Goal: Task Accomplishment & Management: Manage account settings

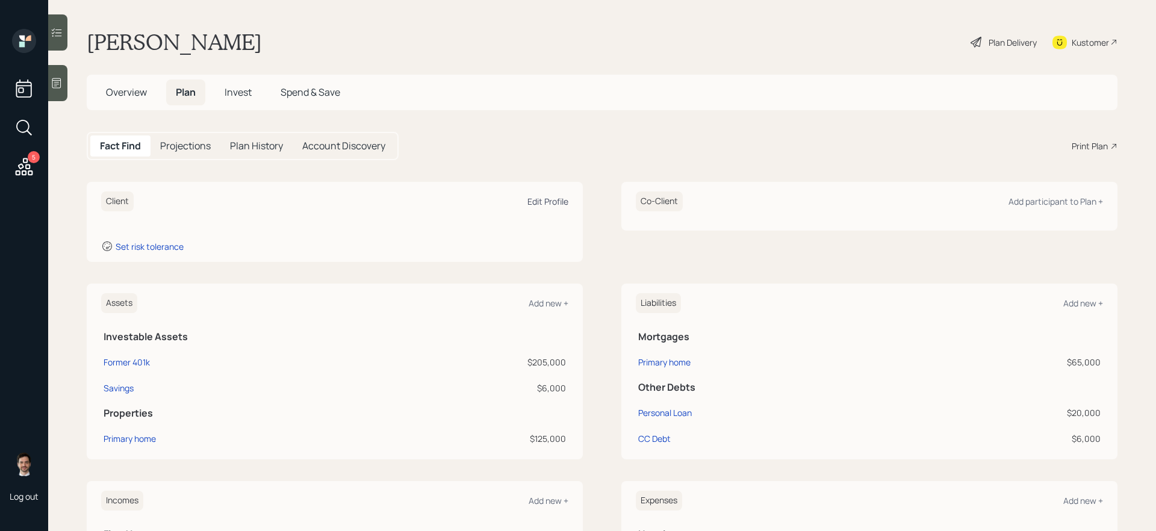
click at [545, 202] on div "Edit Profile" at bounding box center [548, 201] width 41 height 11
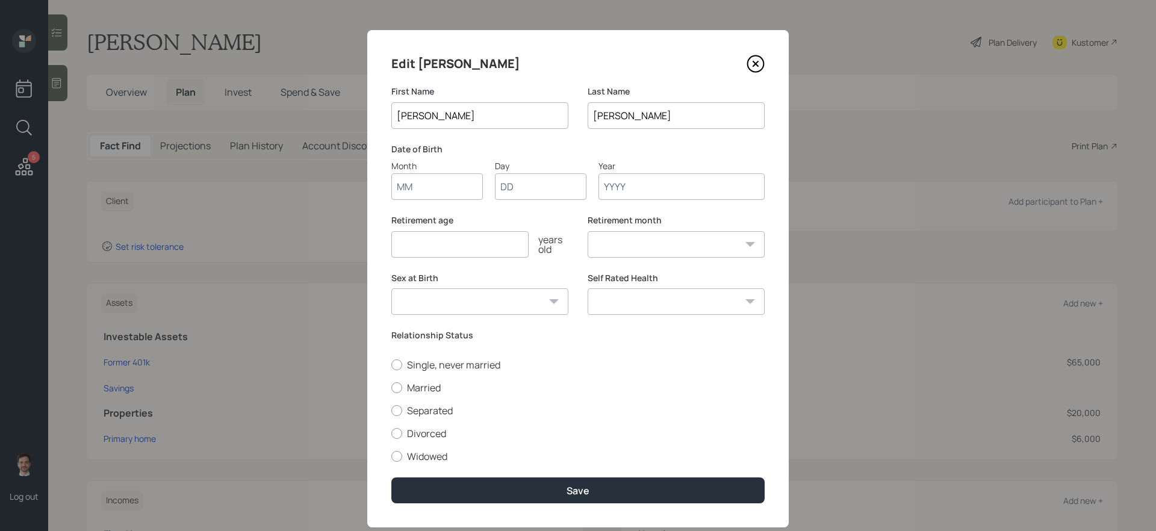
click at [435, 191] on input "Month" at bounding box center [438, 186] width 92 height 27
type input "09"
type input "06"
type input "1974"
select select "9"
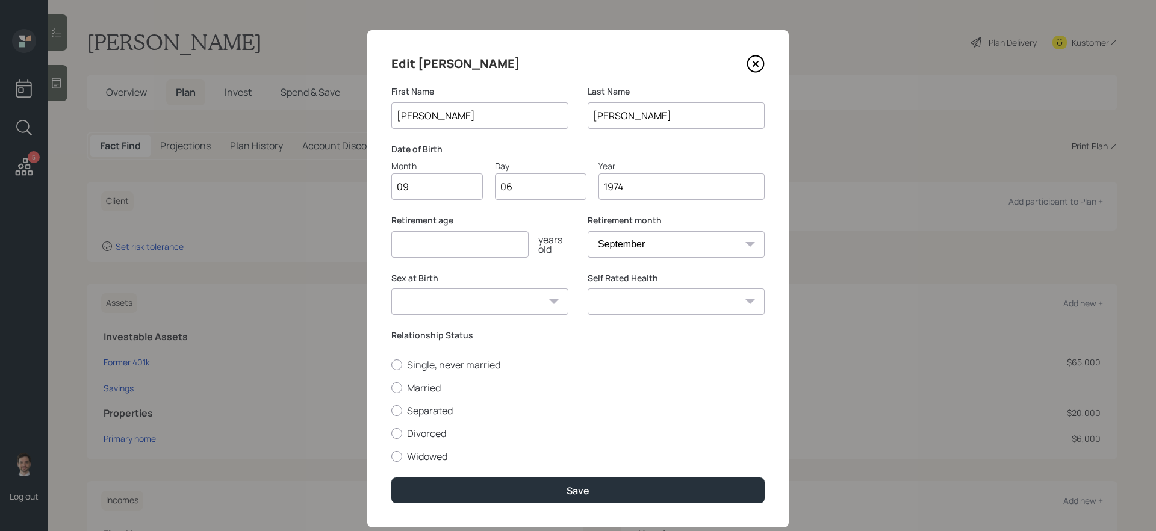
type input "1974"
click at [487, 246] on input "number" at bounding box center [460, 244] width 137 height 27
type input "63"
click at [429, 363] on label "Single, never married" at bounding box center [578, 364] width 373 height 13
click at [392, 364] on input "Single, never married" at bounding box center [391, 364] width 1 height 1
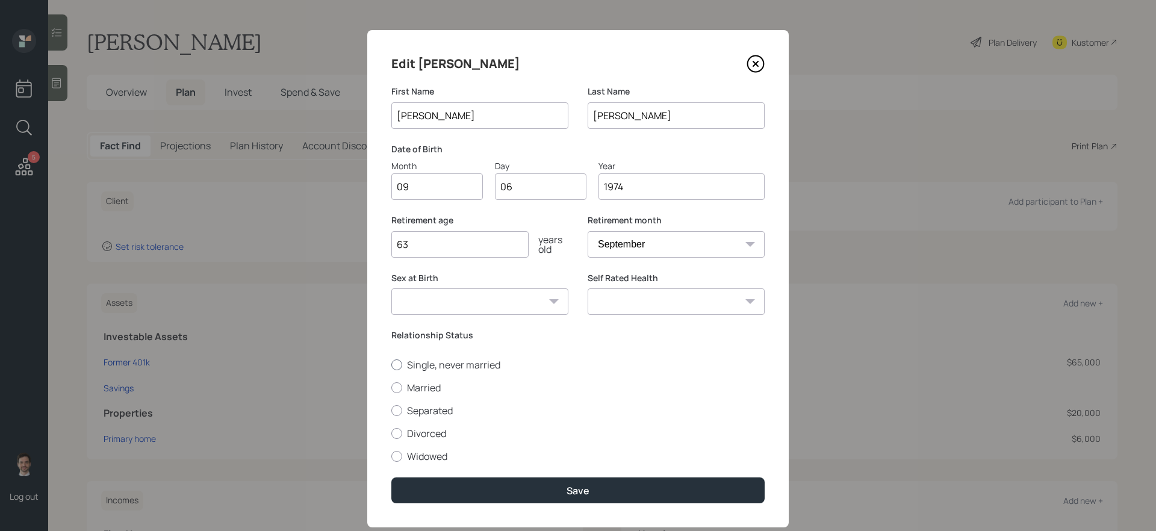
radio input "true"
click at [695, 305] on select "Excellent Very Good Good Fair Poor" at bounding box center [676, 302] width 177 height 27
select select "very_good"
click at [588, 289] on select "Excellent Very Good Good Fair Poor" at bounding box center [676, 302] width 177 height 27
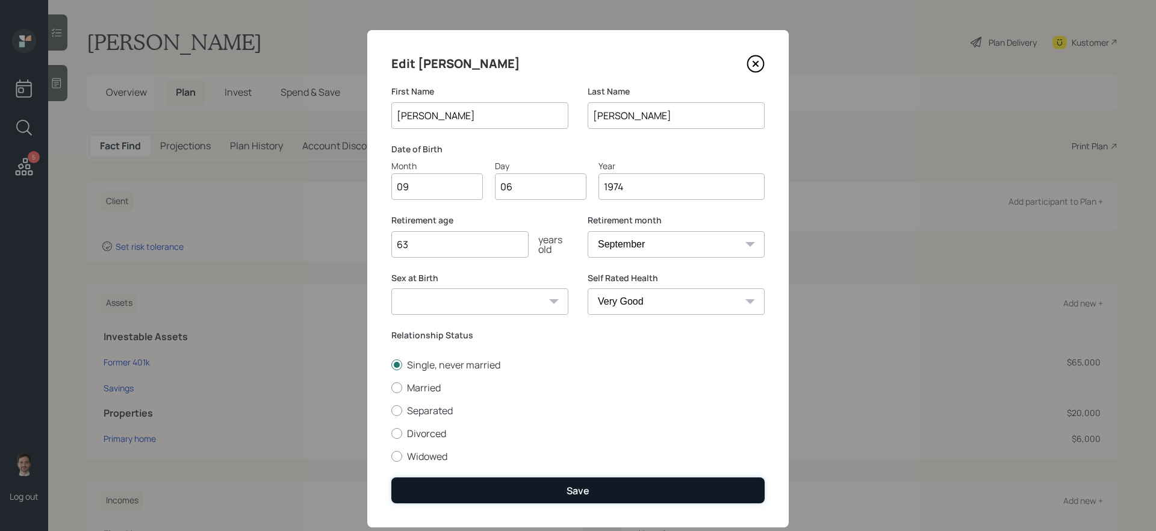
click at [585, 448] on div "Save" at bounding box center [578, 490] width 23 height 13
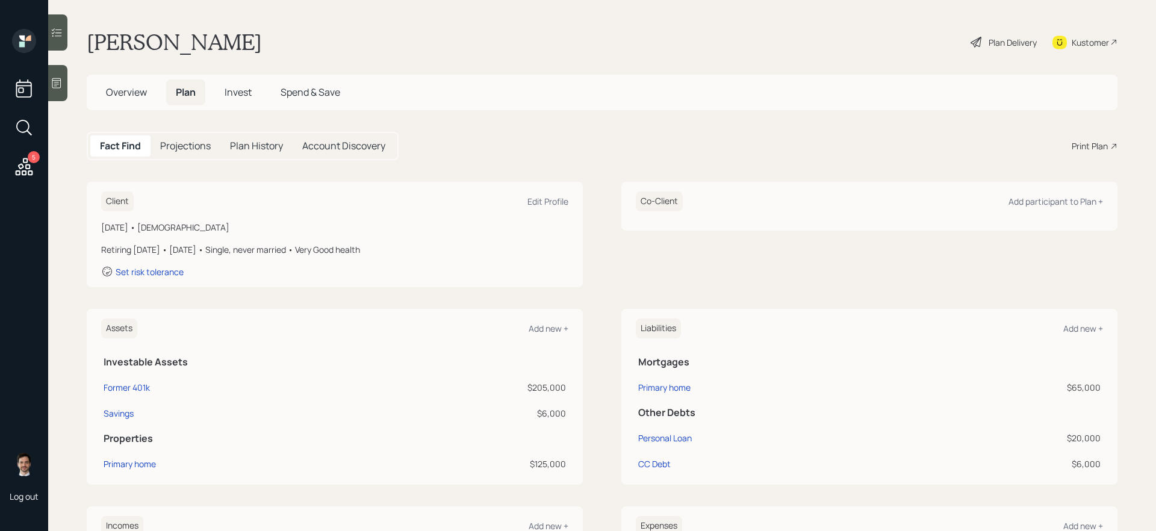
click at [885, 45] on div "Plan Delivery" at bounding box center [1013, 42] width 48 height 13
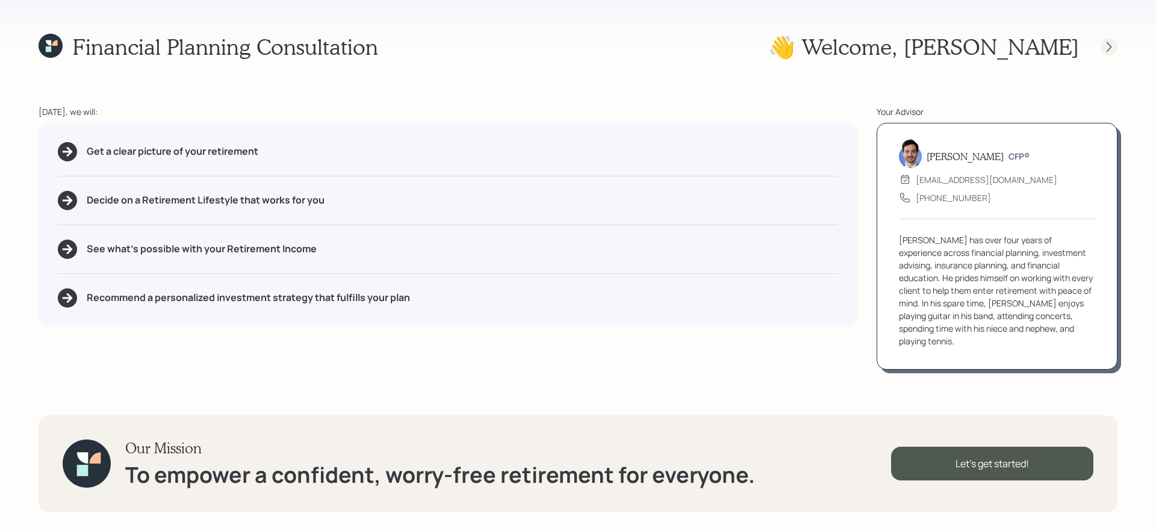
click at [885, 50] on icon at bounding box center [1109, 47] width 12 height 12
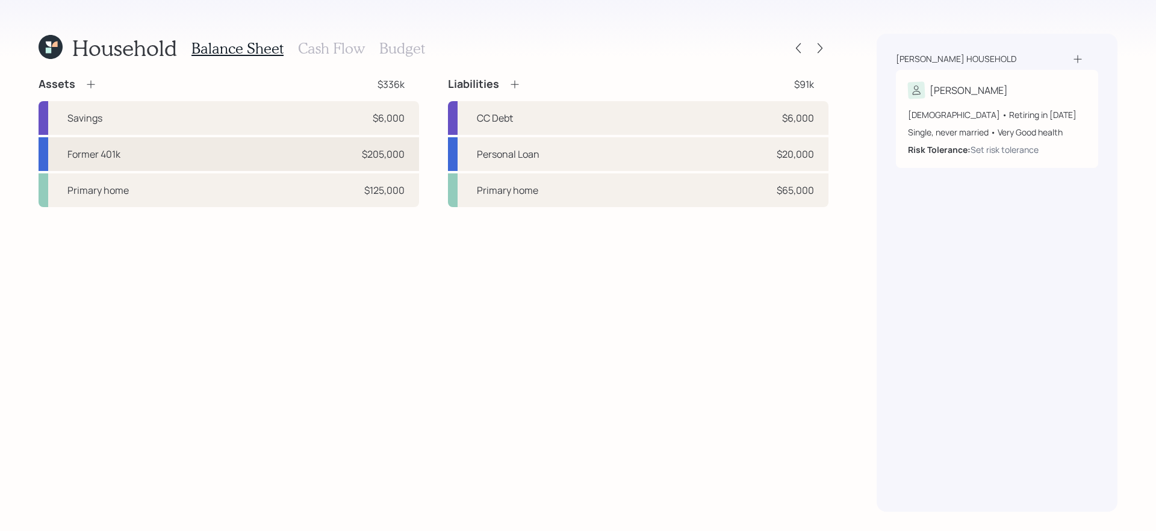
click at [303, 142] on div "Former 401k $205,000" at bounding box center [229, 154] width 381 height 34
select select "ira"
select select "balanced"
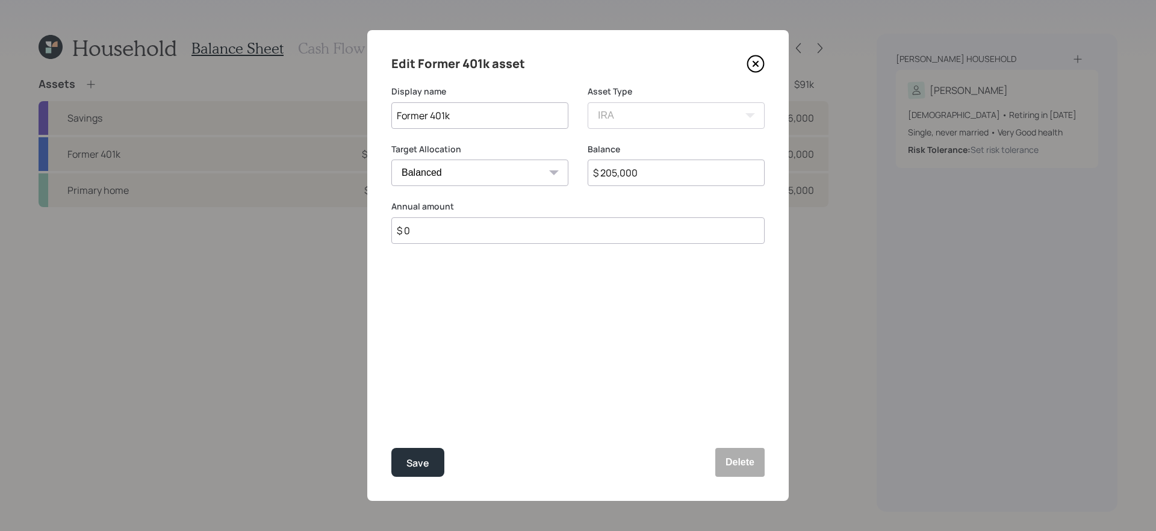
click at [679, 174] on input "$ 205,000" at bounding box center [676, 173] width 177 height 27
click at [679, 173] on input "$ 205,000" at bounding box center [676, 173] width 177 height 27
type input "$ 212,000"
click at [392, 448] on button "Save" at bounding box center [418, 462] width 53 height 29
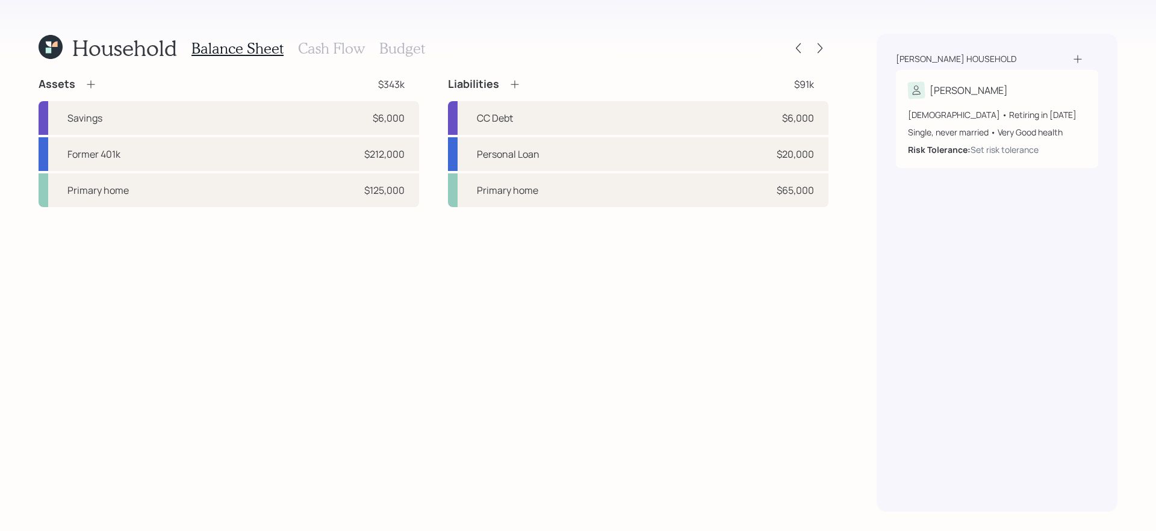
click at [355, 340] on div "Assets $343k Savings $6,000 Former 401k $212,000 Primary home $125,000 Liabilit…" at bounding box center [434, 294] width 790 height 435
click at [284, 196] on div "Primary home $125,000" at bounding box center [229, 190] width 381 height 34
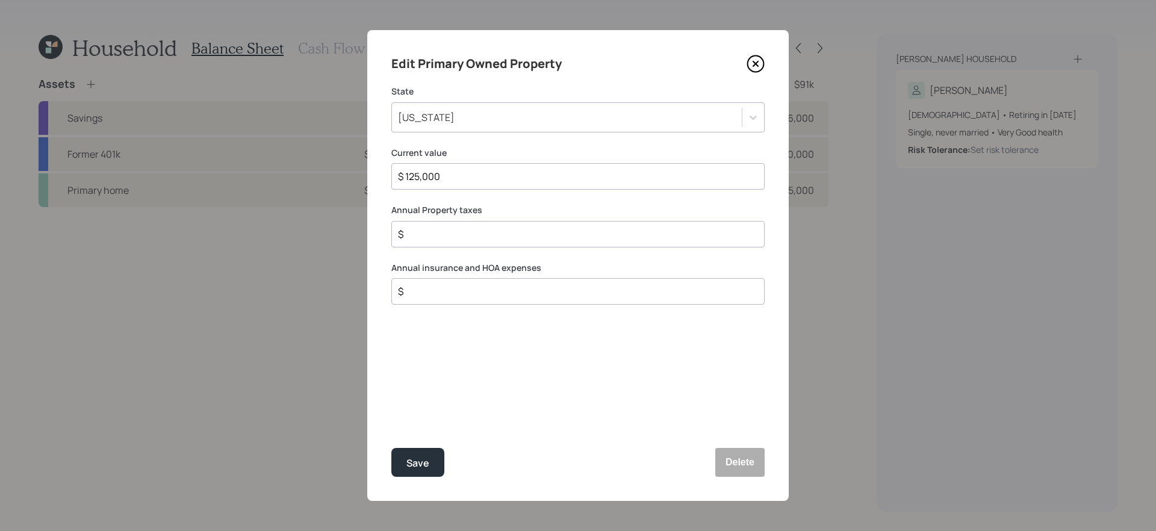
click at [512, 236] on input "$" at bounding box center [573, 234] width 353 height 14
click at [760, 64] on icon at bounding box center [756, 64] width 18 height 18
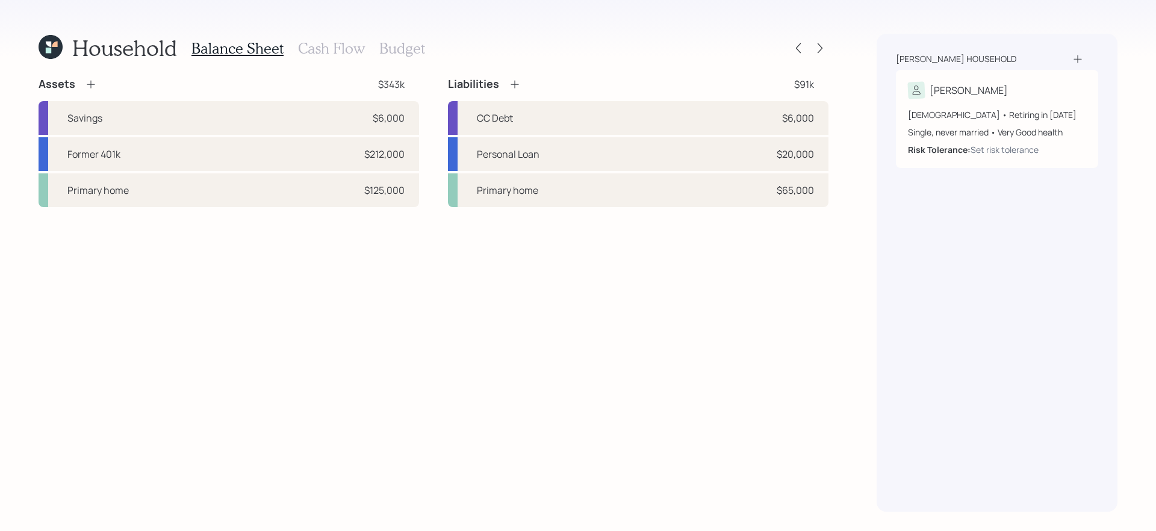
click at [632, 346] on div "Assets $343k Savings $6,000 Former 401k $212,000 Primary home $125,000 Liabilit…" at bounding box center [434, 294] width 790 height 435
click at [328, 195] on div "Primary home $125,000" at bounding box center [229, 190] width 381 height 34
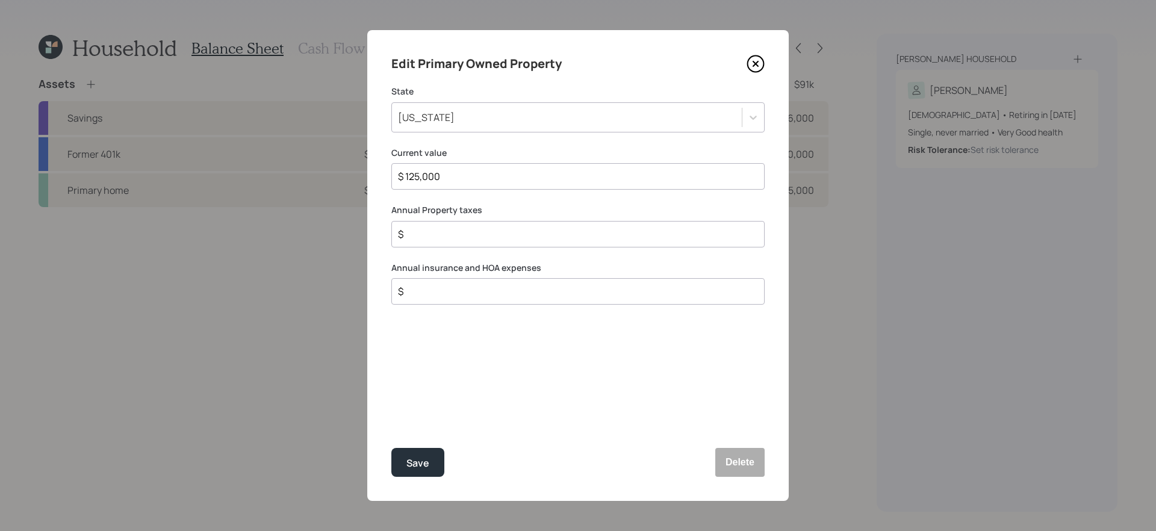
click at [558, 230] on input "$" at bounding box center [573, 234] width 353 height 14
type input "$ 1,250"
type input "$ 1,000"
click at [420, 448] on button "Save" at bounding box center [418, 462] width 53 height 29
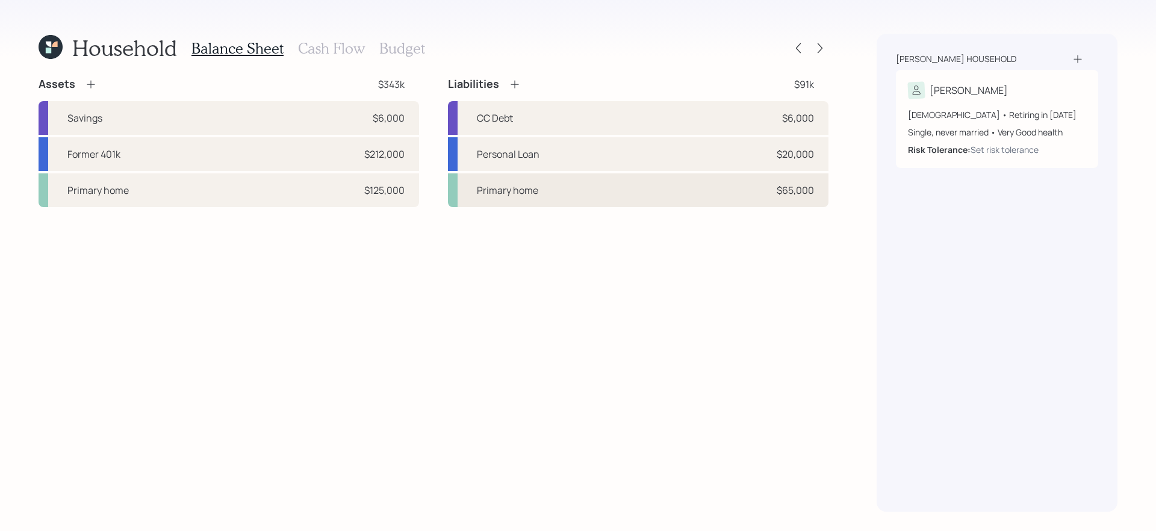
click at [652, 193] on div "Primary home $65,000" at bounding box center [638, 190] width 381 height 34
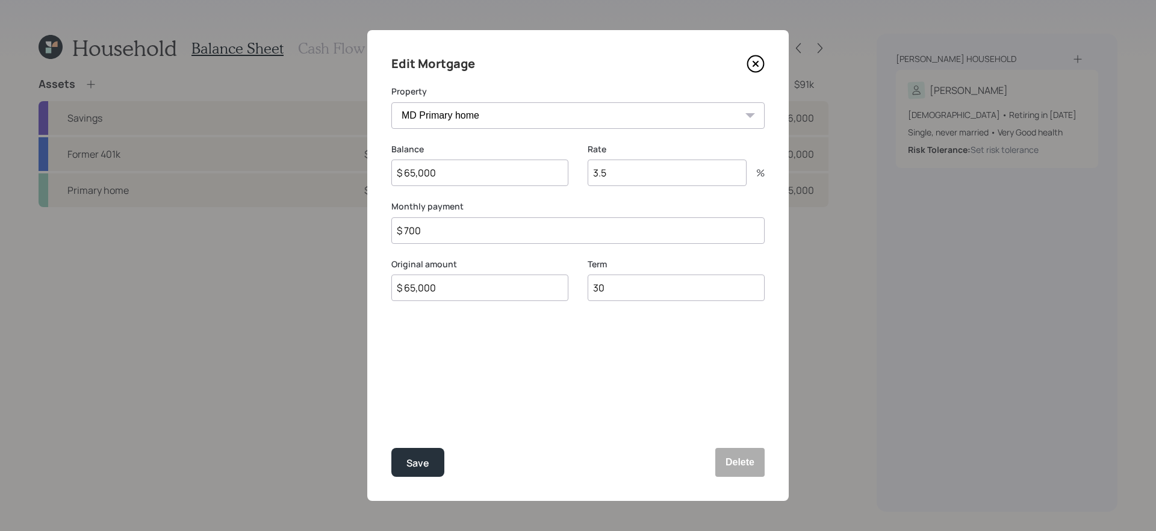
click at [592, 234] on input "$ 700" at bounding box center [578, 230] width 373 height 27
type input "$ 515"
click at [634, 176] on input "3.5" at bounding box center [667, 173] width 159 height 27
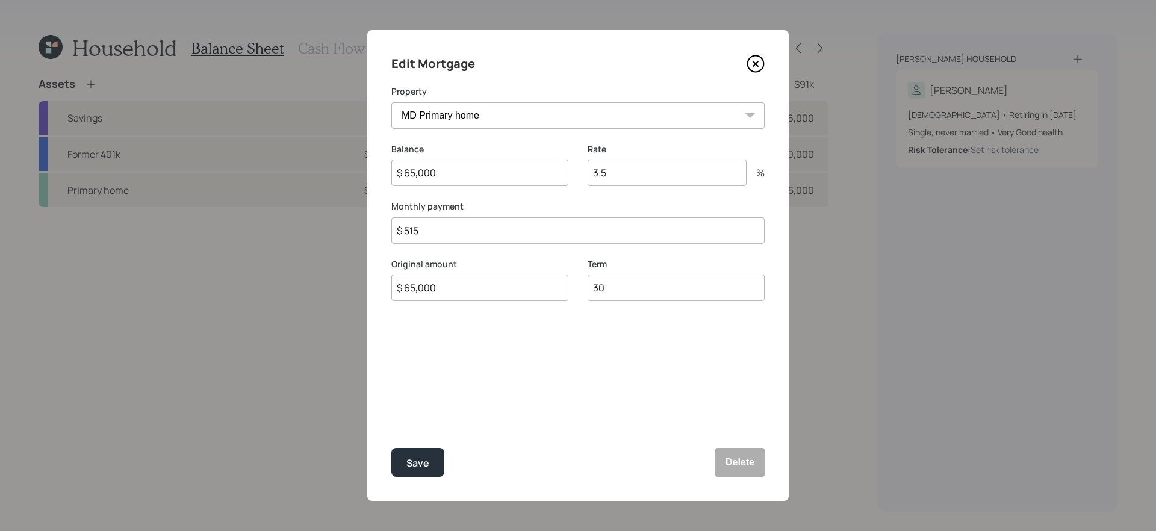
click at [634, 176] on input "3.5" at bounding box center [667, 173] width 159 height 27
type input "4"
click at [392, 448] on button "Save" at bounding box center [418, 462] width 53 height 29
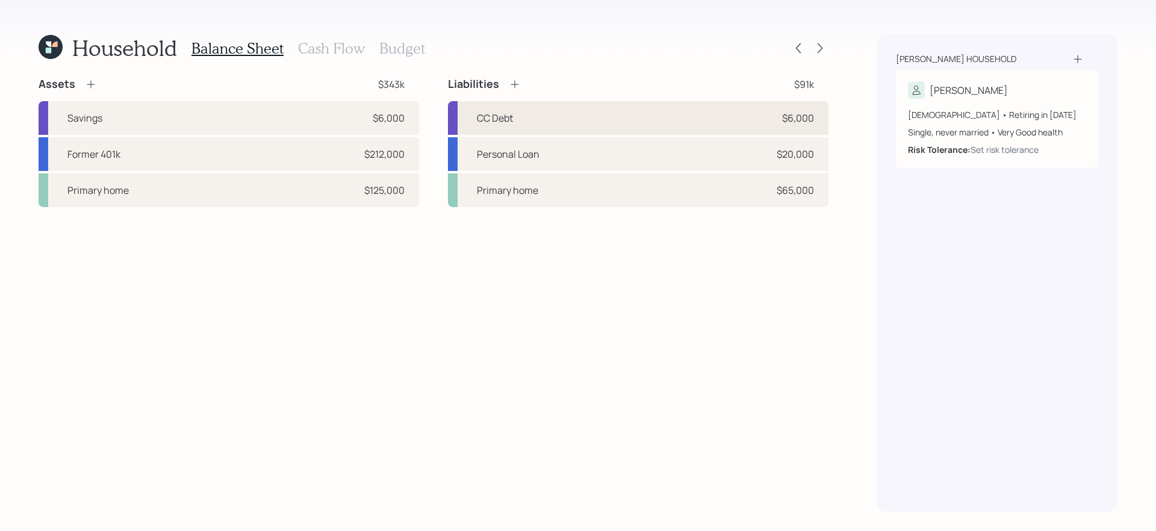
click at [634, 122] on div "CC Debt $6,000" at bounding box center [638, 118] width 381 height 34
select select "credit_card"
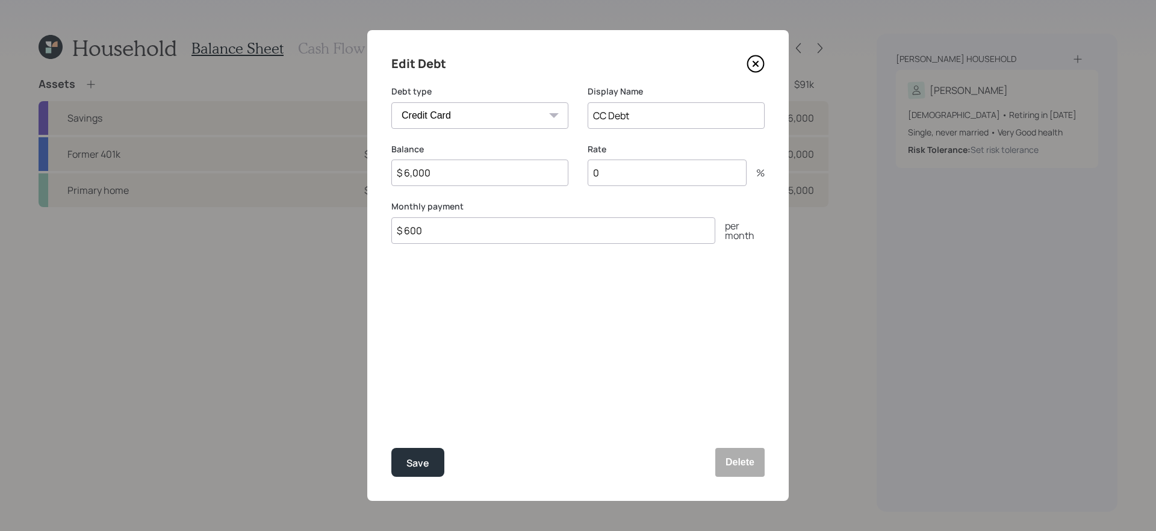
click at [535, 313] on div "Edit Debt Debt type Car Credit Card Medical Student Other Display Name CC Debt …" at bounding box center [578, 265] width 422 height 471
click at [757, 63] on icon at bounding box center [756, 63] width 5 height 5
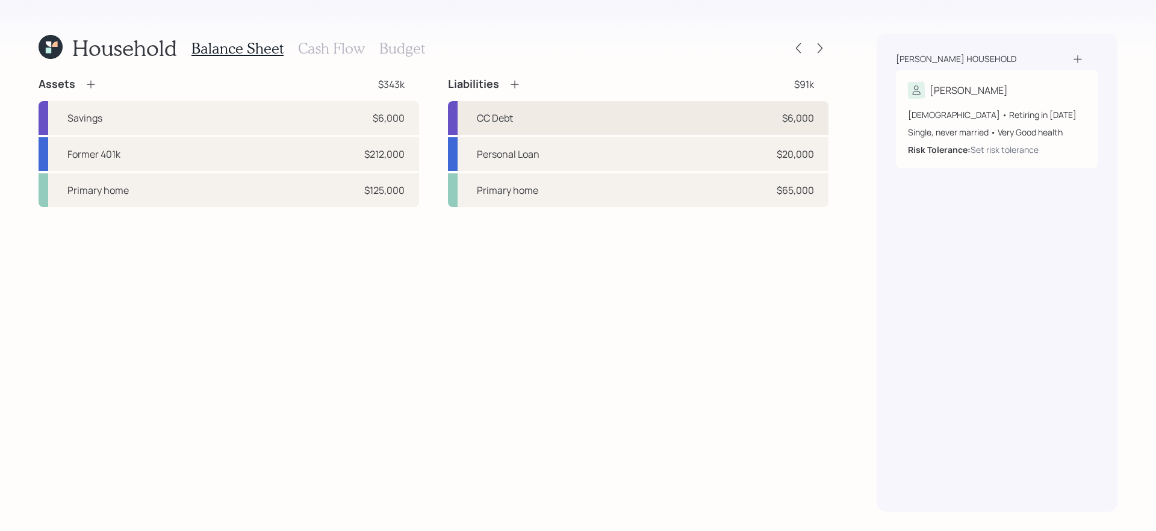
click at [681, 122] on div "CC Debt $6,000" at bounding box center [638, 118] width 381 height 34
select select "credit_card"
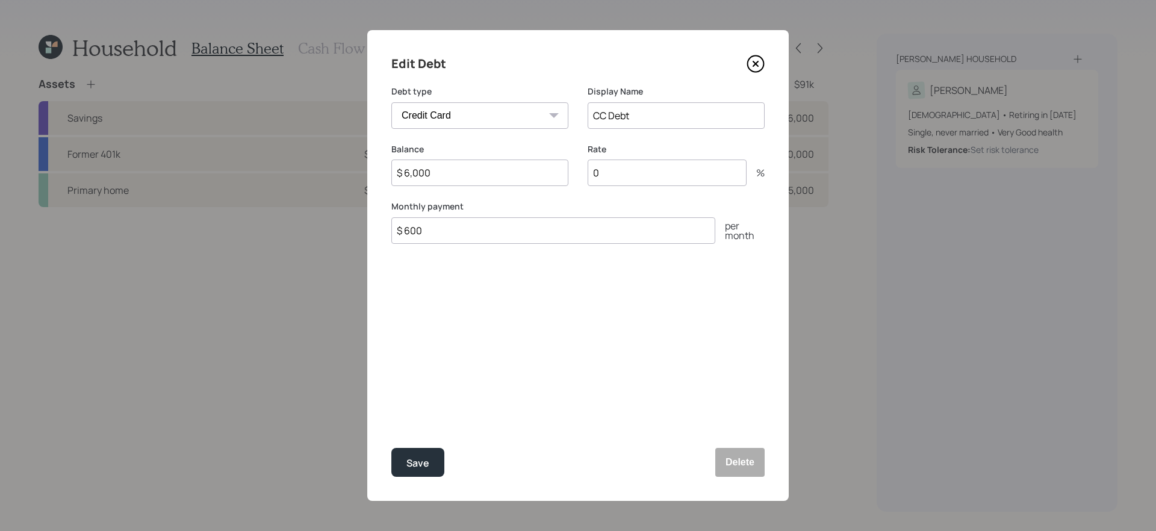
click at [523, 176] on input "$ 6,000" at bounding box center [480, 173] width 177 height 27
type input "$ 4,000"
type input "$ 350"
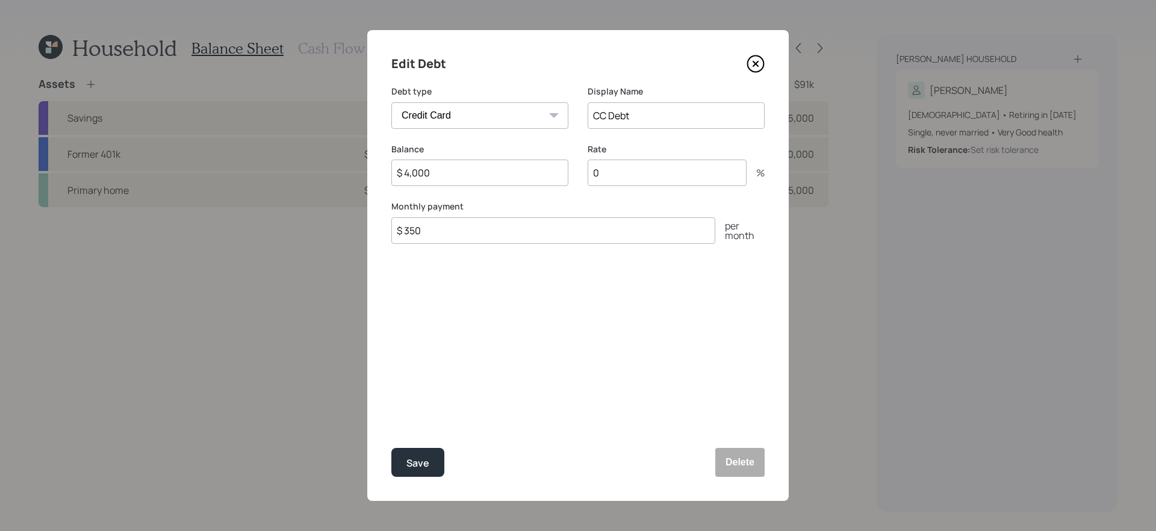
click at [647, 182] on input "0" at bounding box center [667, 173] width 159 height 27
type input "29"
click at [392, 448] on button "Save" at bounding box center [418, 462] width 53 height 29
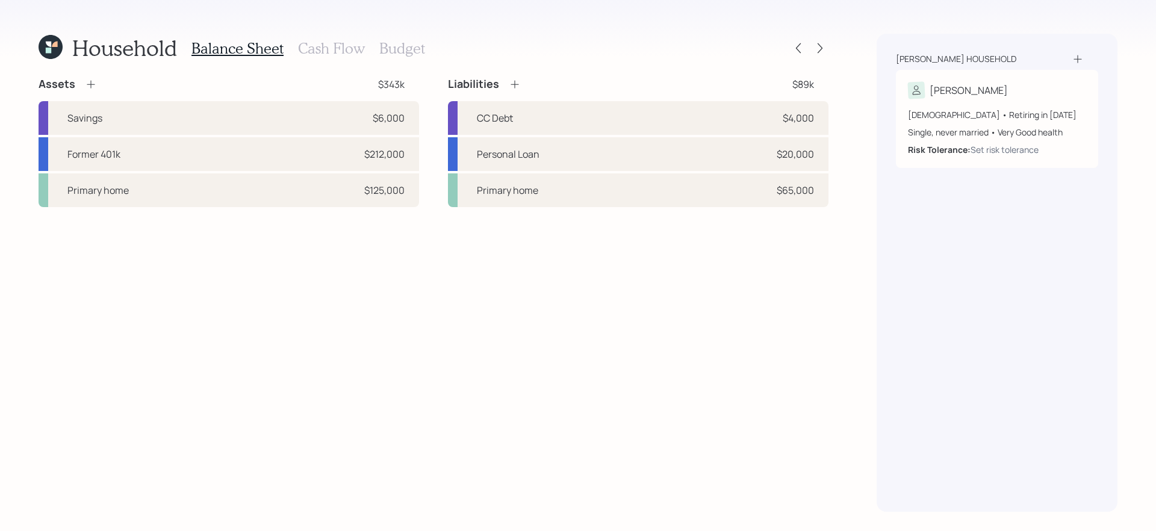
click at [517, 91] on div "Liabilities" at bounding box center [484, 84] width 73 height 14
click at [516, 87] on icon at bounding box center [515, 84] width 12 height 12
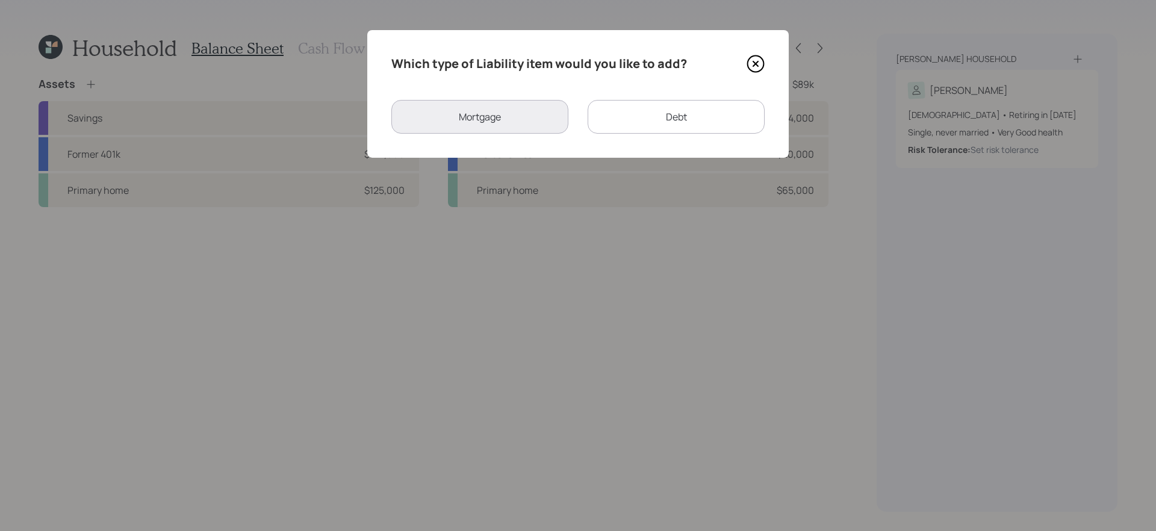
click at [645, 110] on div "Debt" at bounding box center [676, 117] width 177 height 34
select select "credit_card"
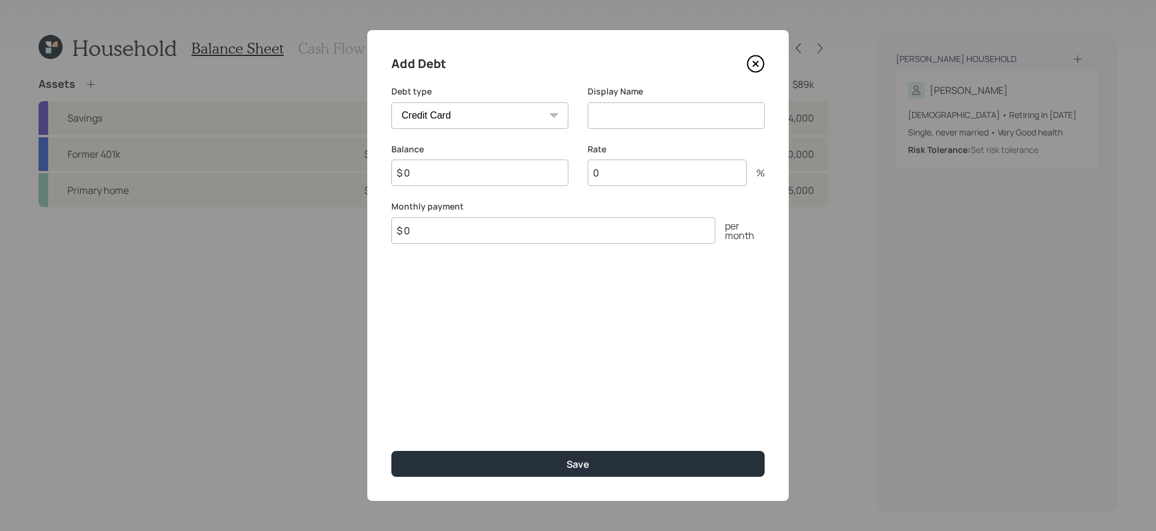
click at [481, 169] on input "$ 0" at bounding box center [480, 173] width 177 height 27
type input "$ 2,000"
click at [764, 66] on icon at bounding box center [756, 64] width 16 height 16
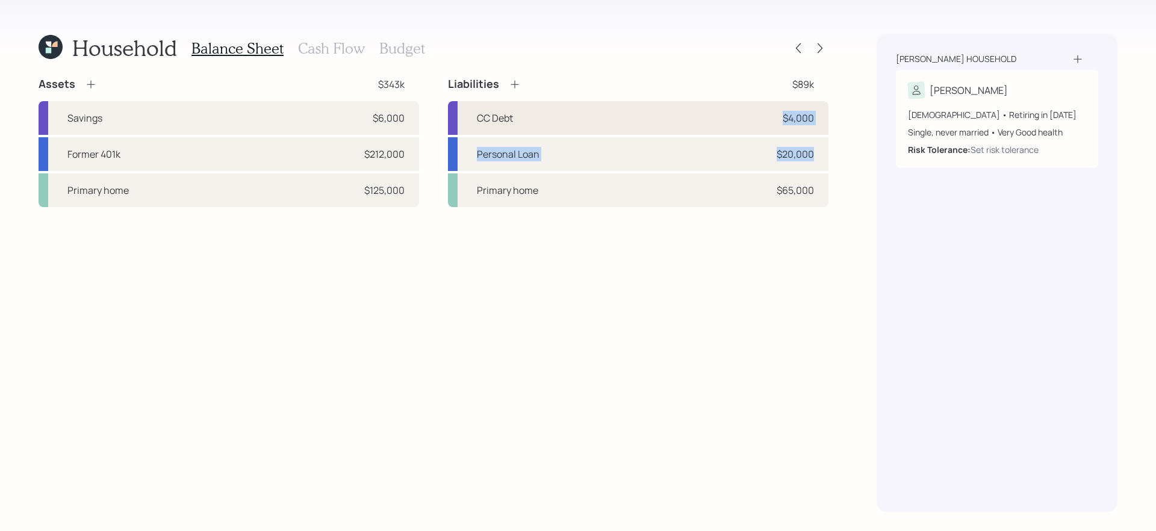
drag, startPoint x: 689, startPoint y: 170, endPoint x: 694, endPoint y: 104, distance: 66.4
click at [694, 104] on div "CC Debt $4,000 Personal Loan $20,000 Primary home $65,000" at bounding box center [638, 154] width 381 height 106
click at [694, 104] on div "CC Debt $4,000" at bounding box center [638, 118] width 381 height 34
select select "credit_card"
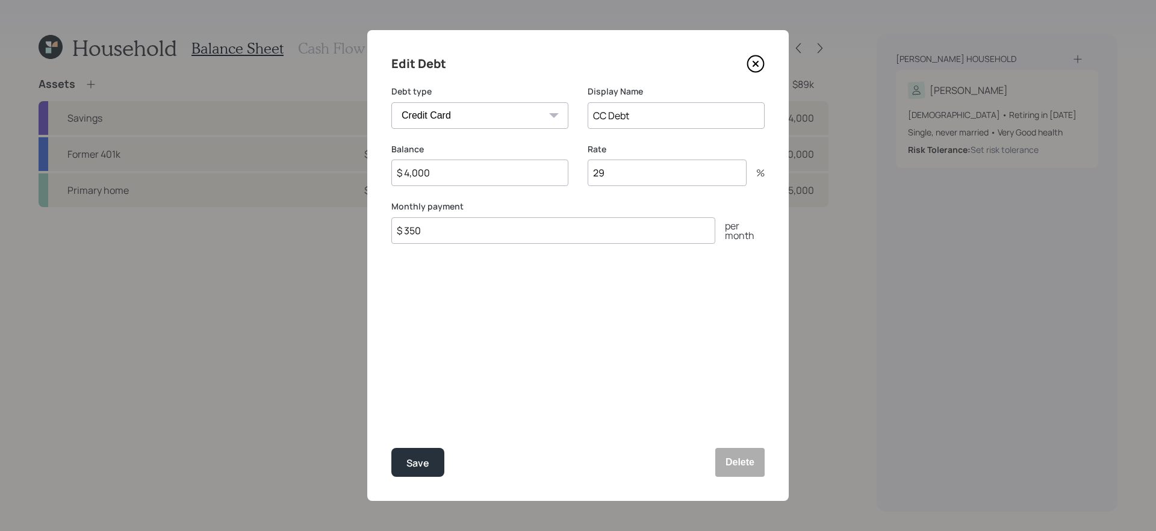
click at [640, 175] on input "29" at bounding box center [667, 173] width 159 height 27
type input "0"
click at [392, 448] on button "Save" at bounding box center [418, 462] width 53 height 29
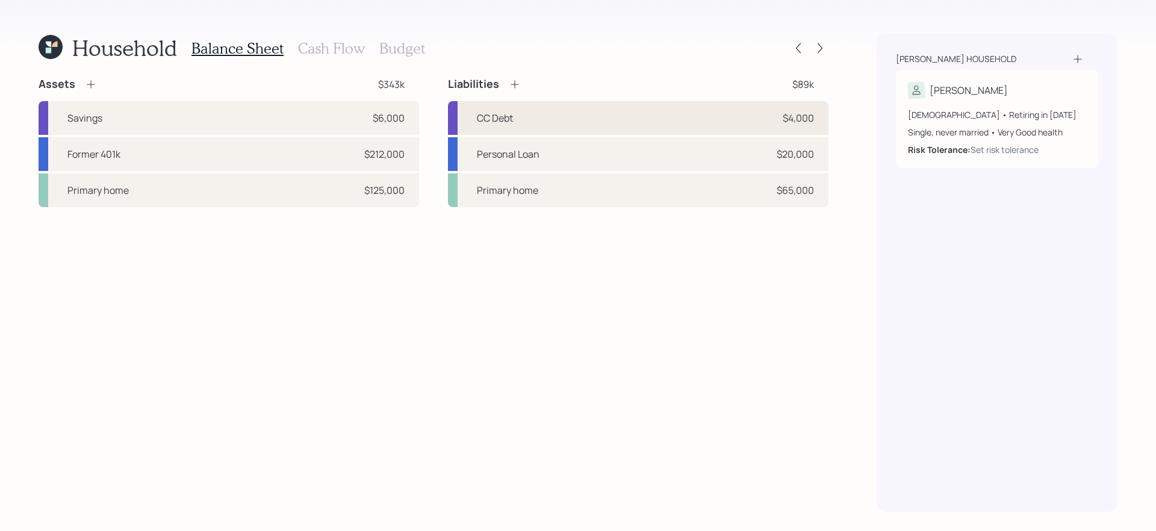
click at [649, 124] on div "CC Debt $4,000" at bounding box center [638, 118] width 381 height 34
select select "credit_card"
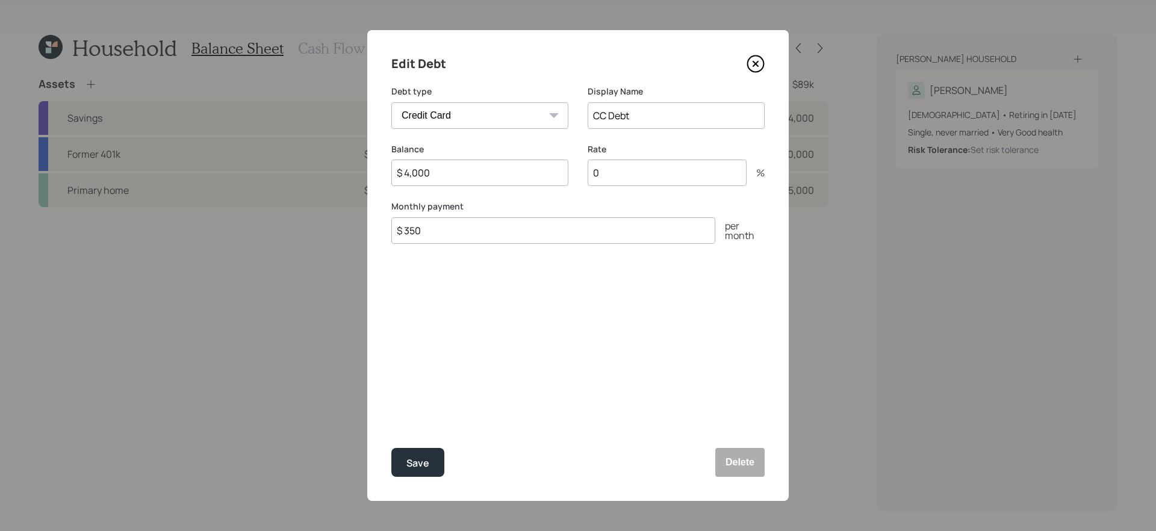
click at [750, 65] on icon at bounding box center [756, 64] width 18 height 18
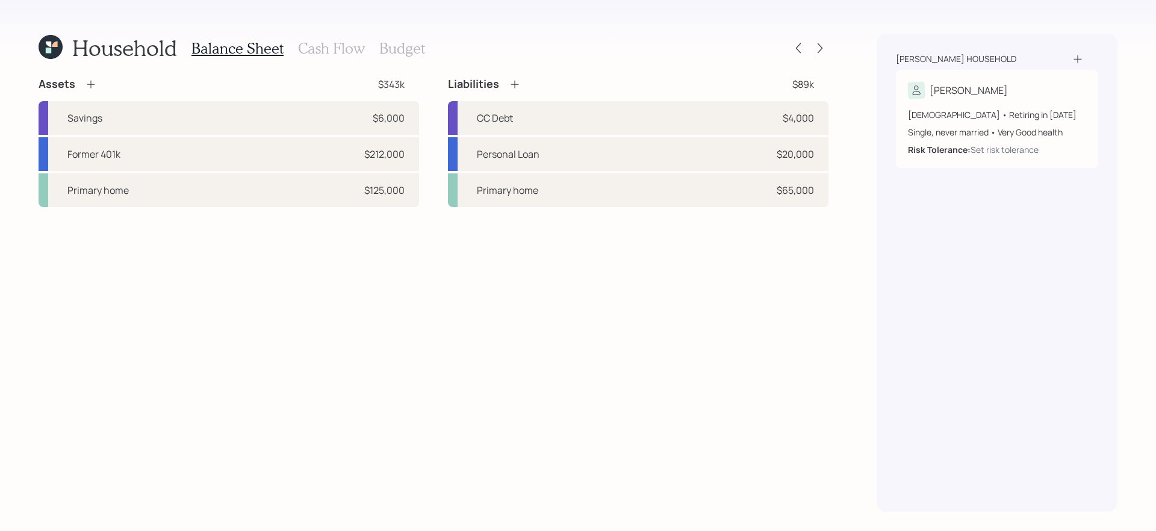
click at [514, 87] on icon at bounding box center [515, 84] width 12 height 12
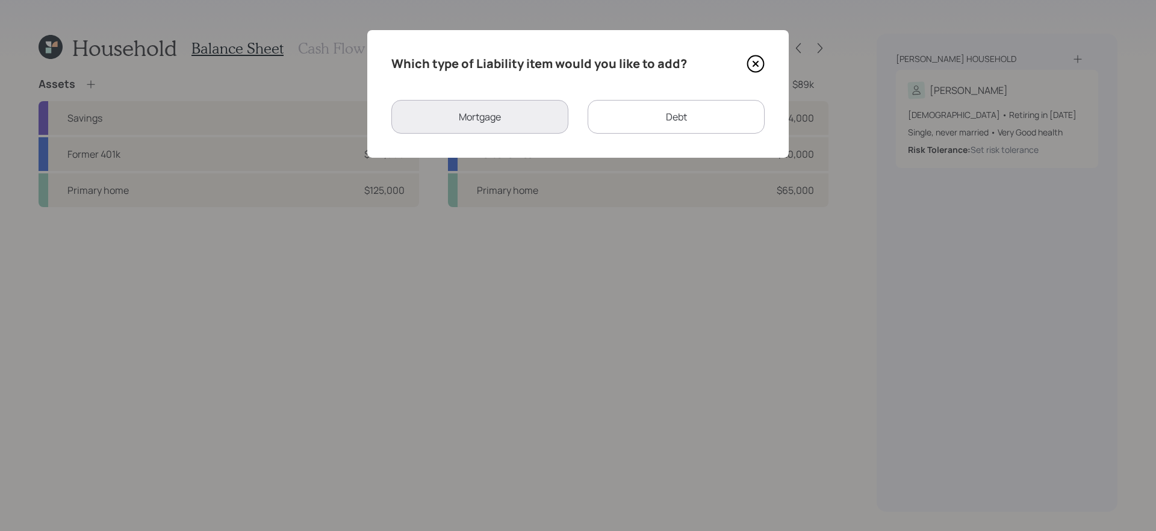
click at [628, 116] on div "Debt" at bounding box center [676, 117] width 177 height 34
select select "credit_card"
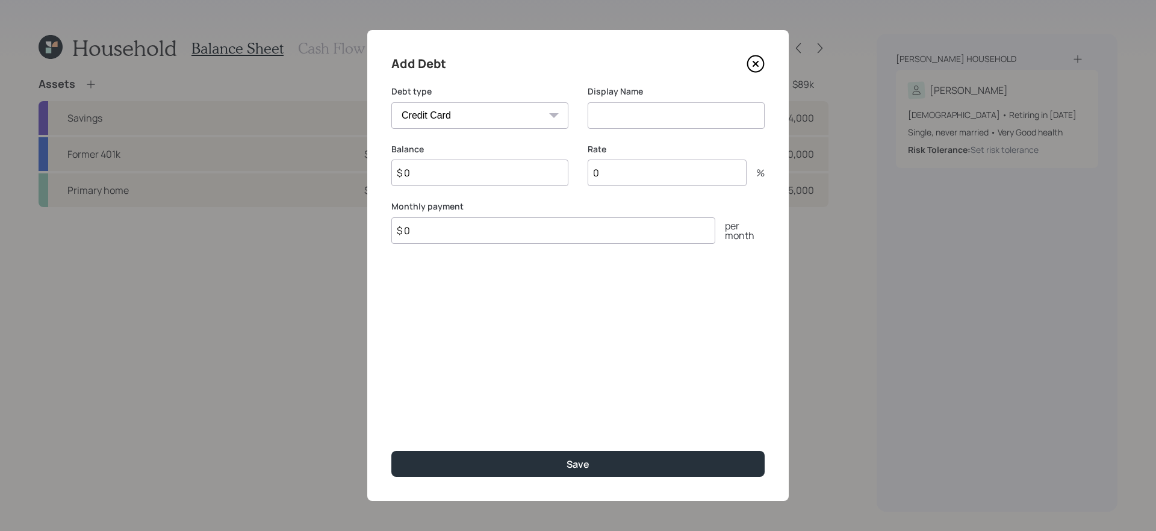
click at [648, 115] on input at bounding box center [676, 115] width 177 height 27
type input "CC"
type input "29"
type input "$ 1,100"
type input "$ 550"
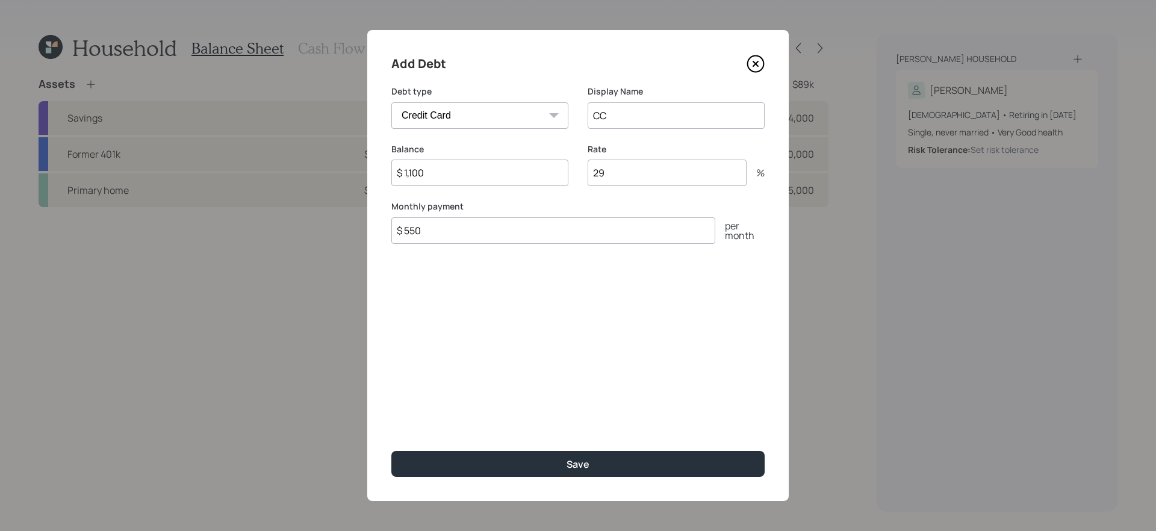
click at [392, 448] on button "Save" at bounding box center [578, 464] width 373 height 26
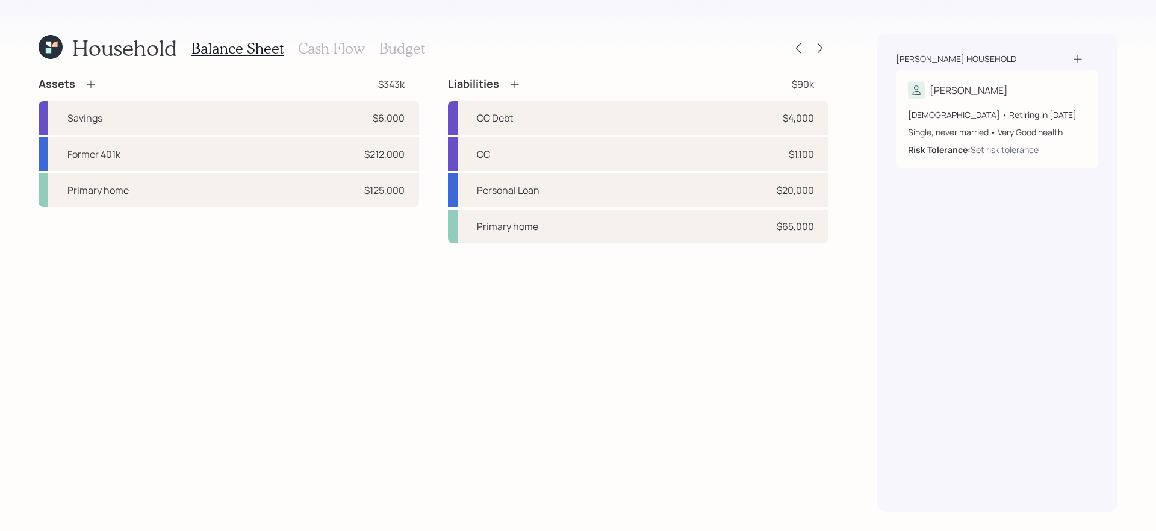
click at [629, 329] on div "Assets $343k Savings $6,000 Former 401k $212,000 Primary home $125,000 Liabilit…" at bounding box center [434, 294] width 790 height 435
click at [593, 158] on div "CC $1,100" at bounding box center [638, 154] width 381 height 34
select select "credit_card"
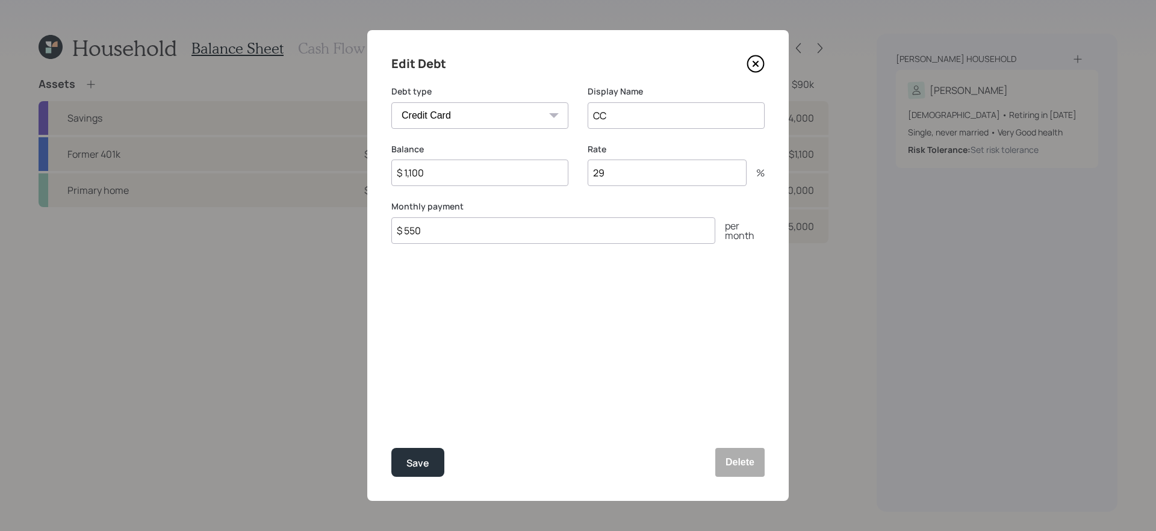
click at [637, 123] on input "CC" at bounding box center [676, 115] width 177 height 27
type input "CC Debt - High Interest"
click at [392, 448] on button "Save" at bounding box center [418, 462] width 53 height 29
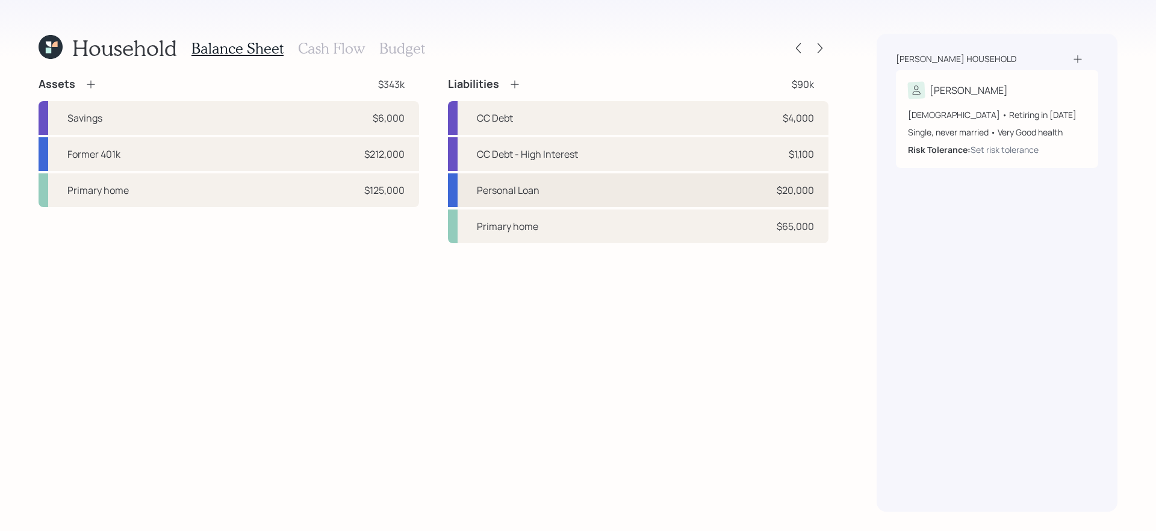
click at [700, 196] on div "Personal Loan $20,000" at bounding box center [638, 190] width 381 height 34
select select "other"
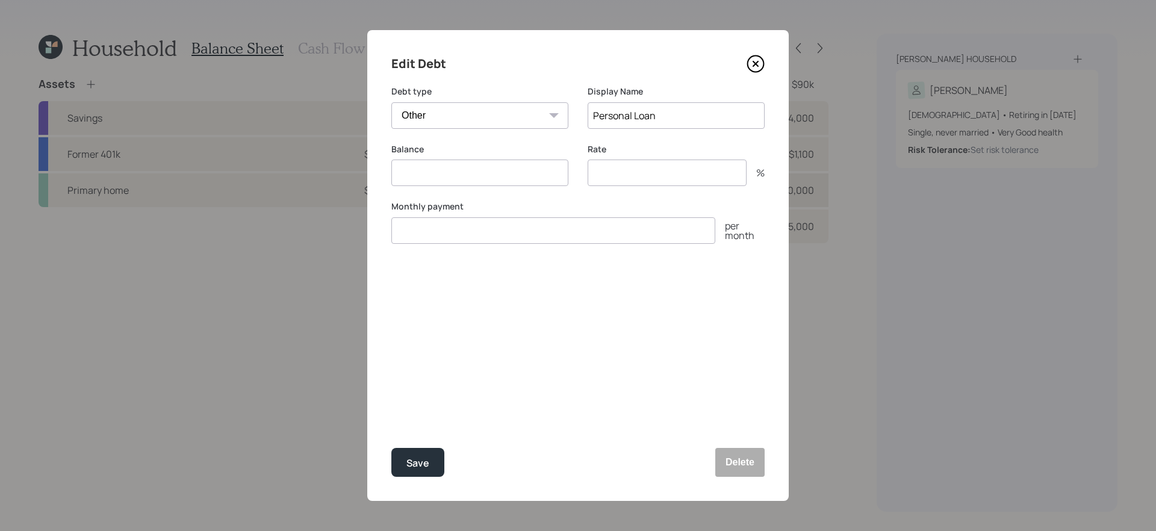
type input "$ 20,000"
type input "0"
type input "$ 600"
click at [689, 175] on input "0" at bounding box center [667, 173] width 159 height 27
type input "23"
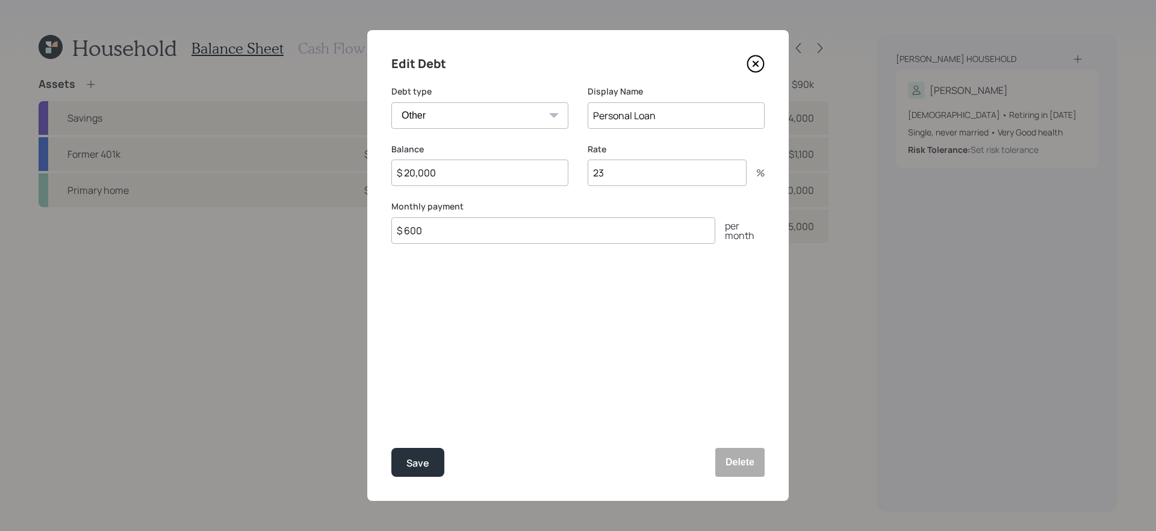
click at [392, 448] on button "Save" at bounding box center [418, 462] width 53 height 29
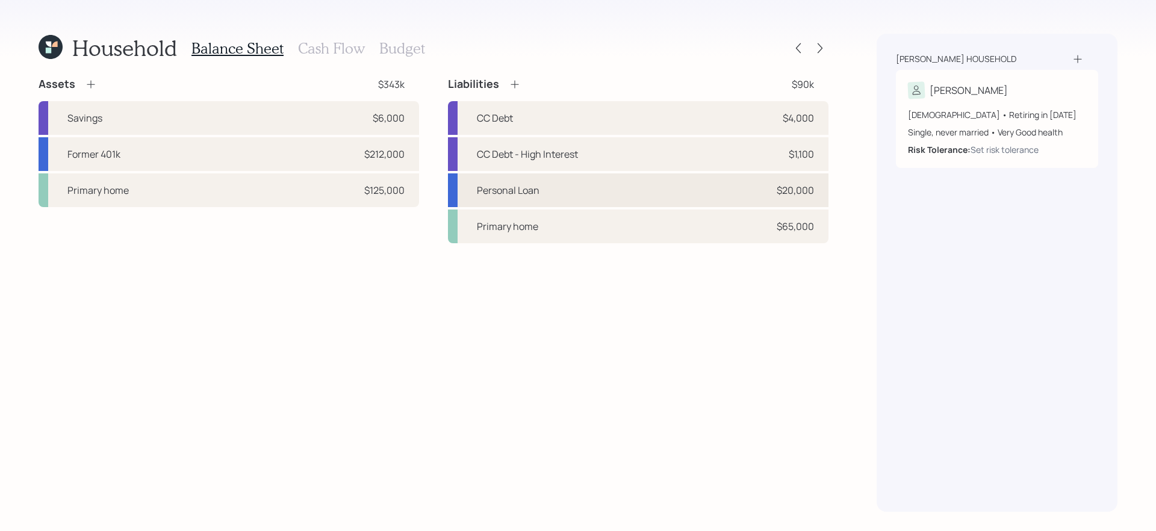
click at [588, 197] on div "Personal Loan $20,000" at bounding box center [638, 190] width 381 height 34
select select "other"
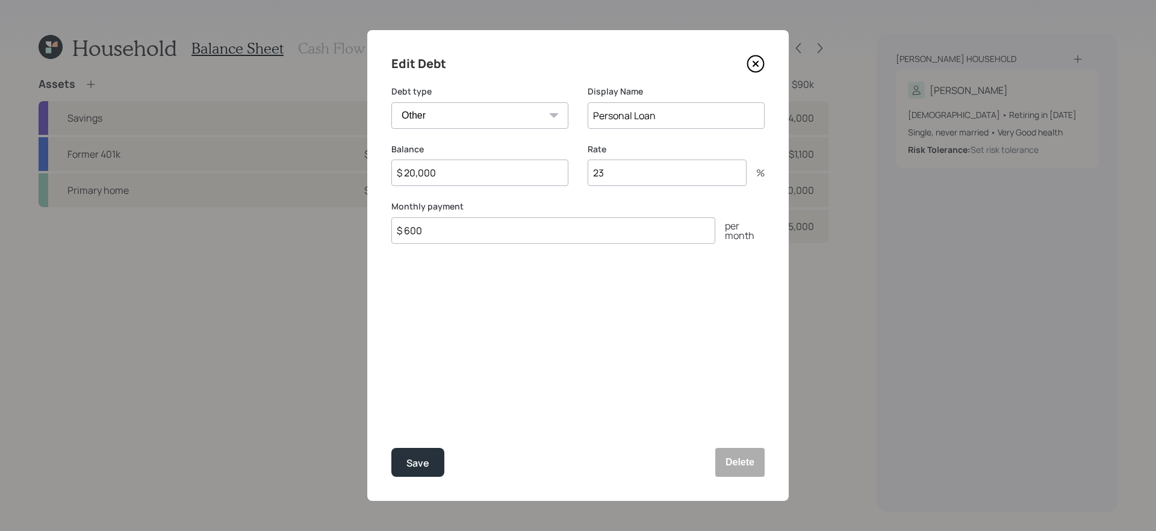
click at [631, 115] on input "Personal Loan" at bounding box center [676, 115] width 177 height 27
type input "Personal Conslidated Loan"
click at [392, 448] on button "Save" at bounding box center [418, 462] width 53 height 29
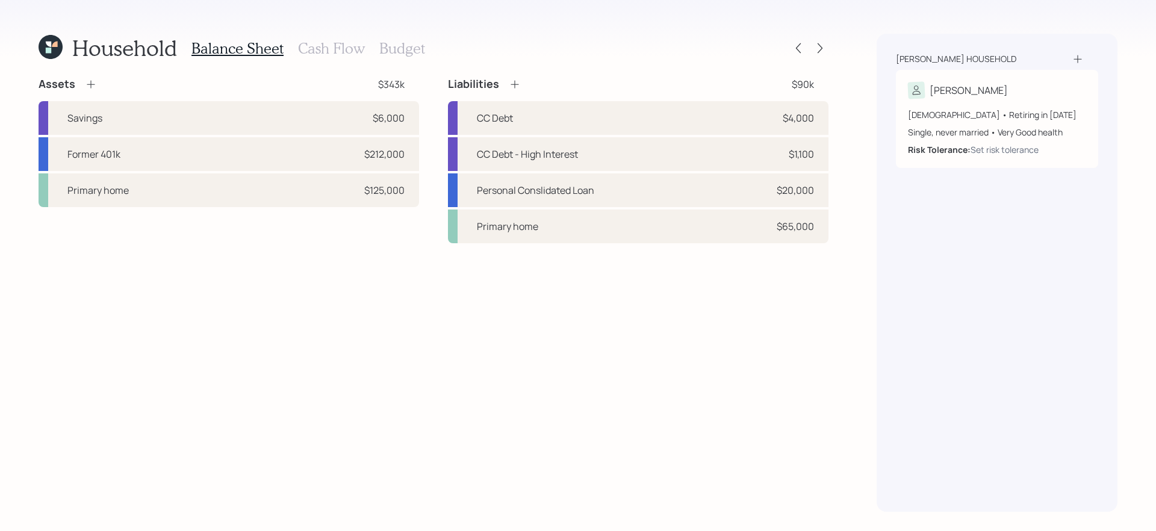
click at [564, 313] on div "Assets $343k Savings $6,000 Former 401k $212,000 Primary home $125,000 Liabilit…" at bounding box center [434, 294] width 790 height 435
click at [530, 284] on div "Assets $343k Savings $6,000 Former 401k $212,000 Primary home $125,000 Liabilit…" at bounding box center [434, 294] width 790 height 435
click at [339, 46] on h3 "Cash Flow" at bounding box center [331, 48] width 67 height 17
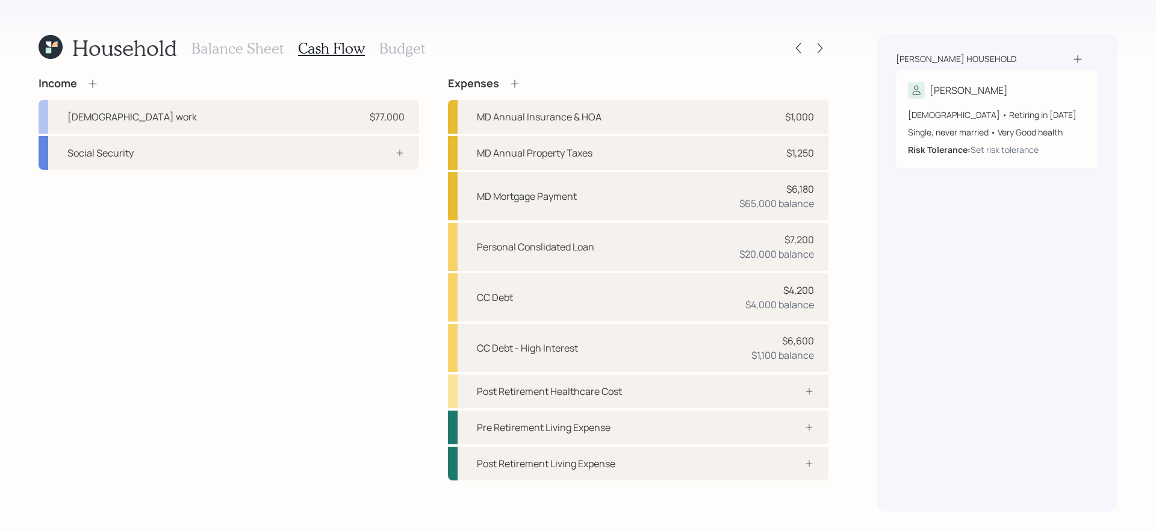
click at [309, 318] on div "Income [DEMOGRAPHIC_DATA] work $77,000 Social Security" at bounding box center [229, 279] width 381 height 404
click at [311, 301] on div "Income [DEMOGRAPHIC_DATA] work $77,000 Social Security" at bounding box center [229, 279] width 381 height 404
click at [278, 141] on div "Social Security" at bounding box center [229, 153] width 381 height 34
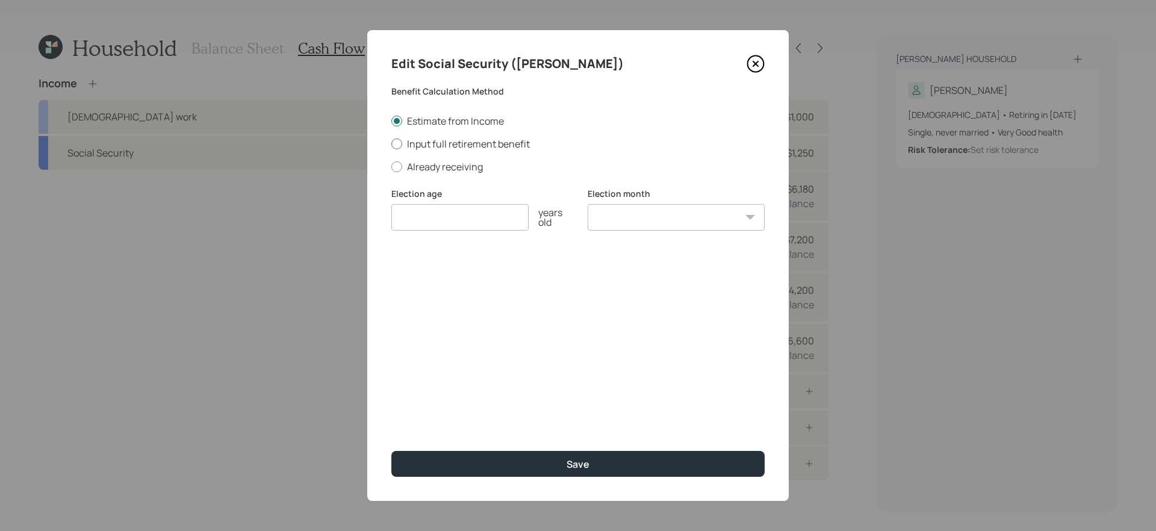
click at [432, 147] on label "Input full retirement benefit" at bounding box center [578, 143] width 373 height 13
click at [392, 144] on input "Input full retirement benefit" at bounding box center [391, 143] width 1 height 1
radio input "true"
click at [454, 219] on input "number" at bounding box center [460, 217] width 137 height 27
type input "67"
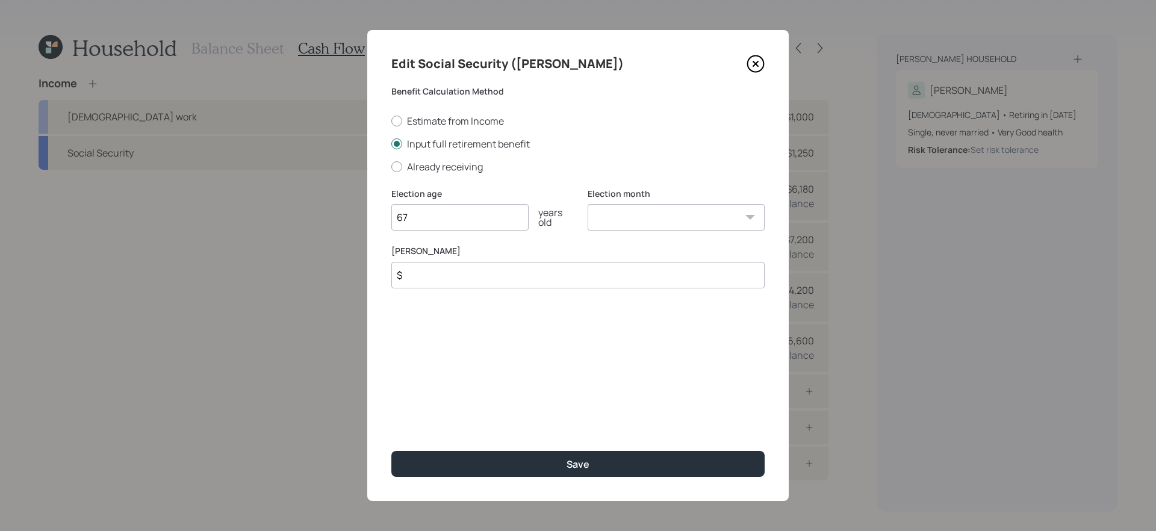
click at [430, 281] on input "$" at bounding box center [578, 275] width 373 height 27
type input "$ 4,310"
click at [392, 448] on button "Save" at bounding box center [578, 464] width 373 height 26
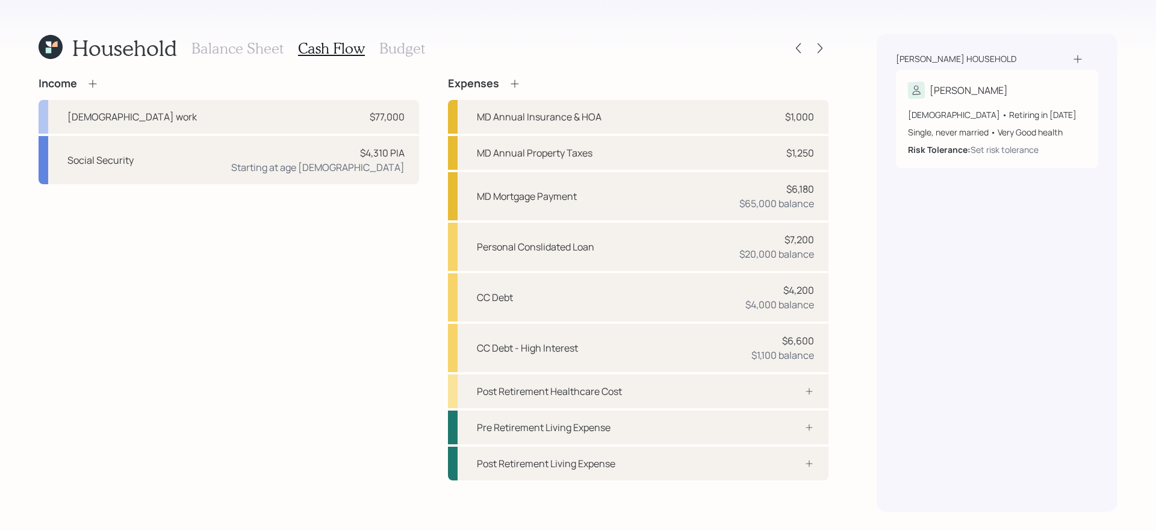
click at [260, 292] on div "Income [DEMOGRAPHIC_DATA] work $77,000 Social Security $4,310 PIA Starting at a…" at bounding box center [229, 279] width 381 height 404
click at [846, 370] on div "Household Balance Sheet Cash Flow Budget Income [DEMOGRAPHIC_DATA] work $77,000…" at bounding box center [578, 265] width 1156 height 531
click at [841, 366] on div "Household Balance Sheet Cash Flow Budget Income [DEMOGRAPHIC_DATA] work $77,000…" at bounding box center [578, 265] width 1156 height 531
click at [517, 81] on icon at bounding box center [515, 84] width 12 height 12
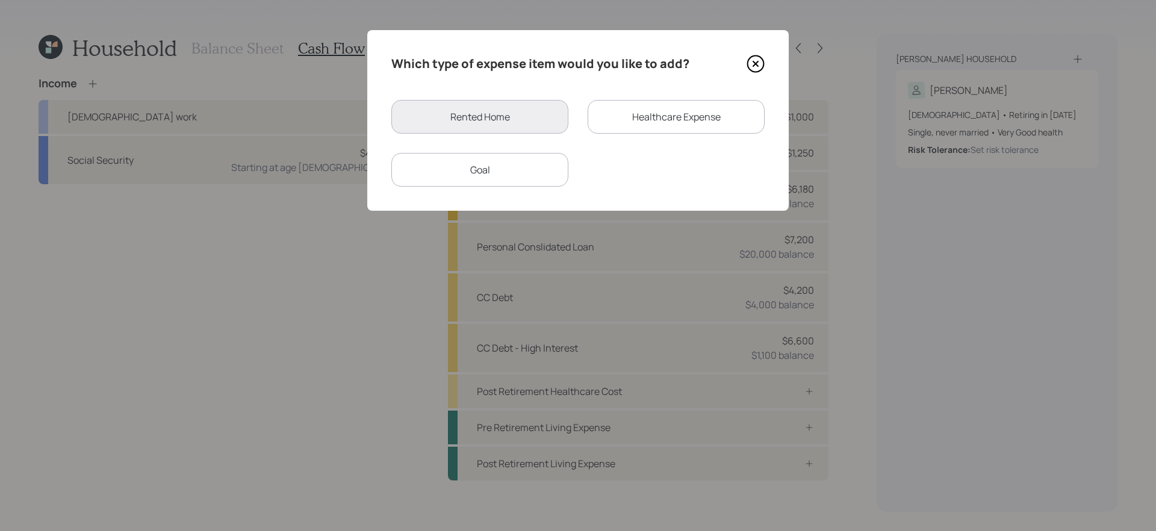
click at [685, 128] on div "Healthcare Expense" at bounding box center [676, 117] width 177 height 34
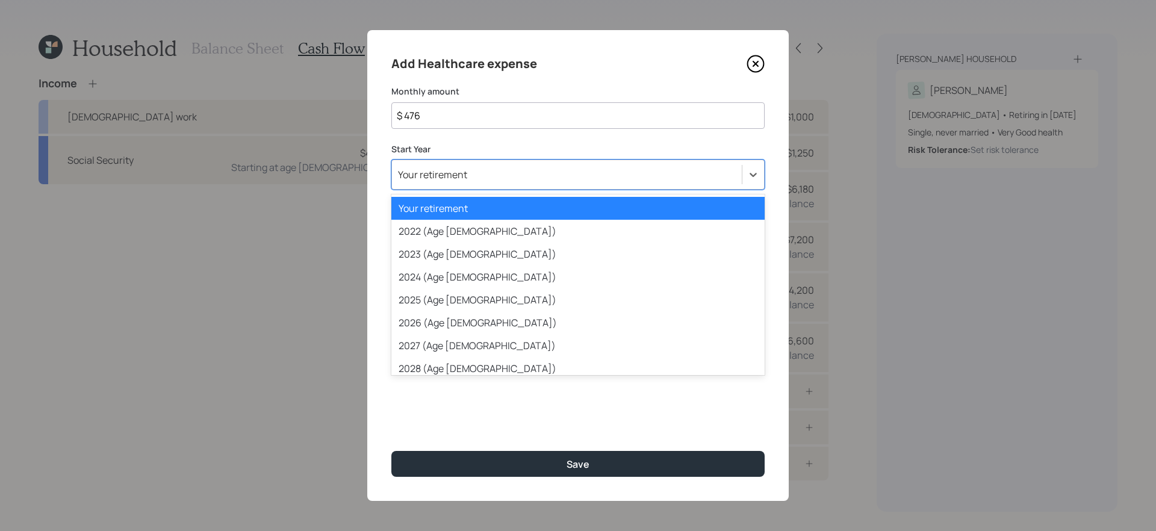
click at [608, 179] on div "Your retirement" at bounding box center [567, 174] width 350 height 20
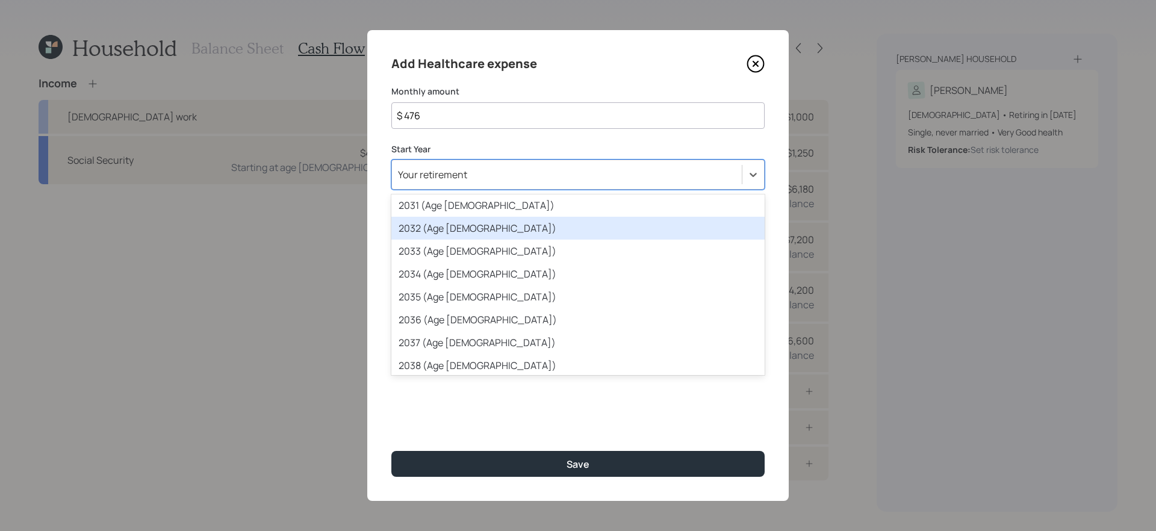
scroll to position [233, 0]
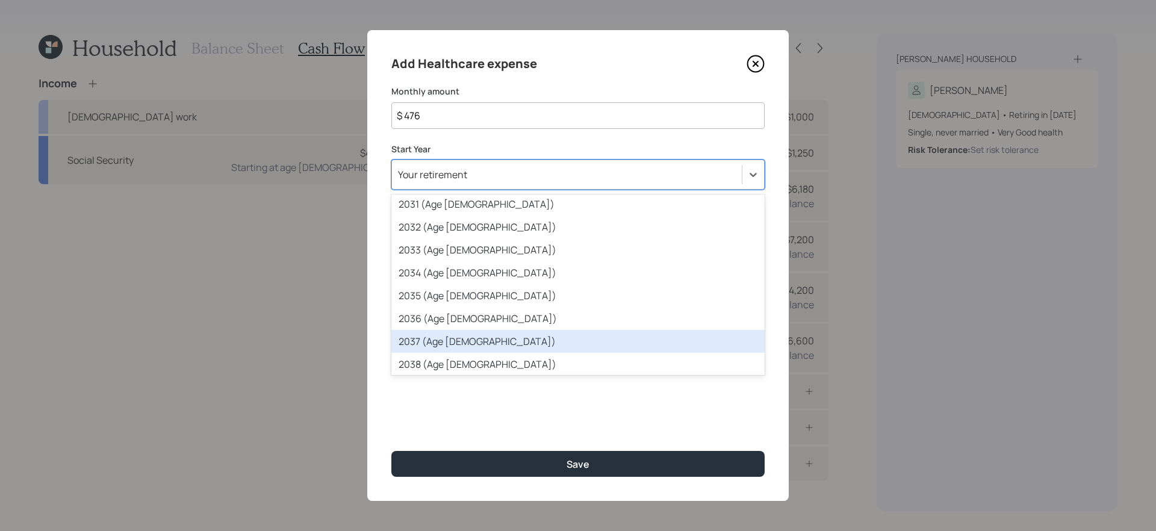
click at [509, 347] on div "2037 (Age [DEMOGRAPHIC_DATA])" at bounding box center [578, 341] width 373 height 23
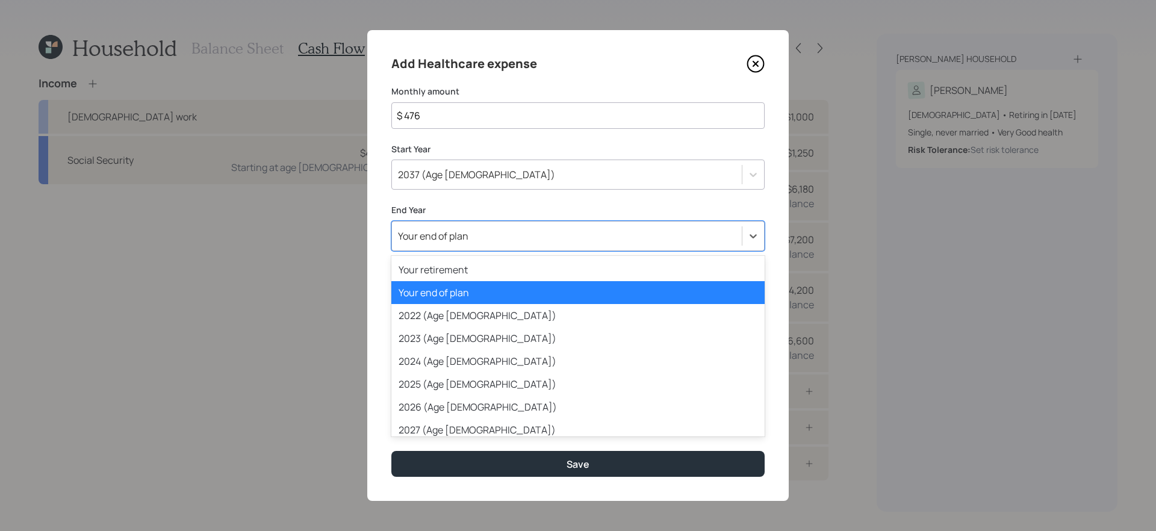
click at [552, 236] on div "Your end of plan" at bounding box center [567, 236] width 350 height 20
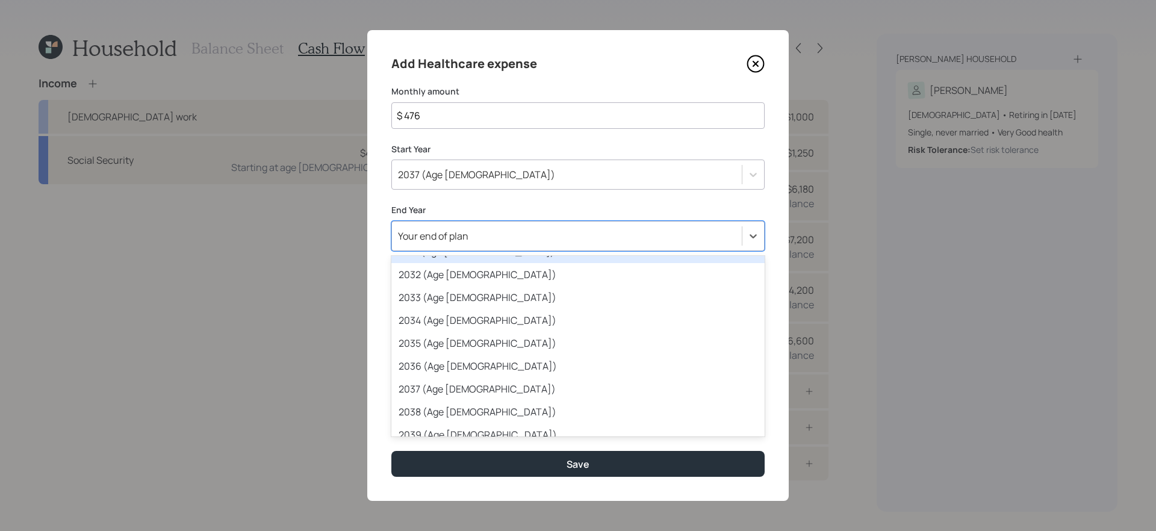
scroll to position [281, 0]
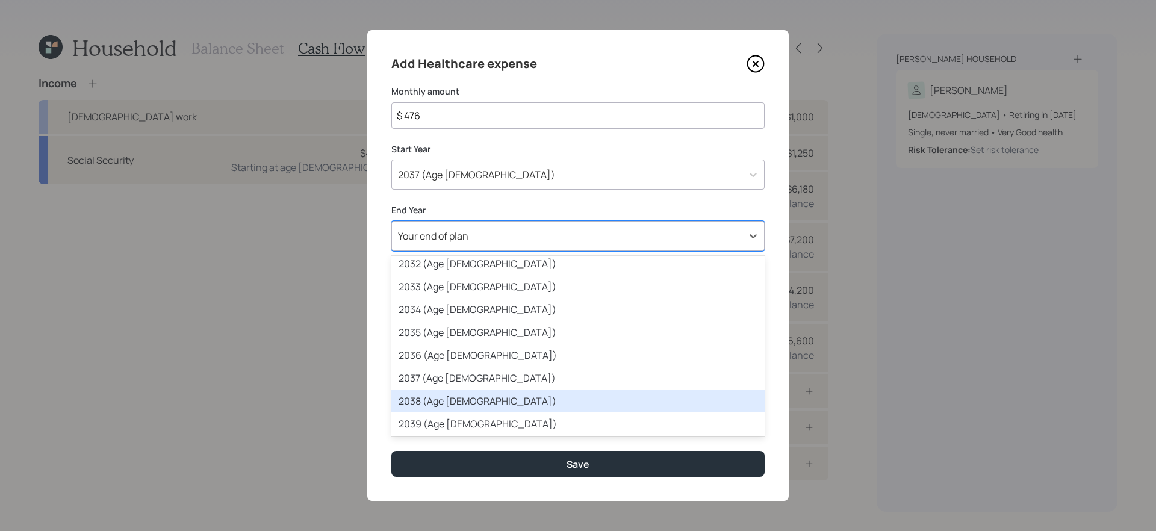
click at [520, 401] on div "2038 (Age [DEMOGRAPHIC_DATA])" at bounding box center [578, 401] width 373 height 23
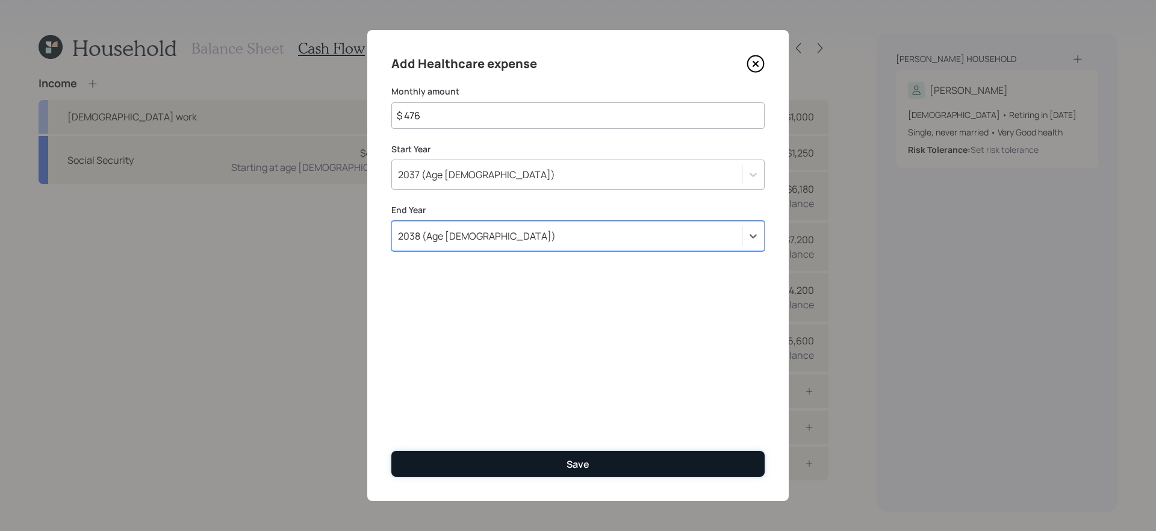
click at [560, 448] on button "Save" at bounding box center [578, 464] width 373 height 26
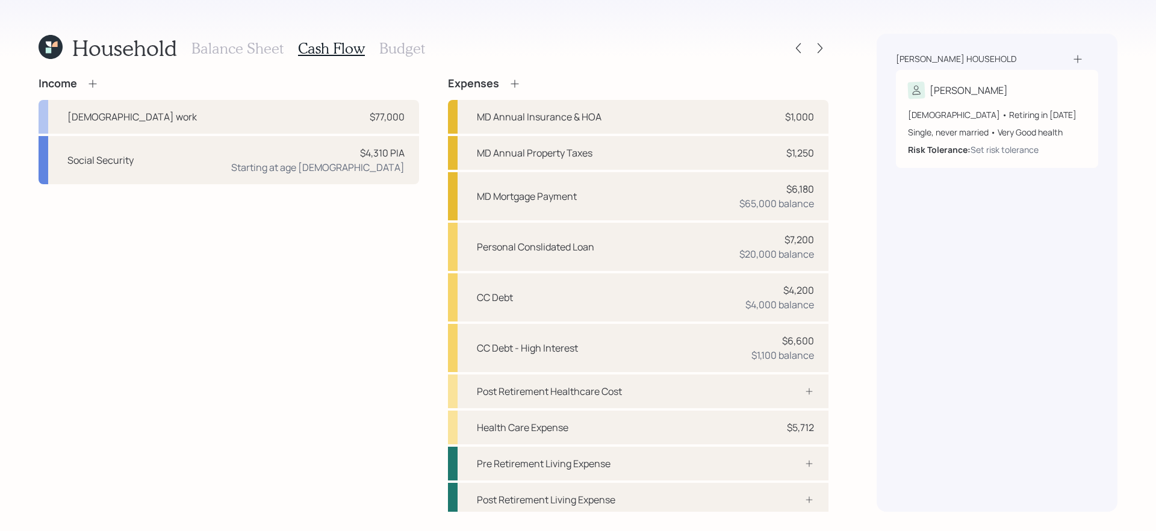
scroll to position [4, 0]
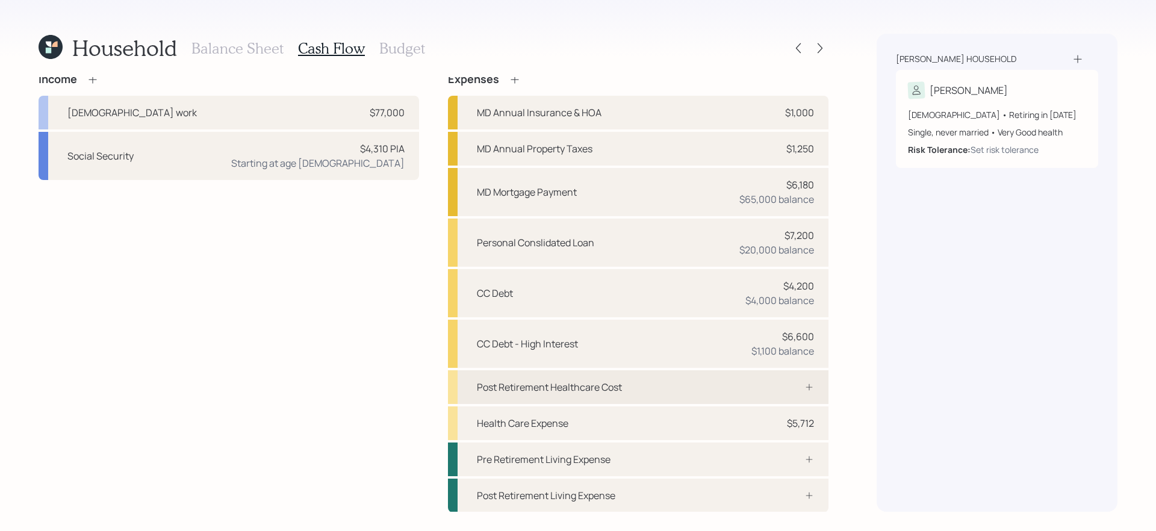
click at [690, 382] on div "Post Retirement Healthcare Cost" at bounding box center [638, 387] width 381 height 34
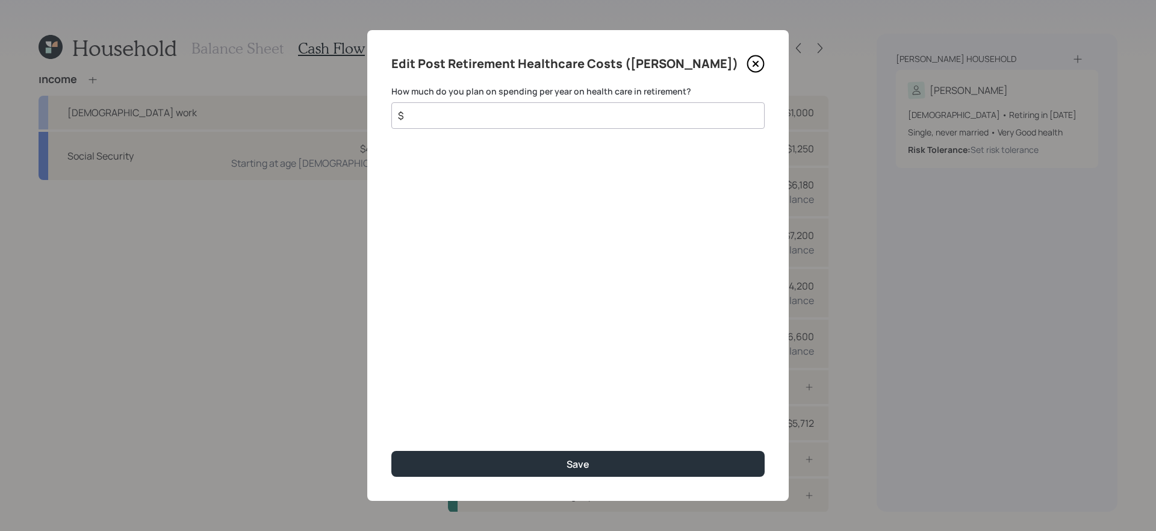
click at [643, 111] on input "$" at bounding box center [573, 115] width 353 height 14
type input "$ 5,000"
click at [392, 448] on button "Save" at bounding box center [578, 464] width 373 height 26
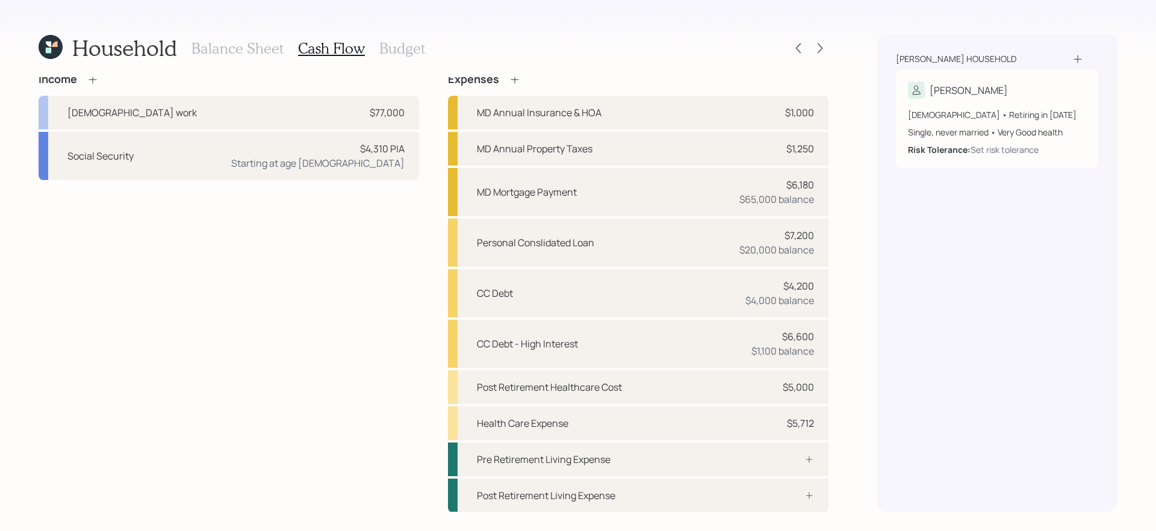
click at [390, 347] on div "Income [DEMOGRAPHIC_DATA] work $77,000 Social Security $4,310 PIA Starting at a…" at bounding box center [229, 293] width 381 height 440
click at [398, 345] on div "Income [DEMOGRAPHIC_DATA] work $77,000 Social Security $4,310 PIA Starting at a…" at bounding box center [229, 293] width 381 height 440
click at [417, 404] on div "Income [DEMOGRAPHIC_DATA] work $77,000 Social Security $4,310 PIA Starting at a…" at bounding box center [229, 293] width 381 height 440
click at [403, 53] on h3 "Budget" at bounding box center [402, 48] width 46 height 17
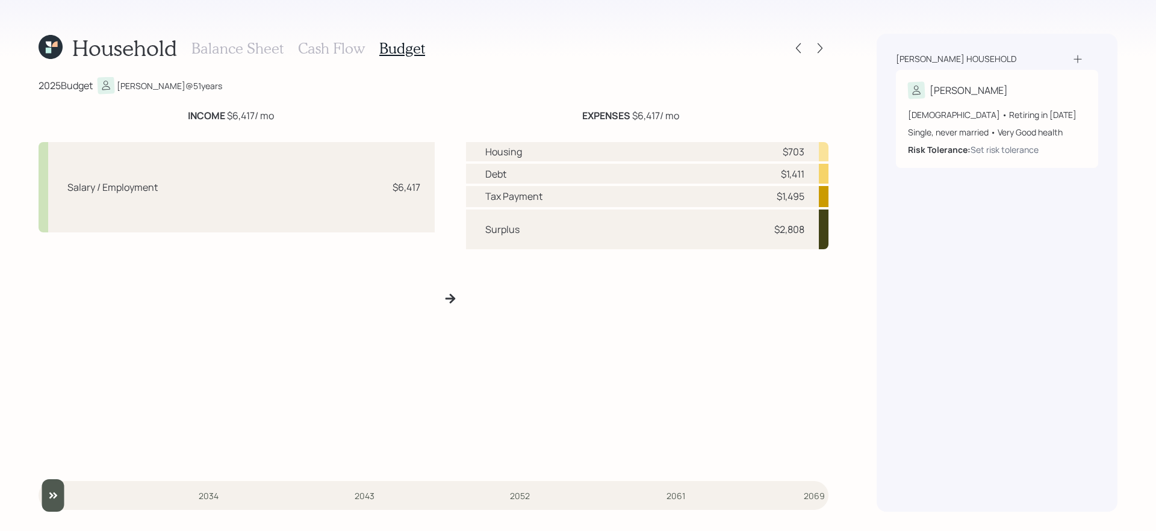
click at [629, 389] on div "Housing $703 Debt $1,411 Tax Payment $1,495 Surplus $2,808" at bounding box center [647, 303] width 363 height 323
drag, startPoint x: 670, startPoint y: 199, endPoint x: 750, endPoint y: 199, distance: 80.1
click at [750, 199] on div "Tax Payment $1,495" at bounding box center [647, 196] width 363 height 21
drag, startPoint x: 749, startPoint y: 229, endPoint x: 817, endPoint y: 231, distance: 67.5
click at [817, 231] on div "Surplus $2,808" at bounding box center [647, 230] width 363 height 40
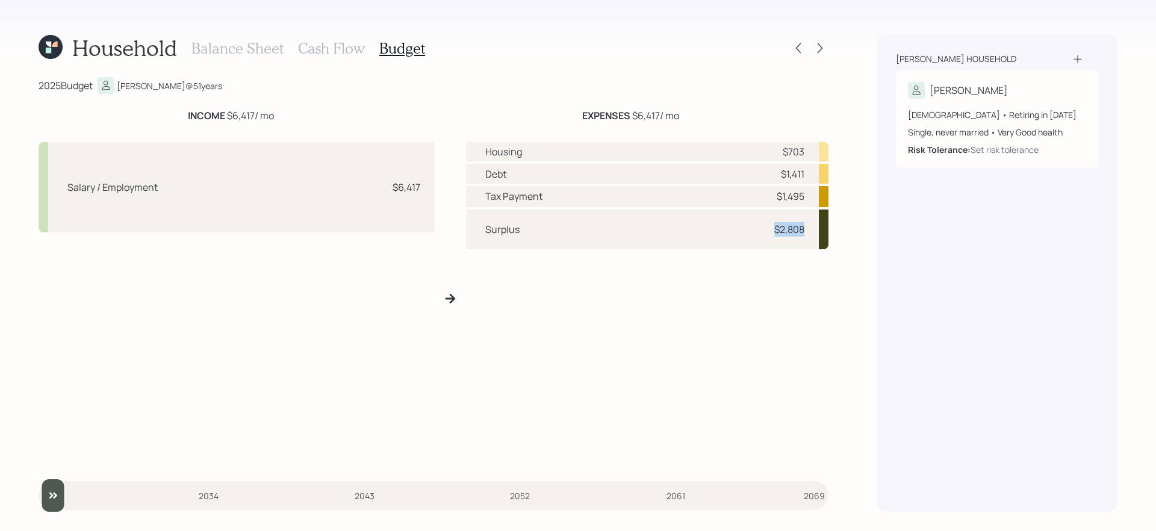
click at [744, 336] on div "Housing $703 Debt $1,411 Tax Payment $1,495 Surplus $2,808" at bounding box center [647, 303] width 363 height 323
click at [333, 61] on div "Balance Sheet Cash Flow Budget" at bounding box center [309, 48] width 234 height 29
click at [323, 45] on h3 "Cash Flow" at bounding box center [331, 48] width 67 height 17
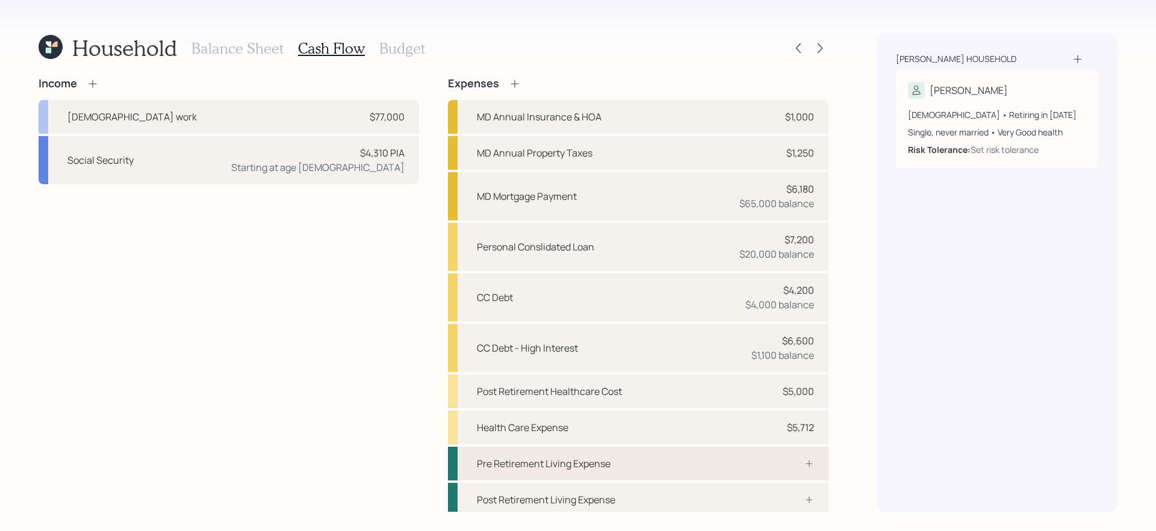
click at [660, 448] on div "Pre Retirement Living Expense" at bounding box center [638, 464] width 381 height 34
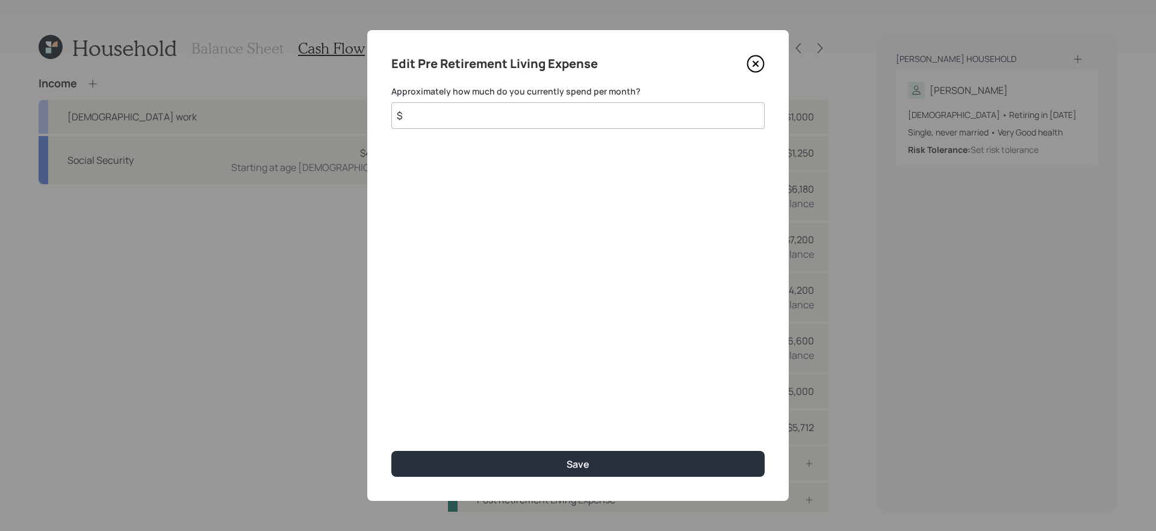
click at [554, 120] on input "$" at bounding box center [578, 115] width 373 height 27
type input "$ 2,300"
click at [392, 448] on button "Save" at bounding box center [578, 464] width 373 height 26
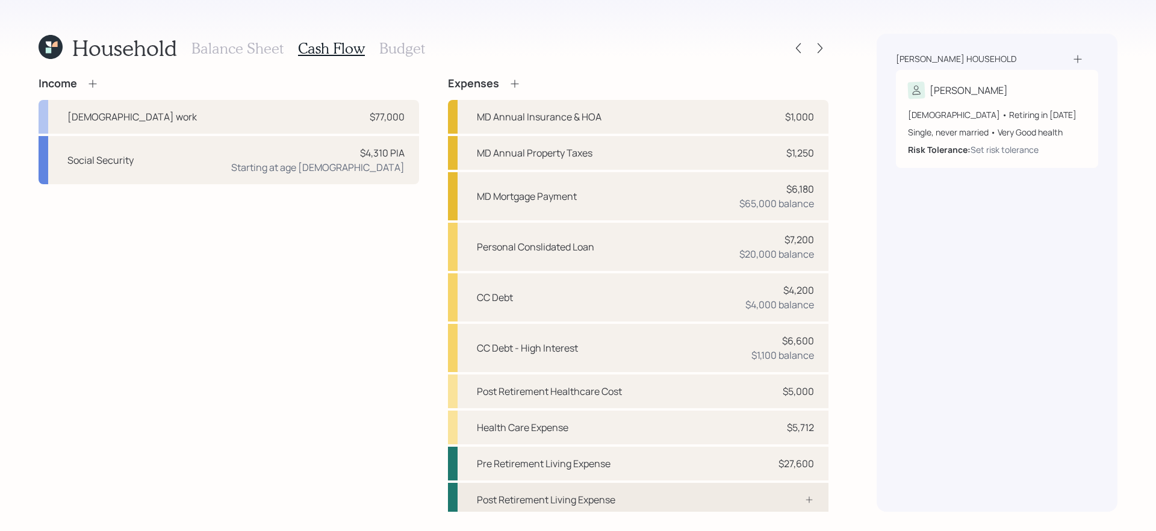
click at [541, 448] on div "Post Retirement Living Expense" at bounding box center [546, 500] width 139 height 14
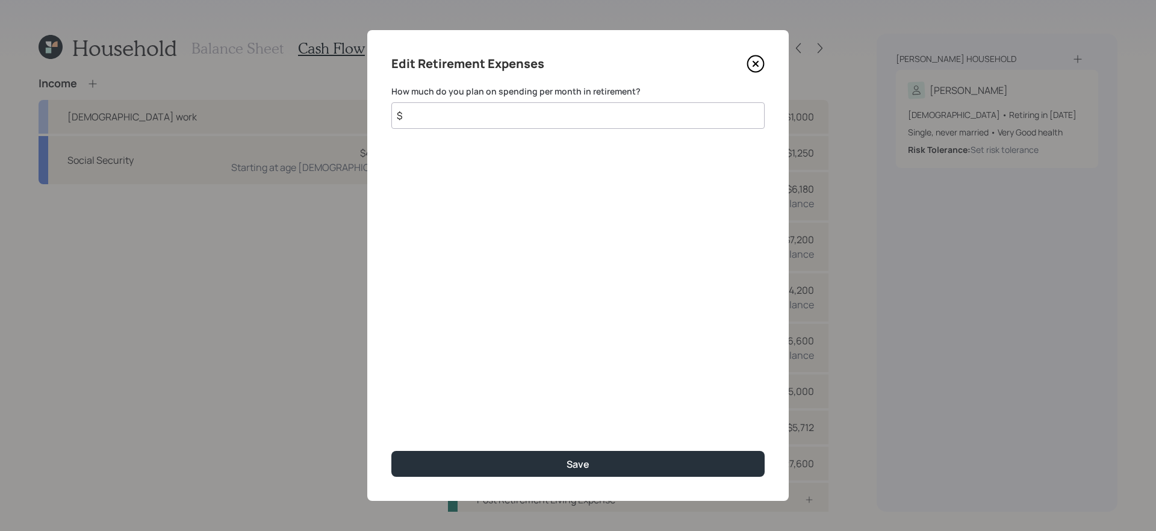
click at [631, 120] on input "$" at bounding box center [578, 115] width 373 height 27
type input "$ 2,300"
click at [392, 448] on button "Save" at bounding box center [578, 464] width 373 height 26
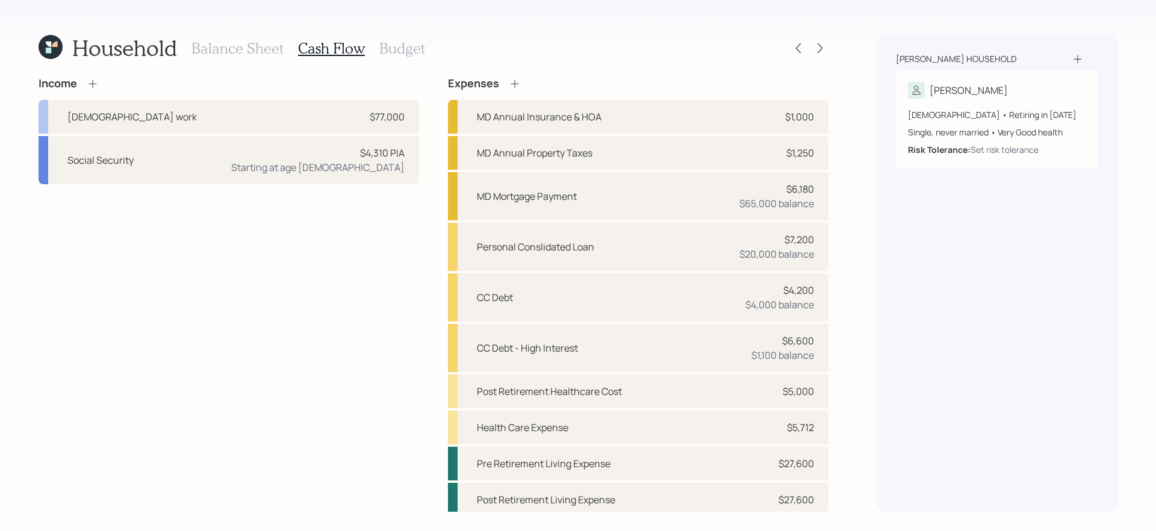
click at [258, 47] on h3 "Balance Sheet" at bounding box center [238, 48] width 92 height 17
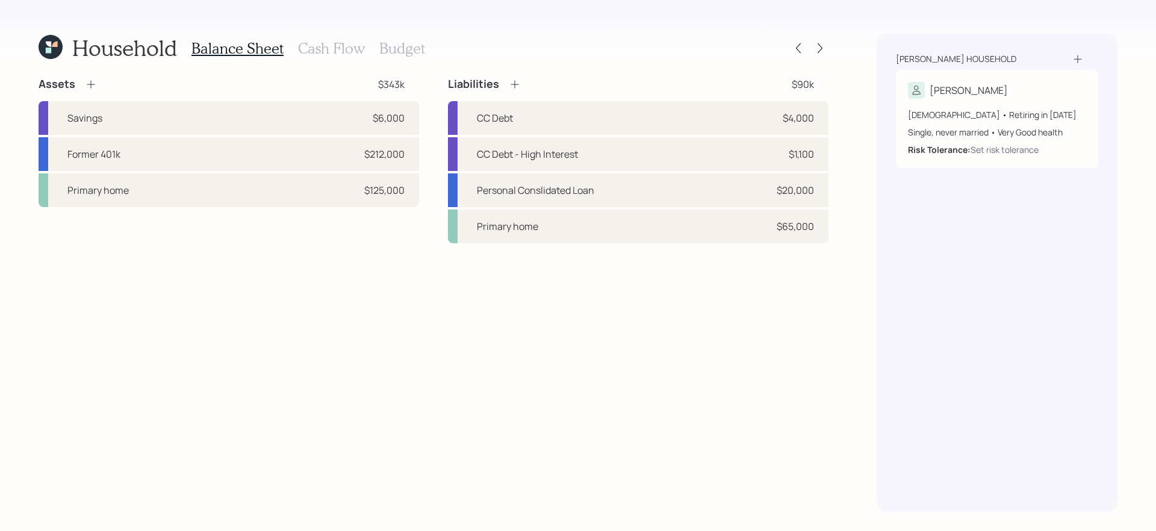
click at [431, 154] on div "Assets $343k Savings $6,000 Former 401k $212,000 Primary home $125,000 Liabilit…" at bounding box center [434, 160] width 790 height 166
click at [428, 149] on div "Assets $343k Savings $6,000 Former 401k $212,000 Primary home $125,000 Liabilit…" at bounding box center [434, 160] width 790 height 166
click at [92, 88] on icon at bounding box center [91, 84] width 12 height 12
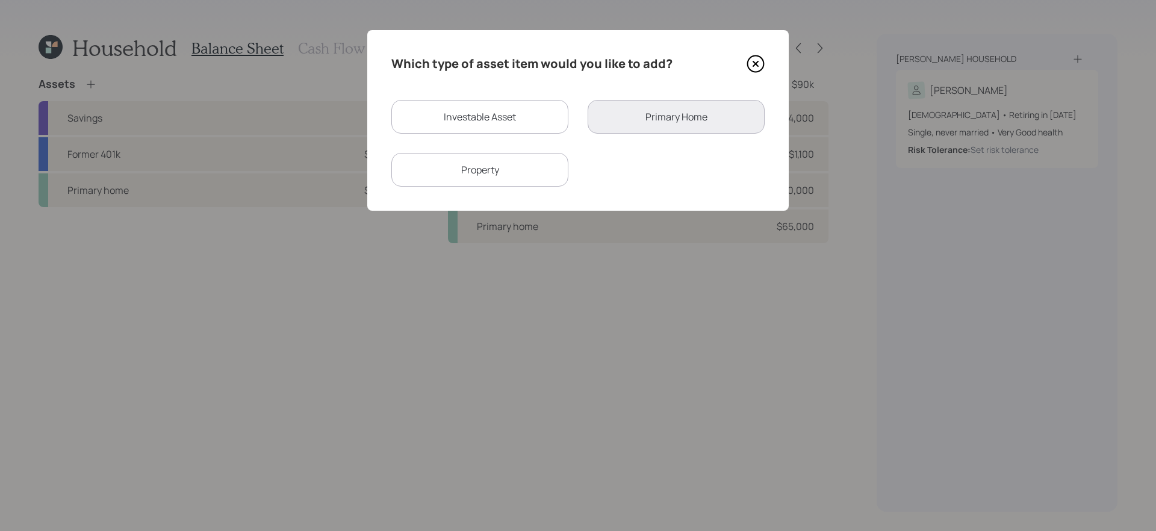
click at [521, 116] on div "Investable Asset" at bounding box center [480, 117] width 177 height 34
select select "taxable"
select select "balanced"
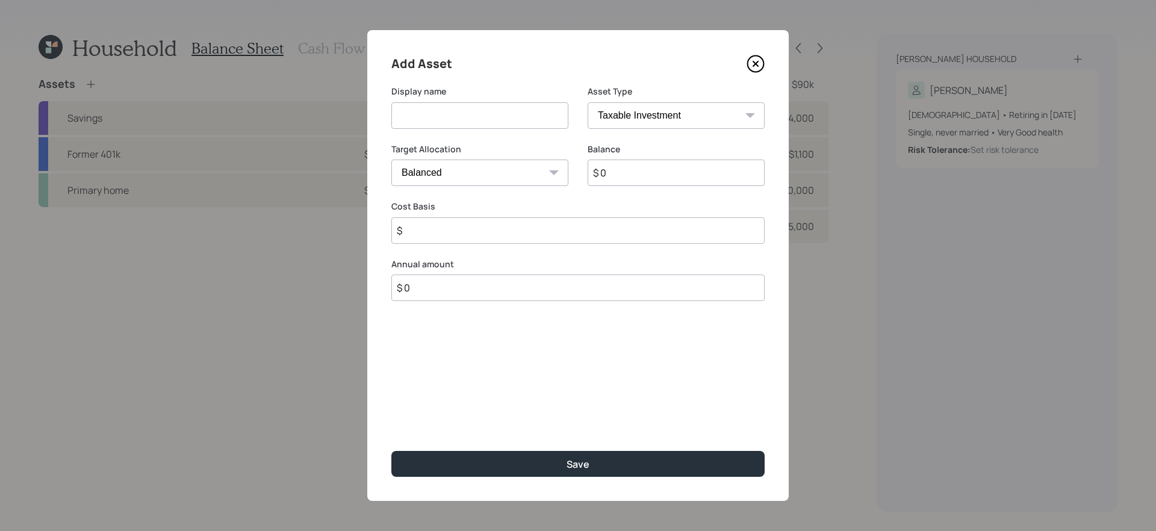
click at [504, 119] on input at bounding box center [480, 115] width 177 height 27
type input "Saving"
click at [434, 294] on input "$ 0" at bounding box center [578, 288] width 373 height 27
type input "$ 6,000"
click at [570, 348] on div "Saving Start Year Select... End Year Your retirement" at bounding box center [578, 346] width 373 height 61
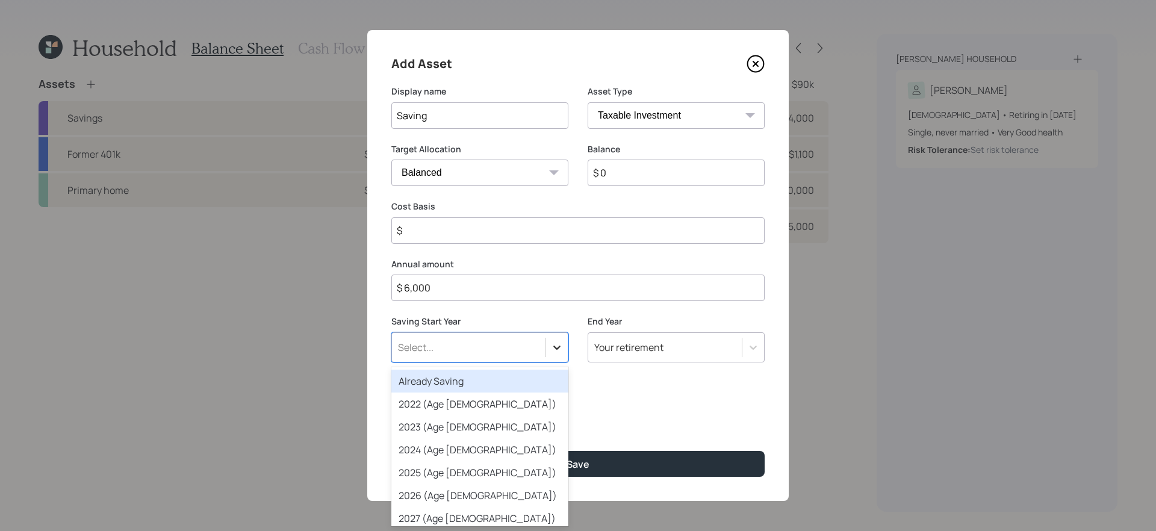
click at [559, 343] on icon at bounding box center [557, 348] width 12 height 12
click at [485, 381] on div "Already Saving" at bounding box center [480, 381] width 177 height 23
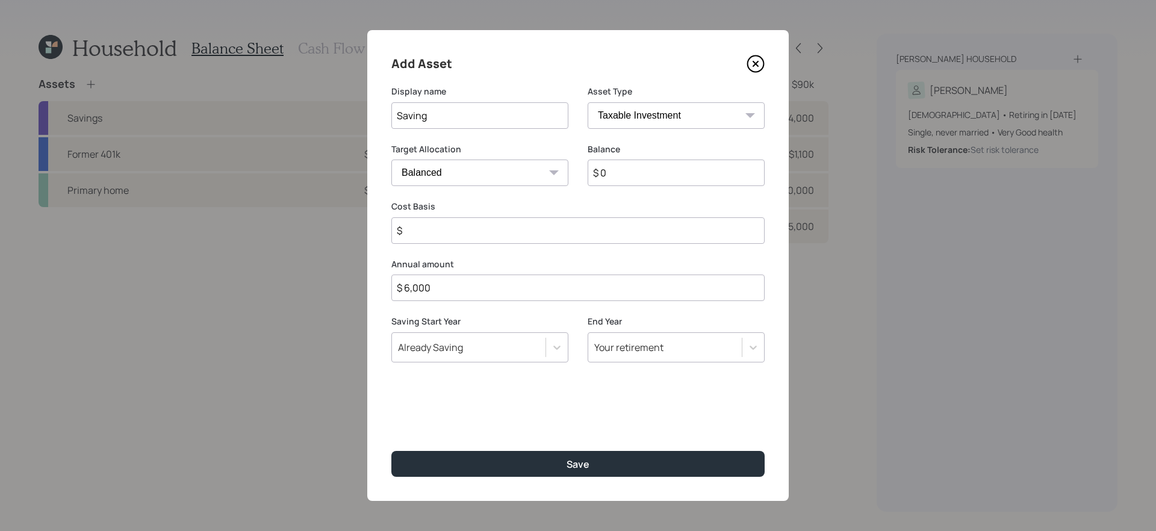
click at [482, 234] on input "$" at bounding box center [578, 230] width 373 height 27
type input "$ 1"
click at [487, 124] on input "Saving" at bounding box center [480, 115] width 177 height 27
type input "Monthly Savings"
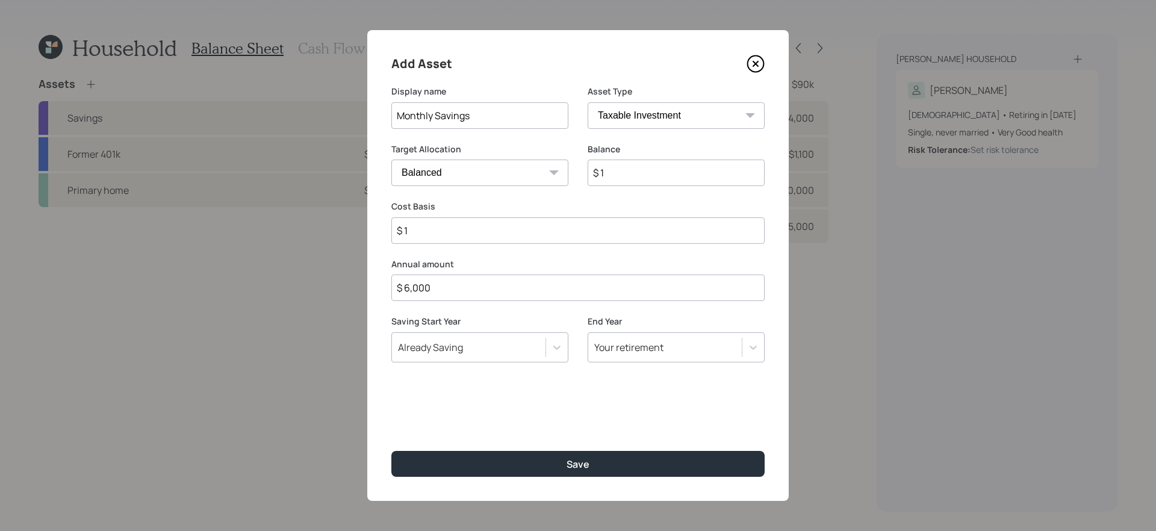
click at [392, 448] on button "Save" at bounding box center [578, 464] width 373 height 26
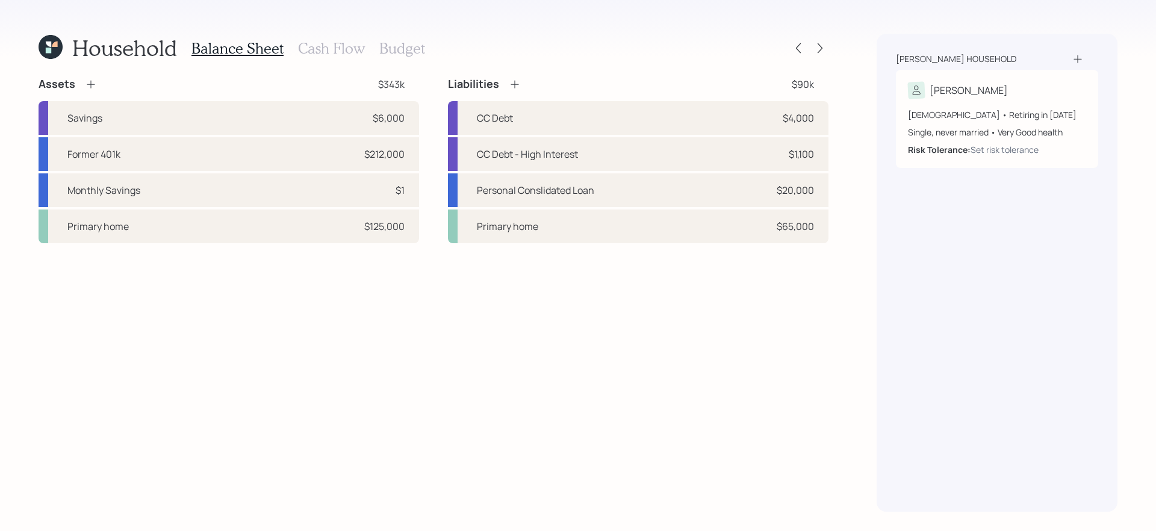
click at [335, 43] on h3 "Cash Flow" at bounding box center [331, 48] width 67 height 17
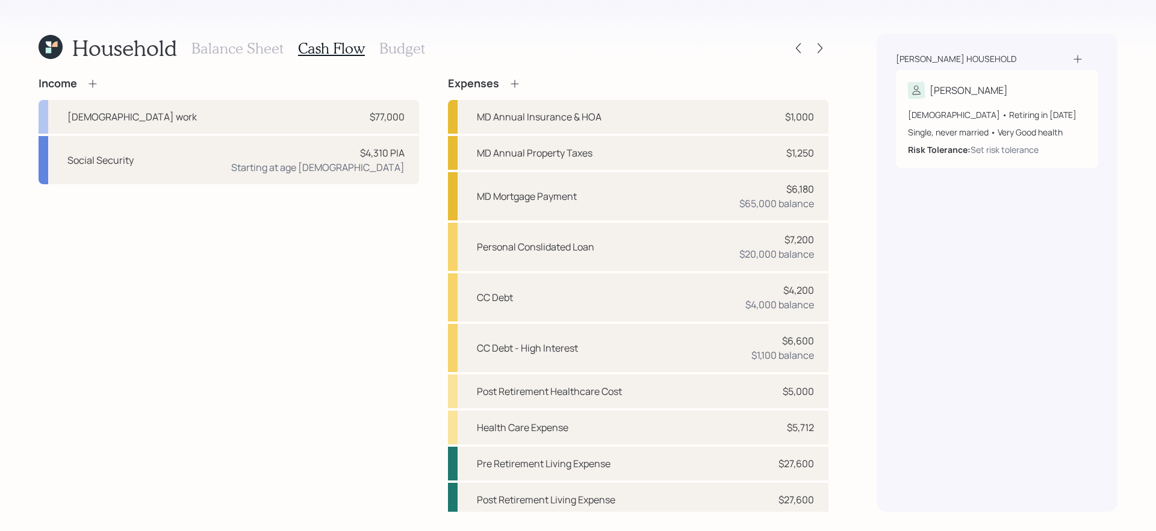
scroll to position [4, 0]
click at [390, 352] on div "Income [DEMOGRAPHIC_DATA] work $77,000 Social Security $4,310 PIA Starting at a…" at bounding box center [229, 293] width 381 height 440
click at [822, 43] on icon at bounding box center [820, 48] width 12 height 12
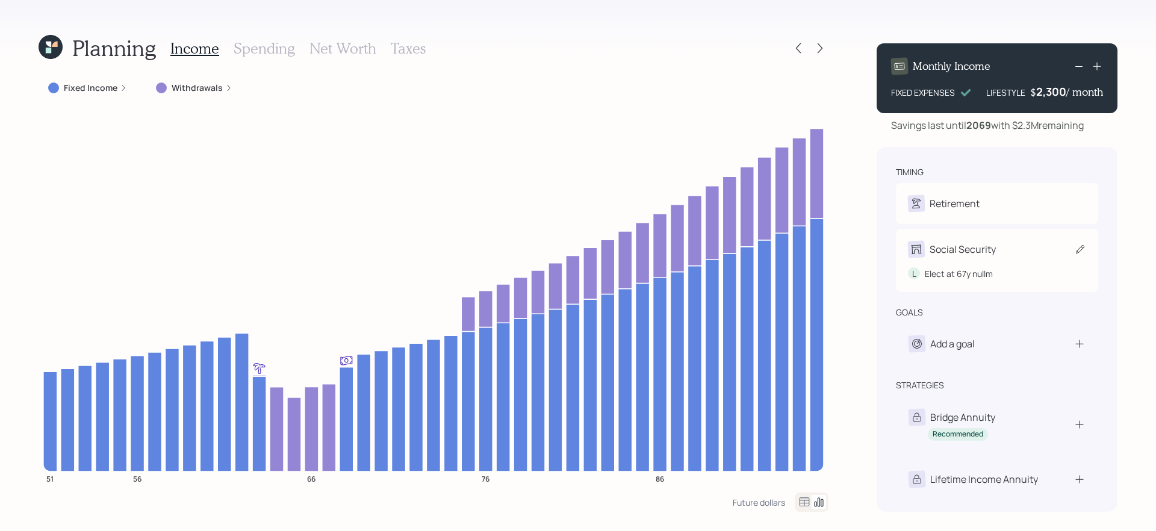
click at [885, 251] on icon at bounding box center [1081, 249] width 12 height 12
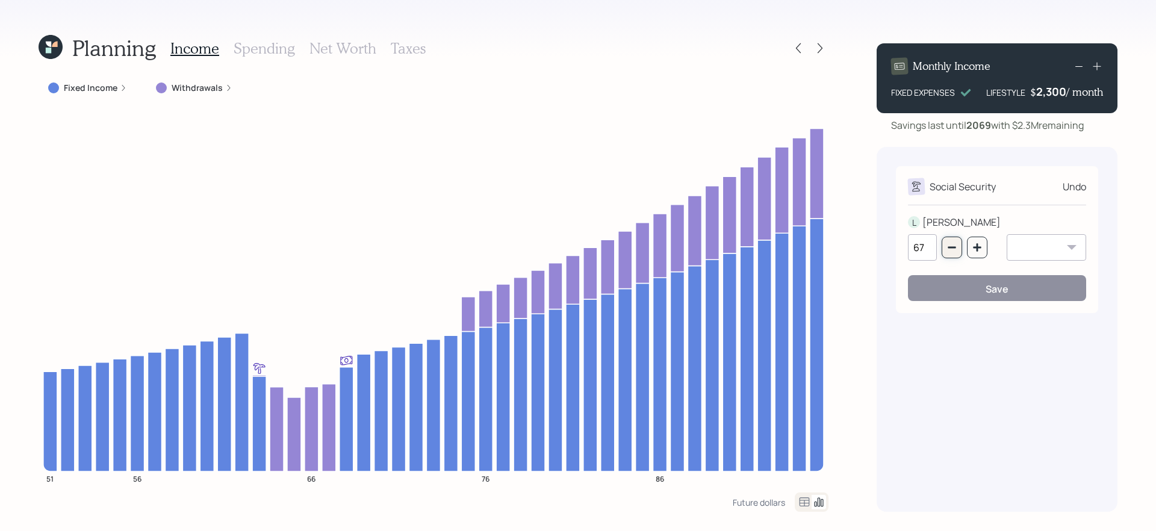
click at [885, 246] on icon "button" at bounding box center [952, 248] width 10 height 10
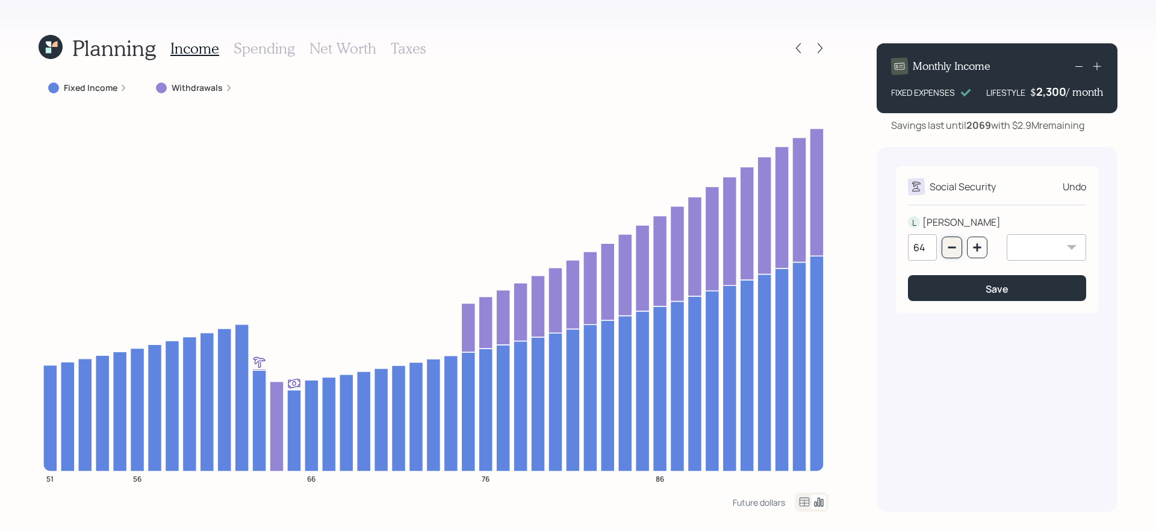
click at [885, 246] on icon "button" at bounding box center [952, 248] width 10 height 10
type input "63"
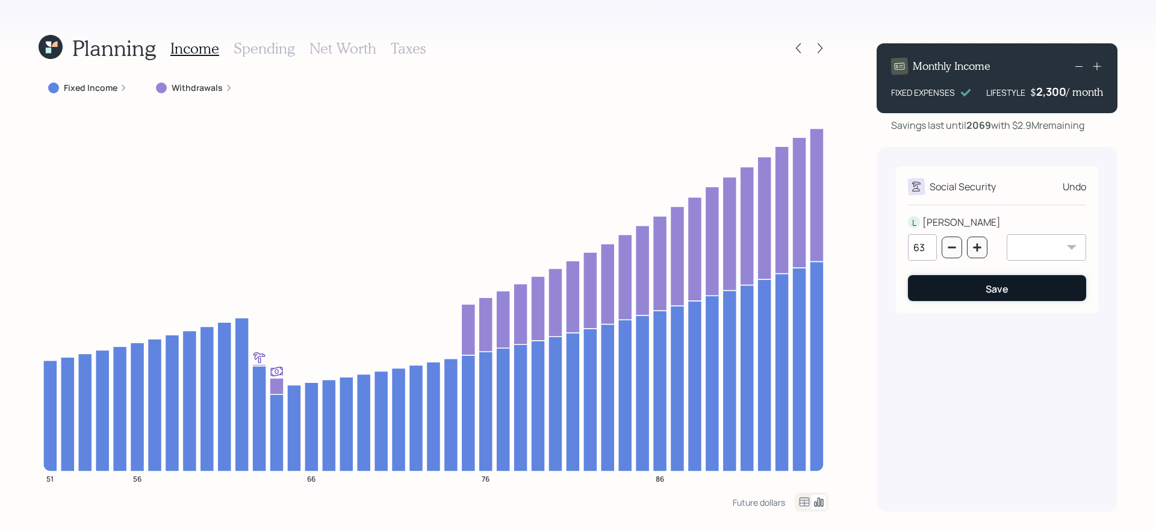
click at [885, 293] on div "Save" at bounding box center [997, 288] width 23 height 13
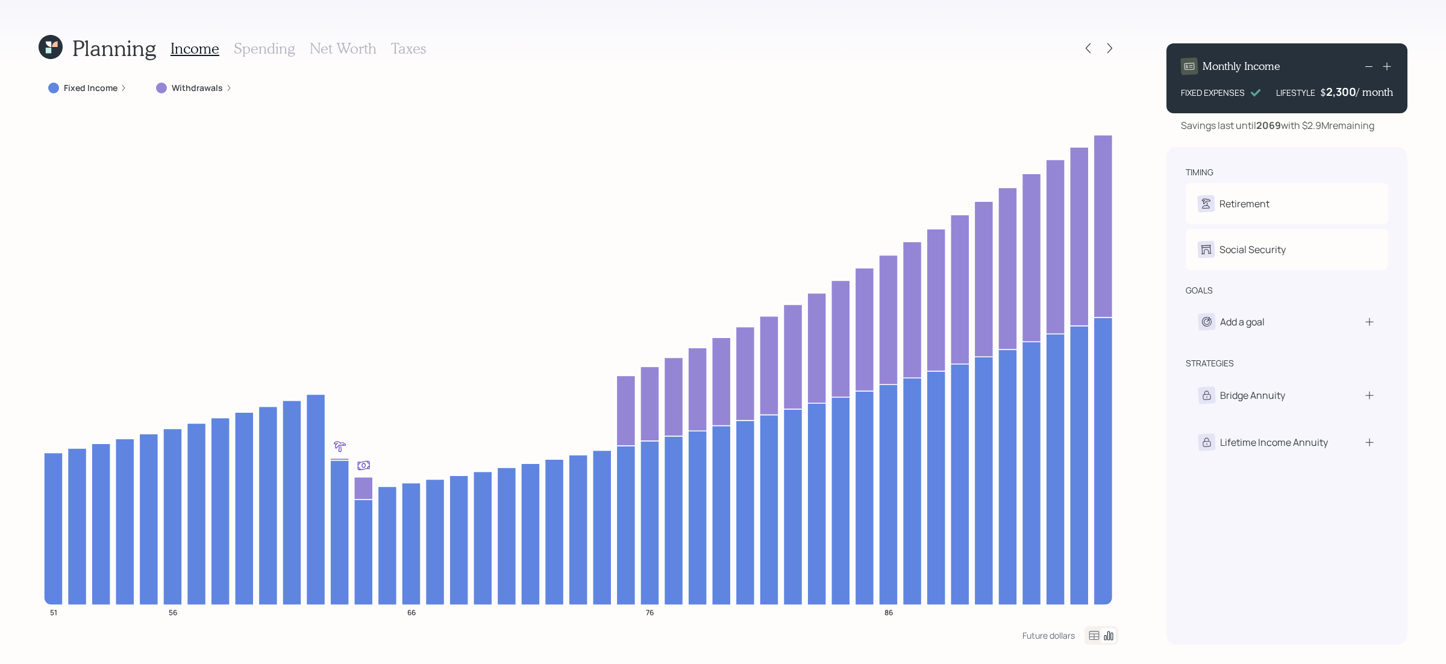
click at [885, 448] on div "timing Retirement L Retire at 62y 9m Social Security L Elect at 63y nullm goals…" at bounding box center [1286, 396] width 241 height 498
drag, startPoint x: 1308, startPoint y: 124, endPoint x: 1378, endPoint y: 128, distance: 70.6
click at [885, 128] on div "Savings last until [DATE] with $2.9M remaining" at bounding box center [1286, 125] width 241 height 14
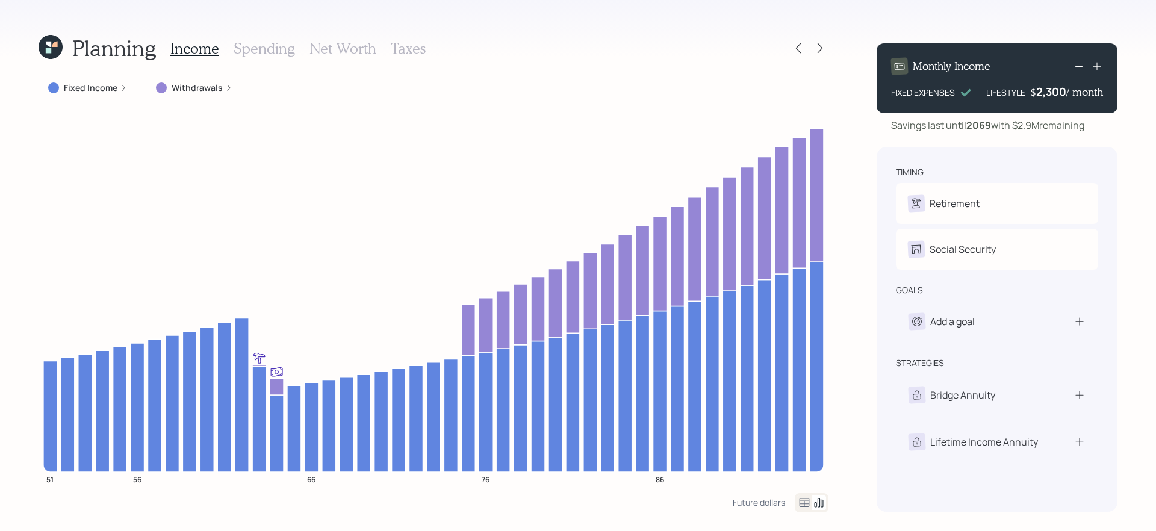
click at [844, 206] on div "Planning Income Spending Net Worth Taxes Fixed Income Withdrawals 51 56 66 76 8…" at bounding box center [578, 265] width 1156 height 531
click at [852, 237] on div "Planning Income Spending Net Worth Taxes Fixed Income Withdrawals 51 56 66 76 8…" at bounding box center [578, 265] width 1156 height 531
click at [885, 92] on div "2,300" at bounding box center [1052, 91] width 30 height 14
click at [885, 92] on div "2300" at bounding box center [1052, 91] width 30 height 14
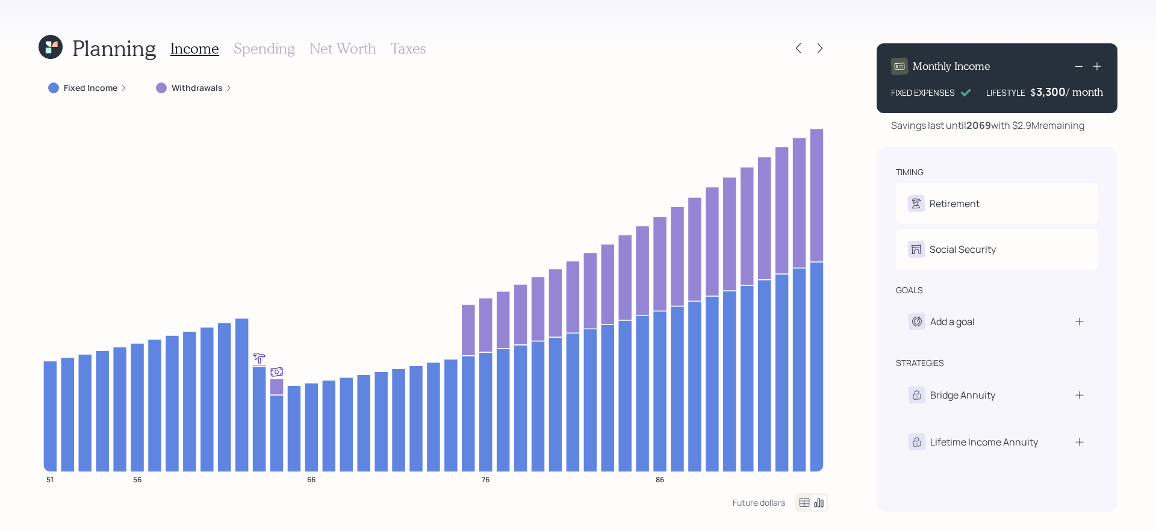
click at [859, 169] on div "Planning Income Spending Net Worth Taxes Fixed Income Withdrawals 51 56 66 76 8…" at bounding box center [578, 265] width 1156 height 531
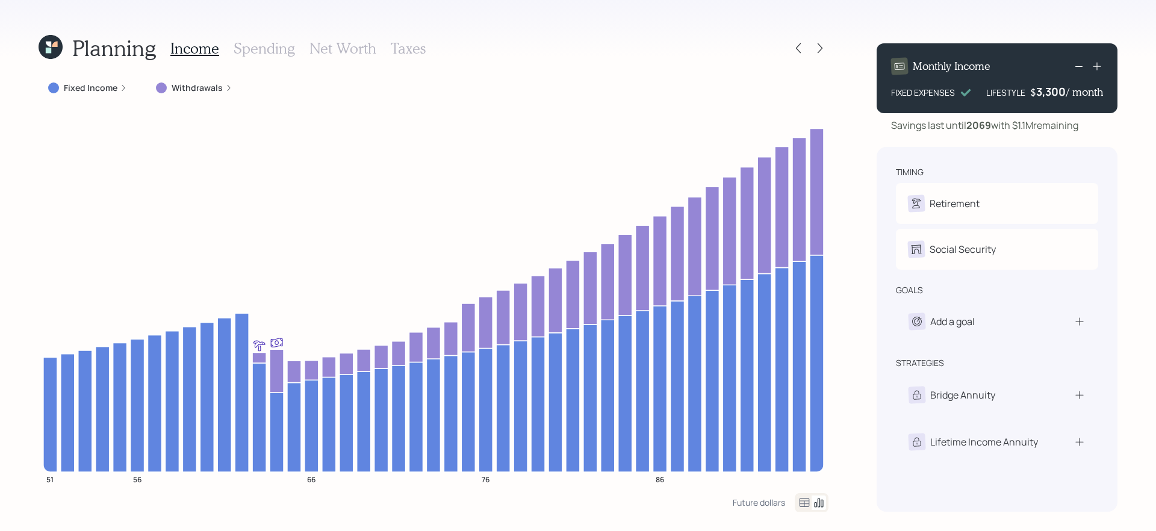
click at [885, 98] on div "3,300" at bounding box center [1052, 91] width 30 height 14
click at [885, 98] on div "3300" at bounding box center [1052, 91] width 30 height 14
click at [885, 143] on div "Monthly Income FIXED EXPENSES LIFESTYLE $ 4300 / month Savings last until [DATE…" at bounding box center [997, 273] width 241 height 478
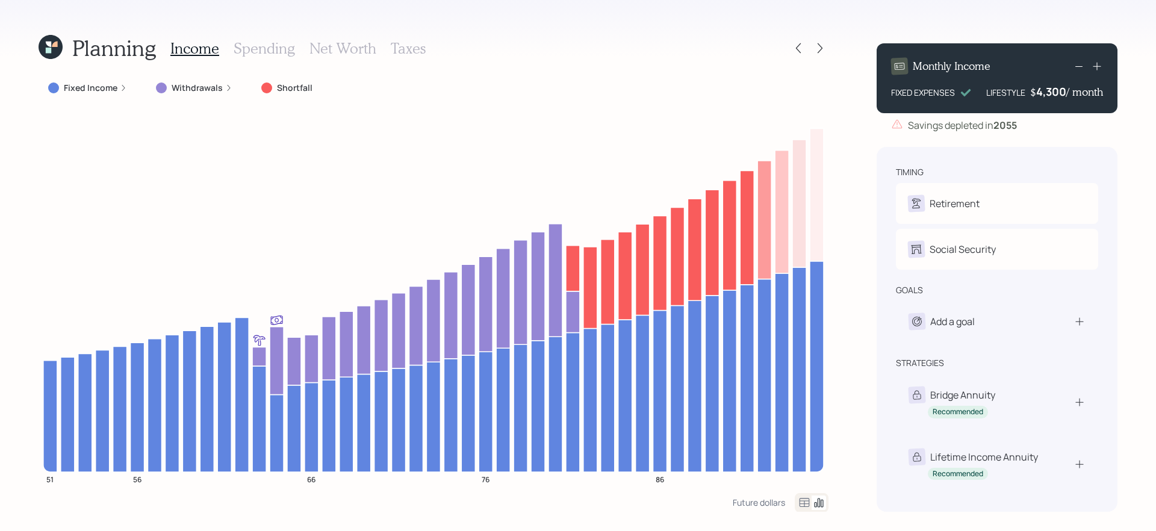
click at [885, 92] on div "4,300" at bounding box center [1052, 91] width 30 height 14
click at [885, 92] on div "4300" at bounding box center [1052, 91] width 30 height 14
click at [885, 133] on div "Planning Income Spending Net Worth Taxes Fixed Income Withdrawals Shortfall 51 …" at bounding box center [578, 265] width 1156 height 531
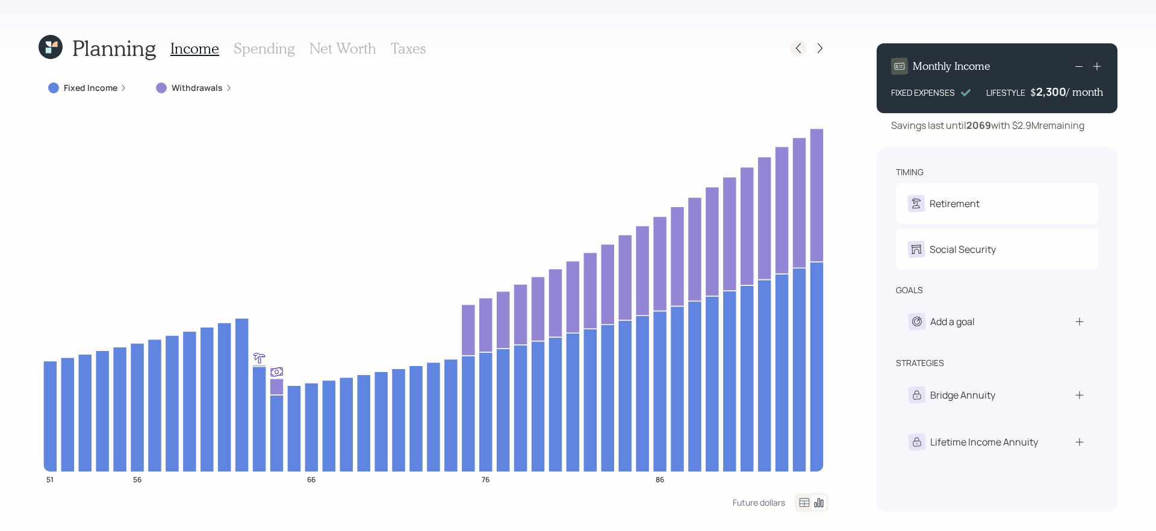
click at [802, 41] on div at bounding box center [798, 48] width 17 height 17
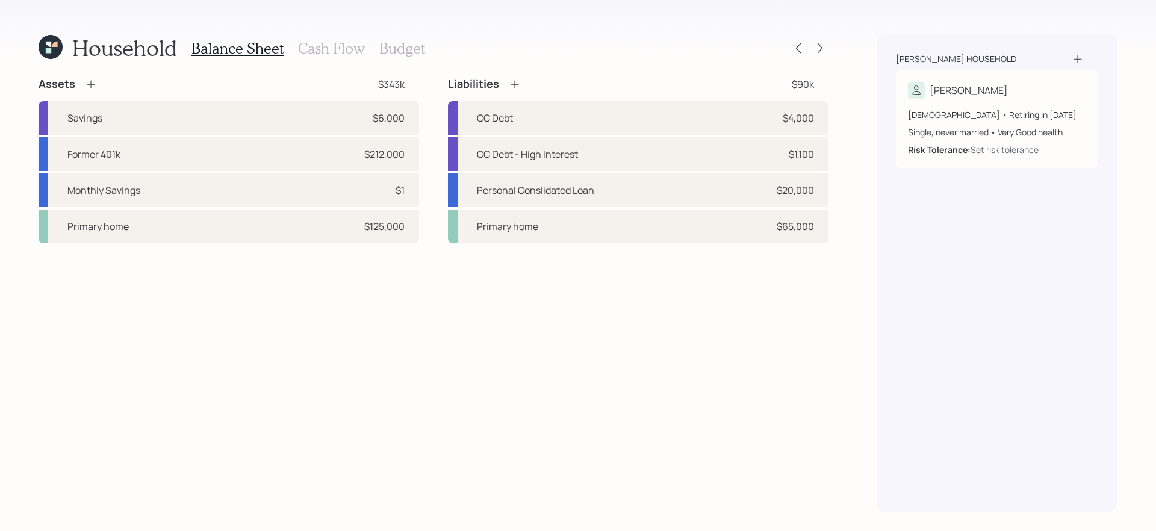
click at [400, 54] on h3 "Budget" at bounding box center [402, 48] width 46 height 17
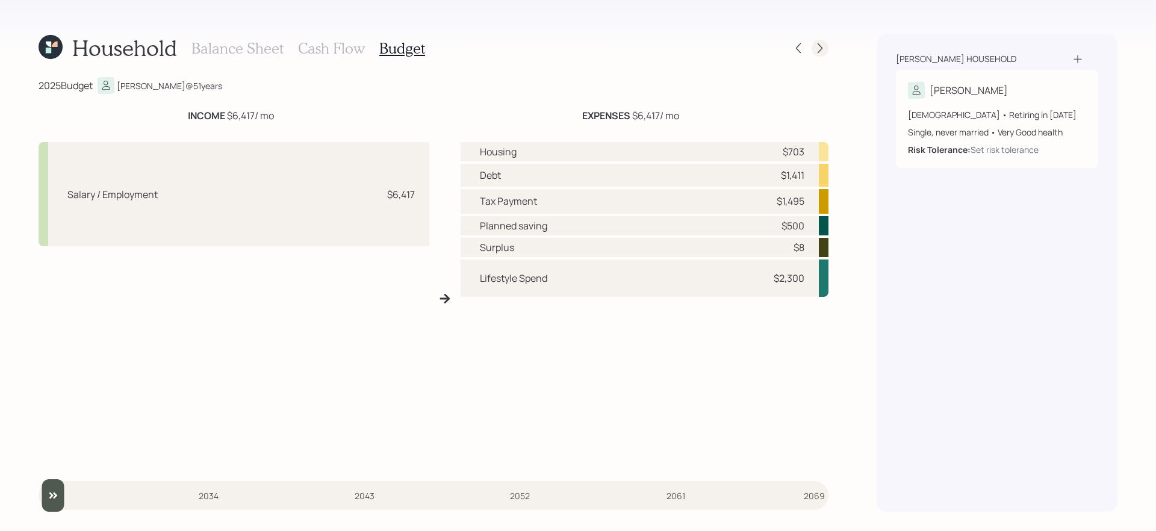
click at [825, 51] on icon at bounding box center [820, 48] width 12 height 12
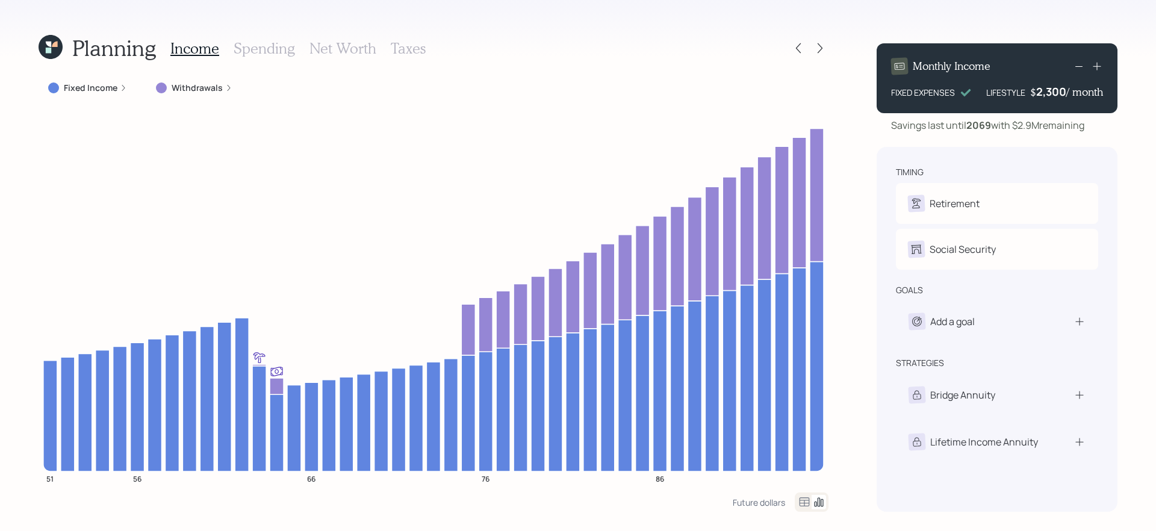
click at [278, 46] on h3 "Spending" at bounding box center [264, 48] width 61 height 17
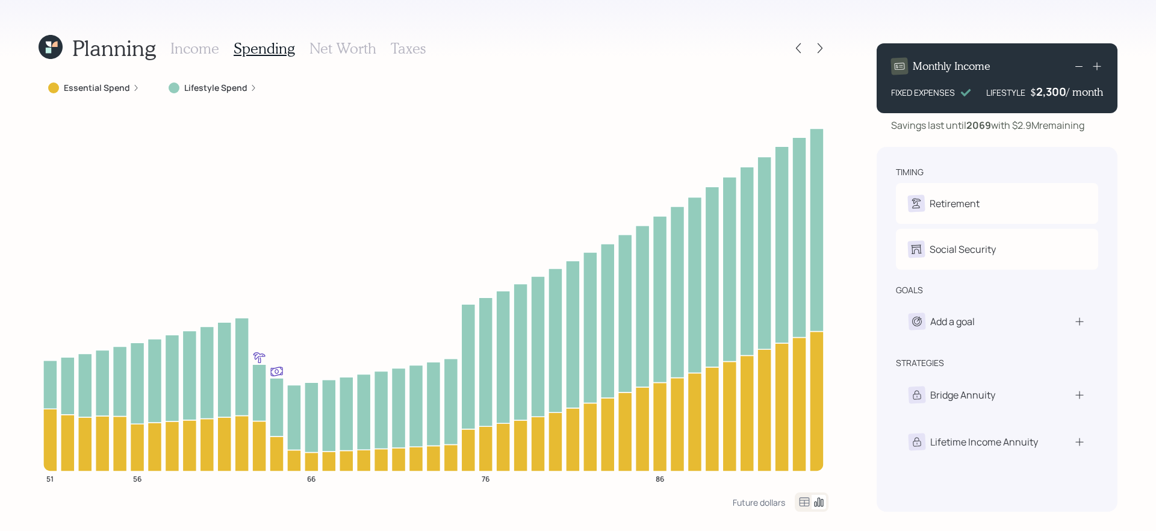
click at [196, 49] on h3 "Income" at bounding box center [194, 48] width 49 height 17
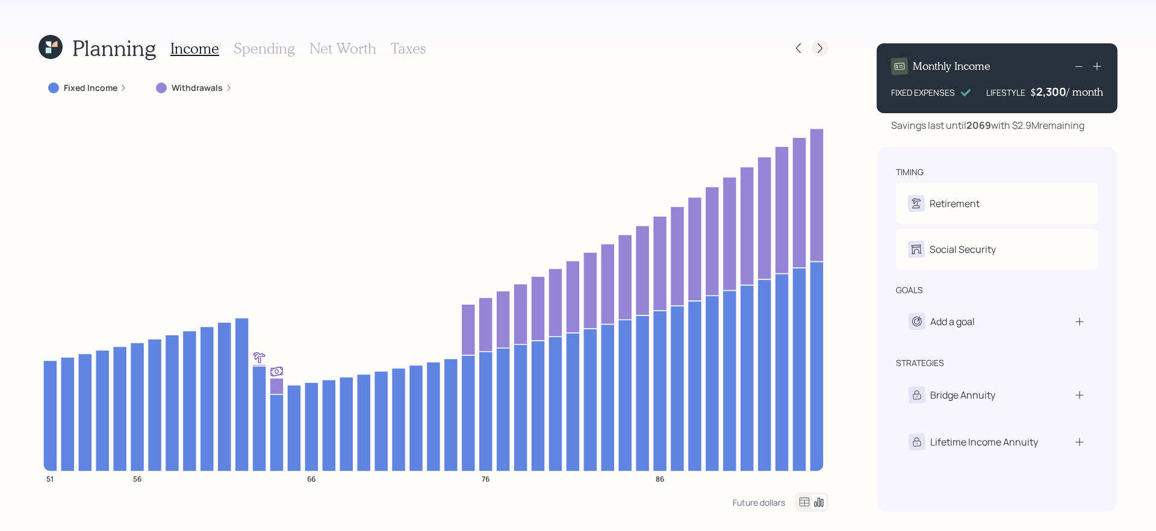
click at [818, 47] on icon at bounding box center [820, 48] width 12 height 12
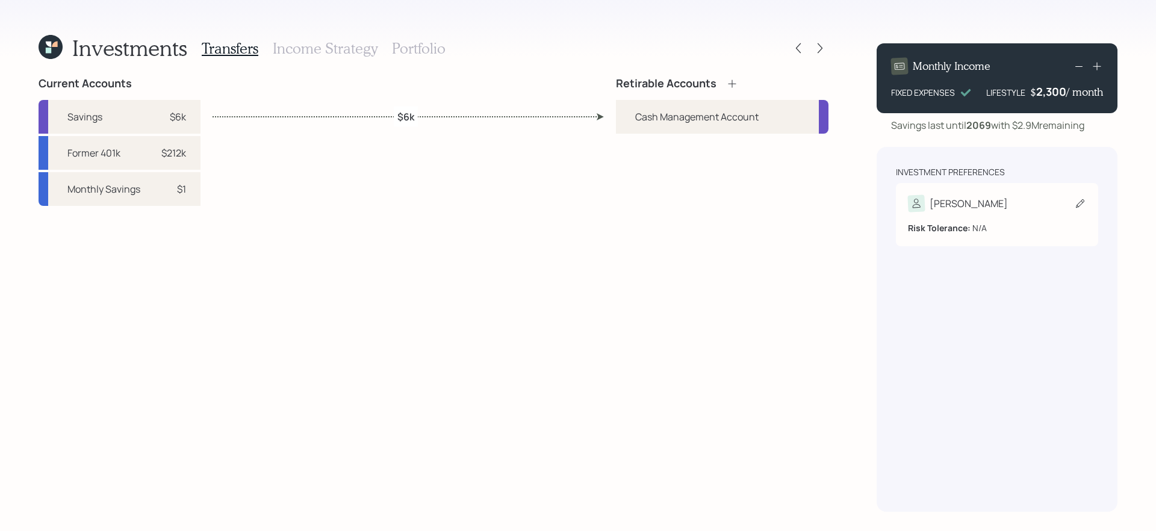
click at [885, 208] on div "[PERSON_NAME]" at bounding box center [997, 203] width 178 height 17
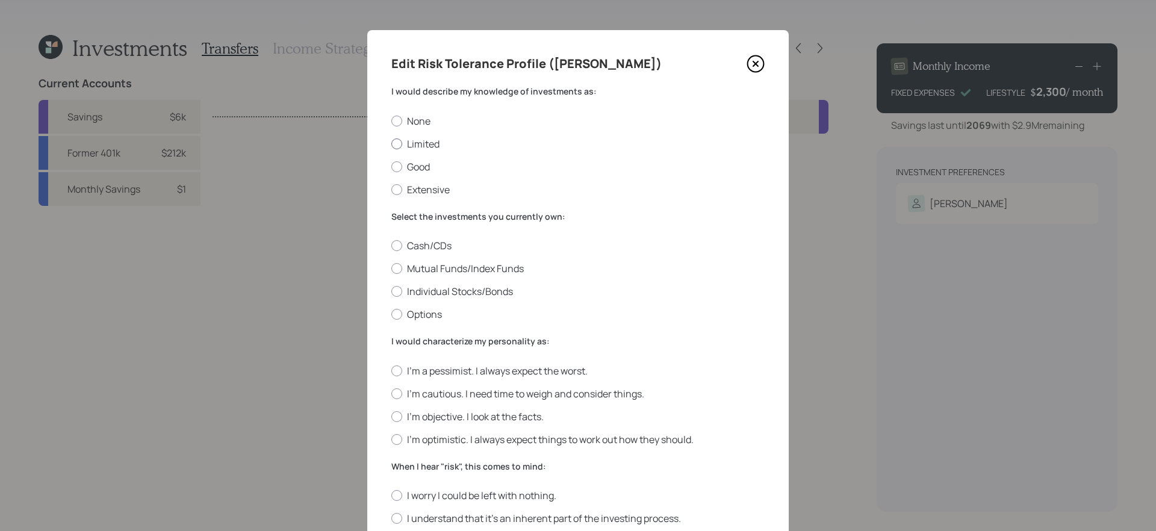
click at [429, 145] on label "Limited" at bounding box center [578, 143] width 373 height 13
click at [392, 144] on input "Limited" at bounding box center [391, 143] width 1 height 1
radio input "true"
click at [497, 267] on label "Mutual Funds/Index Funds" at bounding box center [578, 268] width 373 height 13
click at [392, 269] on input "Mutual Funds/Index Funds" at bounding box center [391, 269] width 1 height 1
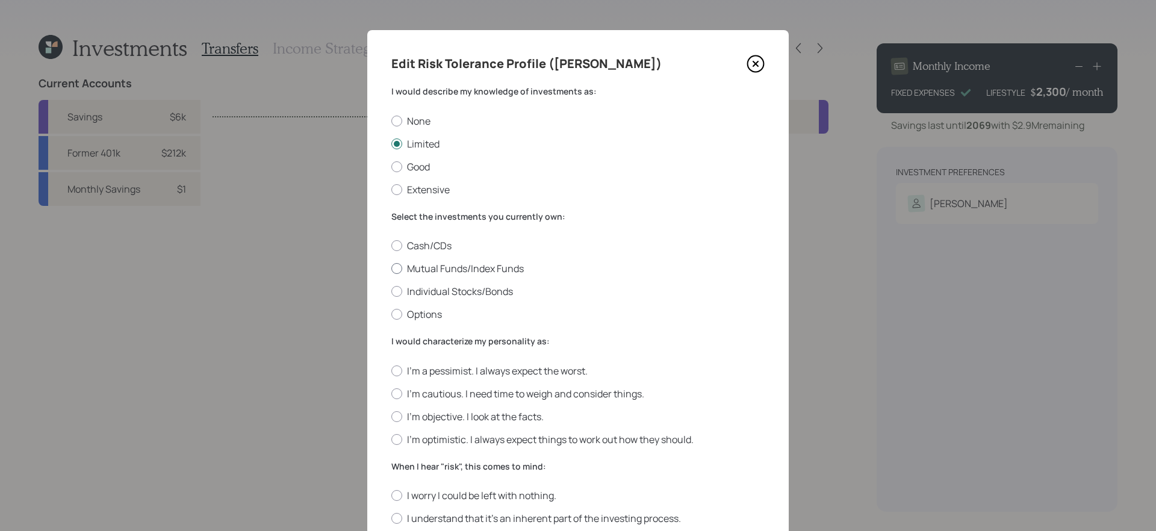
radio input "true"
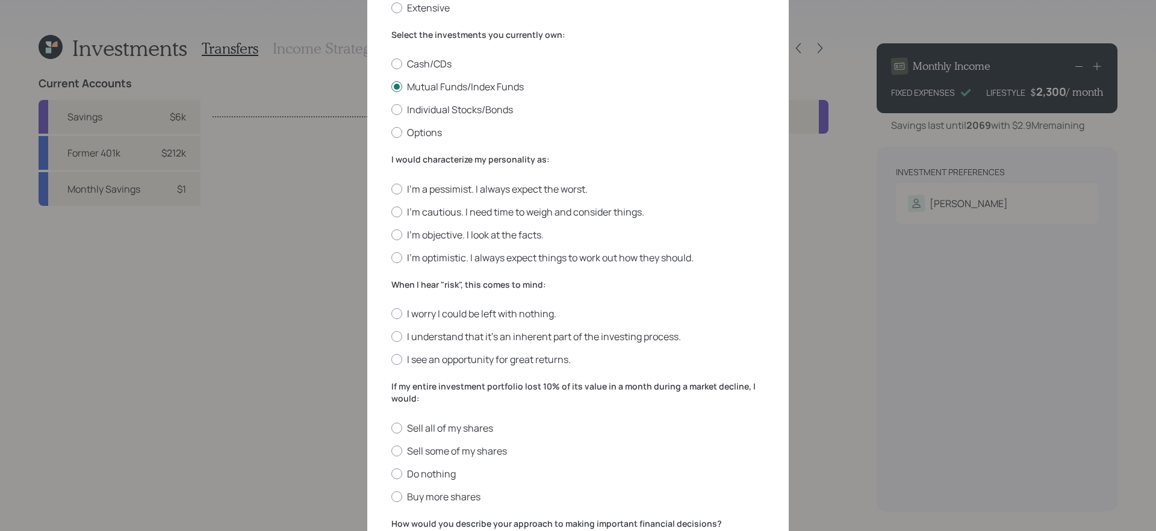
scroll to position [183, 0]
click at [542, 213] on label "I'm cautious. I need time to weigh and consider things." at bounding box center [578, 211] width 373 height 13
click at [392, 211] on input "I'm cautious. I need time to weigh and consider things." at bounding box center [391, 211] width 1 height 1
radio input "true"
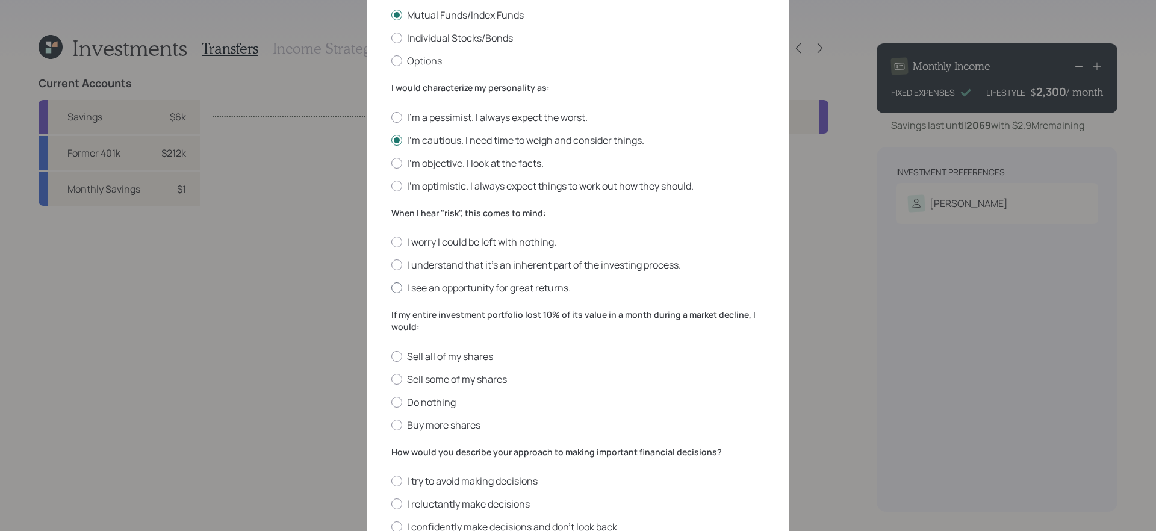
scroll to position [280, 0]
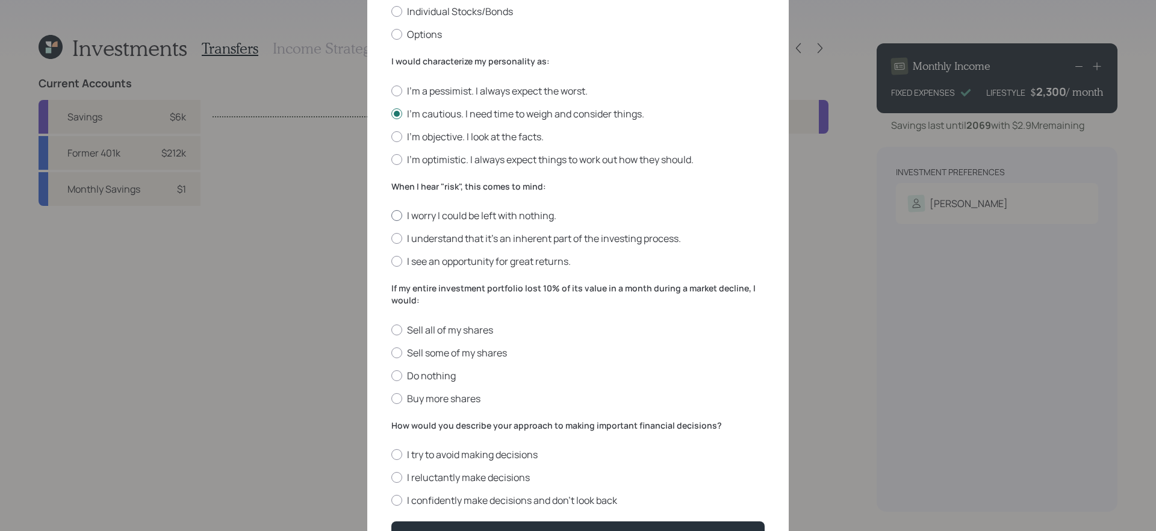
click at [463, 213] on label "I worry I could be left with nothing." at bounding box center [578, 215] width 373 height 13
click at [392, 216] on input "I worry I could be left with nothing." at bounding box center [391, 216] width 1 height 1
radio input "true"
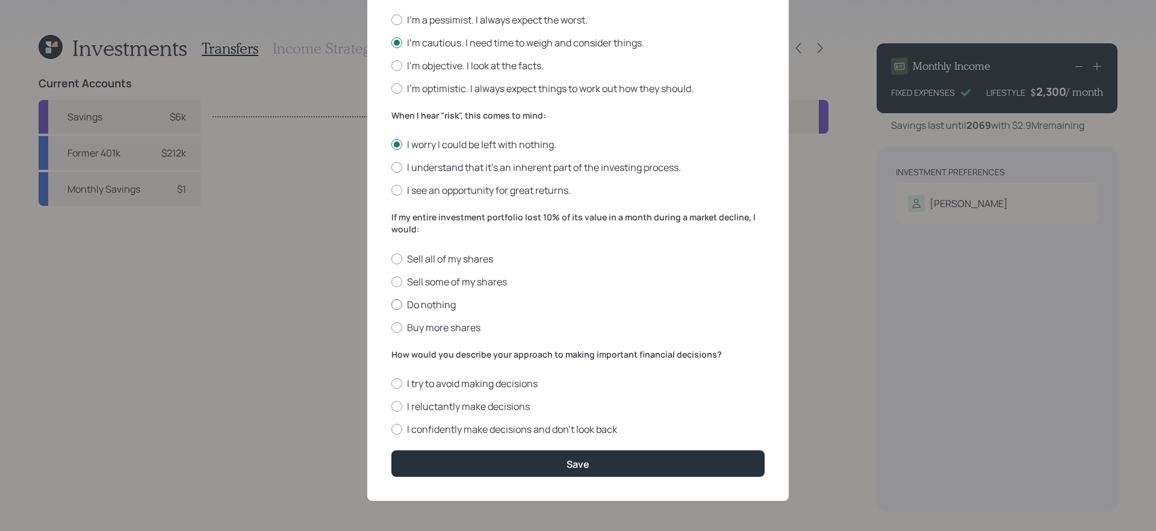
click at [417, 298] on label "Do nothing" at bounding box center [578, 304] width 373 height 13
click at [392, 304] on input "Do nothing" at bounding box center [391, 304] width 1 height 1
radio input "true"
click at [590, 426] on label "I confidently make decisions and don’t look back" at bounding box center [578, 429] width 373 height 13
click at [392, 429] on input "I confidently make decisions and don’t look back" at bounding box center [391, 429] width 1 height 1
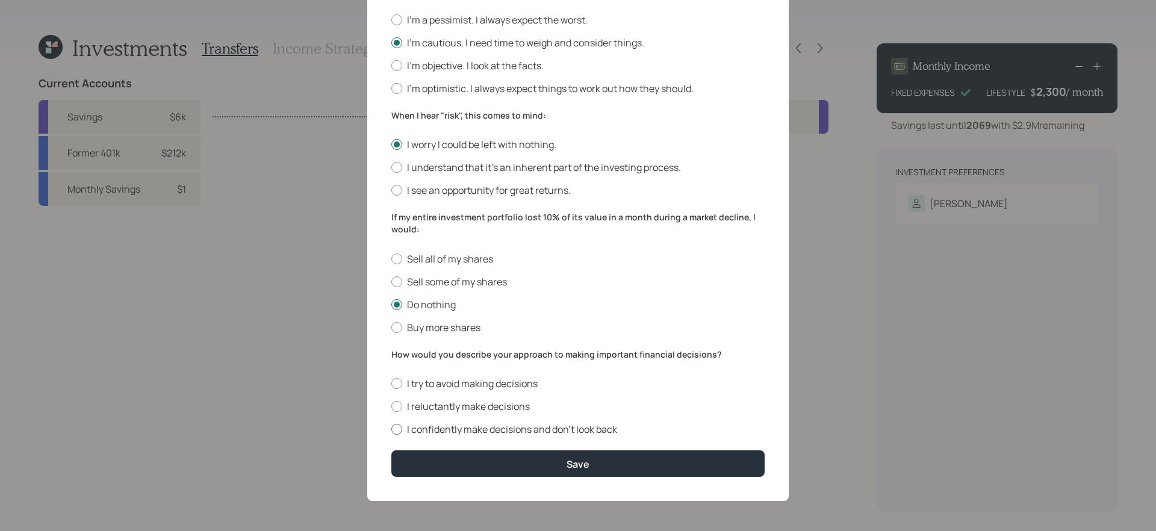
radio input "true"
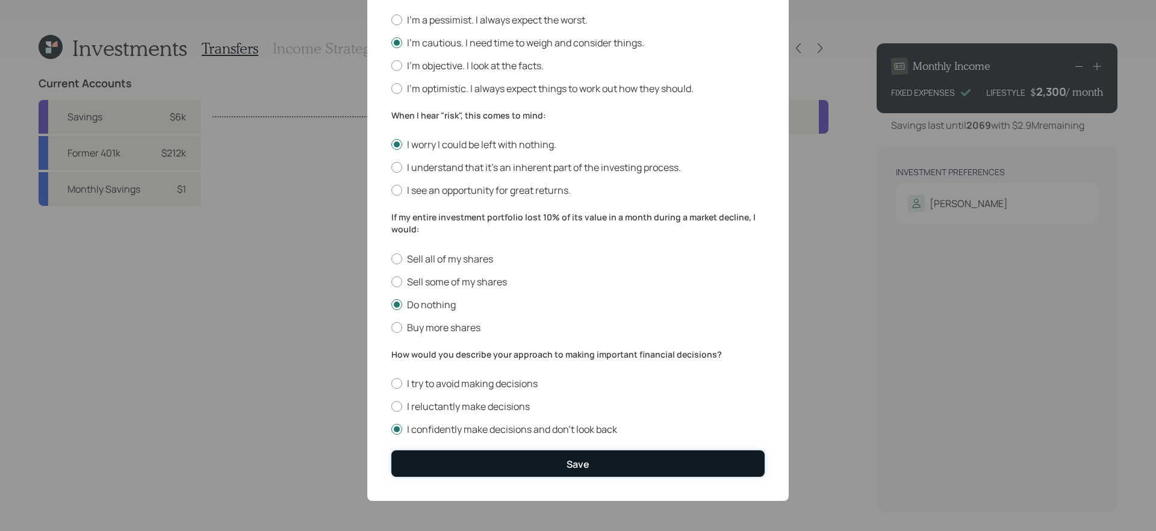
click at [575, 448] on div "Save" at bounding box center [578, 464] width 23 height 13
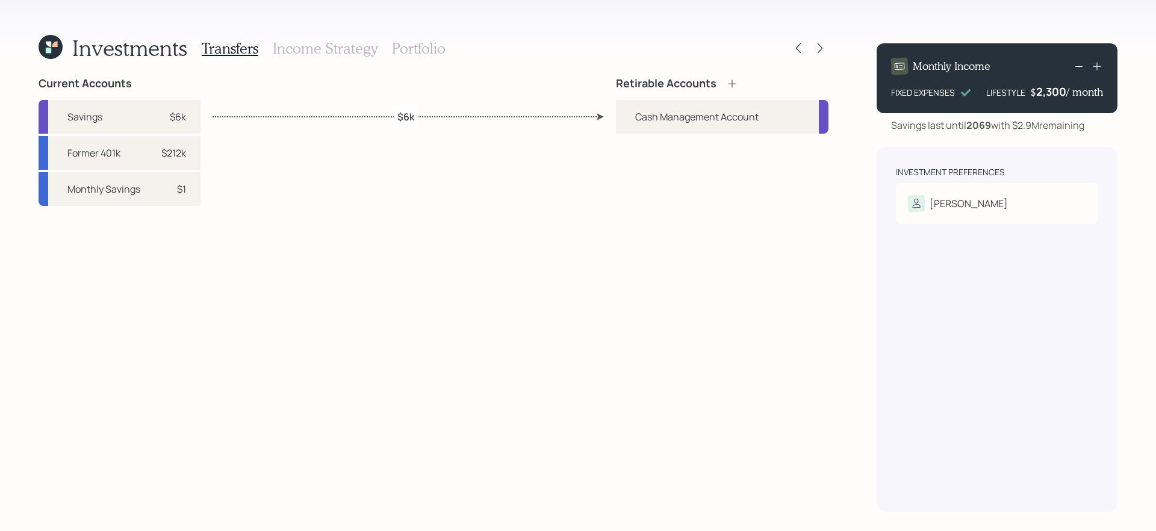
click at [734, 84] on icon at bounding box center [732, 84] width 12 height 12
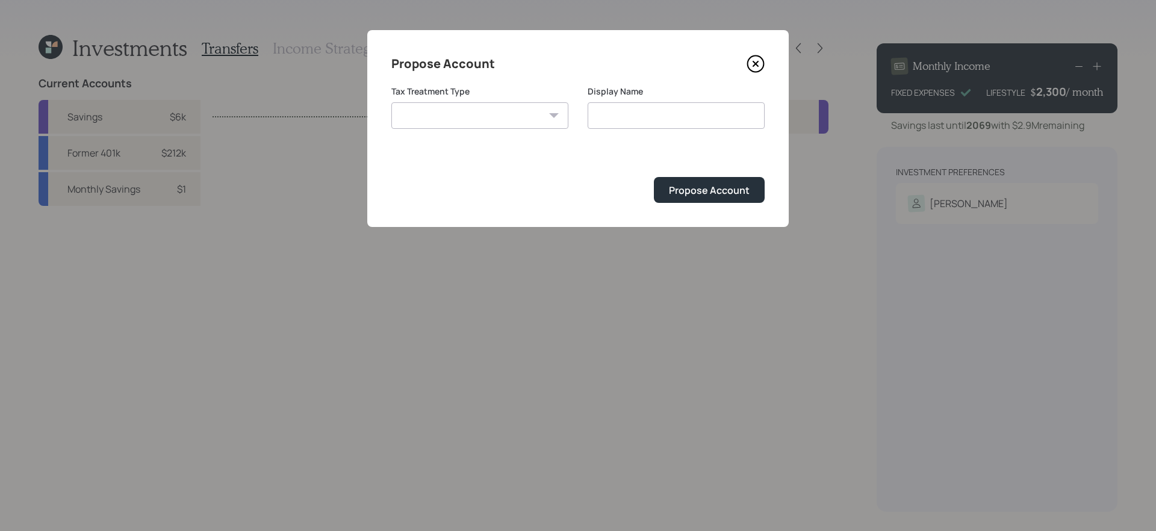
click at [535, 117] on select "[PERSON_NAME] Taxable Traditional" at bounding box center [480, 115] width 177 height 27
select select "traditional"
click at [392, 102] on select "[PERSON_NAME] Taxable Traditional" at bounding box center [480, 115] width 177 height 27
type input "Traditional"
click at [698, 185] on div "Propose Account" at bounding box center [709, 190] width 81 height 13
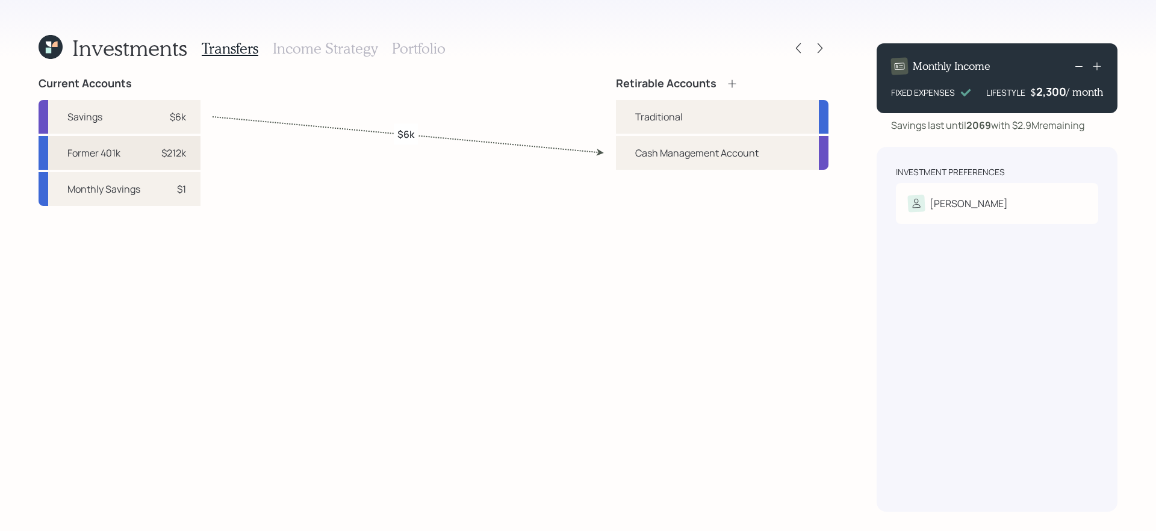
click at [150, 161] on div "Former 401k $212k" at bounding box center [120, 153] width 162 height 34
click at [672, 122] on div "Traditional" at bounding box center [659, 117] width 48 height 14
select select "afec8c00-e96b-4264-a3e2-0b0302293e81"
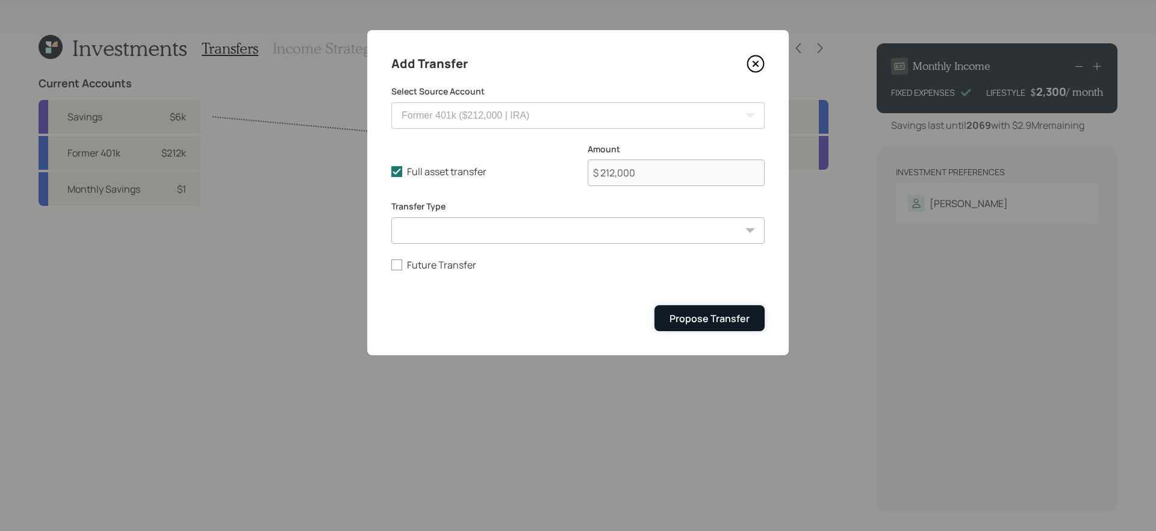
click at [746, 314] on div "Propose Transfer" at bounding box center [710, 318] width 80 height 13
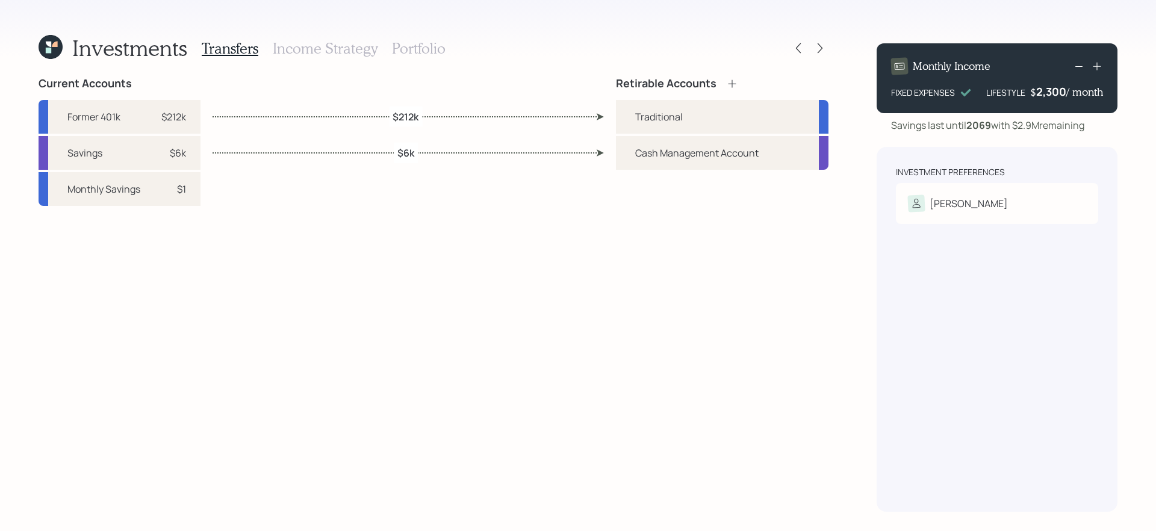
drag, startPoint x: 790, startPoint y: 25, endPoint x: 595, endPoint y: 10, distance: 195.1
click at [595, 10] on div "Investments Transfers Income Strategy Portfolio Current Accounts Former 401k $2…" at bounding box center [578, 265] width 1156 height 531
click at [557, 10] on div "Investments Transfers Income Strategy Portfolio Current Accounts Former 401k $2…" at bounding box center [578, 265] width 1156 height 531
click at [337, 49] on h3 "Income Strategy" at bounding box center [325, 48] width 105 height 17
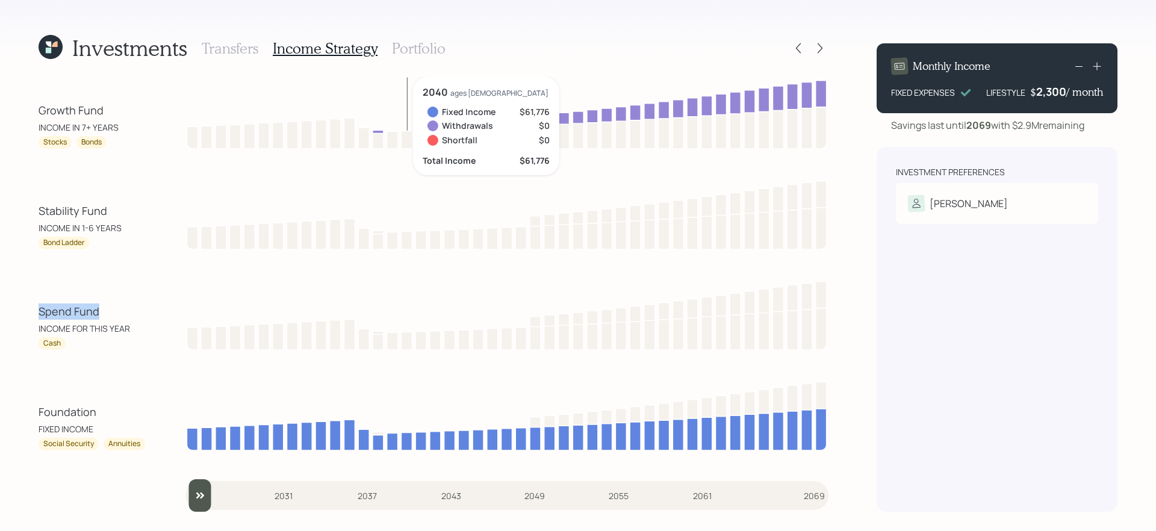
drag, startPoint x: 31, startPoint y: 313, endPoint x: 113, endPoint y: 310, distance: 82.0
click at [113, 310] on div "Investments Transfers Income Strategy Portfolio Growth Fund INCOME IN 7+ YEARS …" at bounding box center [578, 265] width 1156 height 531
click at [111, 310] on div "Spend Fund" at bounding box center [93, 312] width 108 height 16
drag, startPoint x: 36, startPoint y: 313, endPoint x: 161, endPoint y: 318, distance: 125.4
click at [161, 318] on div "Investments Transfers Income Strategy Portfolio Growth Fund INCOME IN 7+ YEARS …" at bounding box center [578, 265] width 1156 height 531
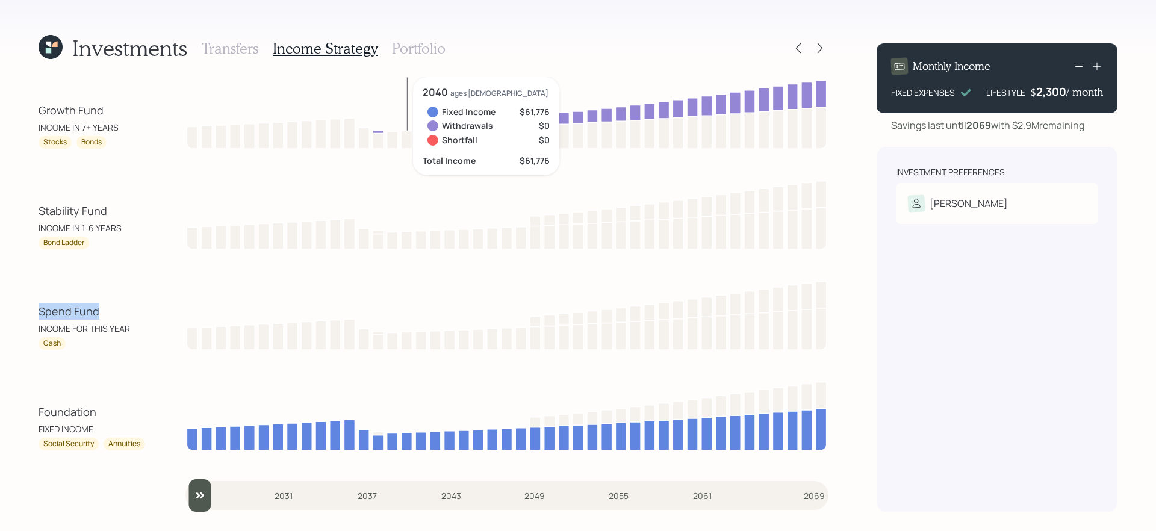
click at [161, 318] on div "Spend Fund INCOME FOR THIS YEAR Cash" at bounding box center [434, 314] width 790 height 72
drag, startPoint x: 28, startPoint y: 218, endPoint x: 129, endPoint y: 213, distance: 100.7
click at [129, 213] on div "Investments Transfers Income Strategy Portfolio Growth Fund INCOME IN 7+ YEARS …" at bounding box center [578, 265] width 1156 height 531
click at [58, 314] on div "Spend Fund" at bounding box center [93, 312] width 108 height 16
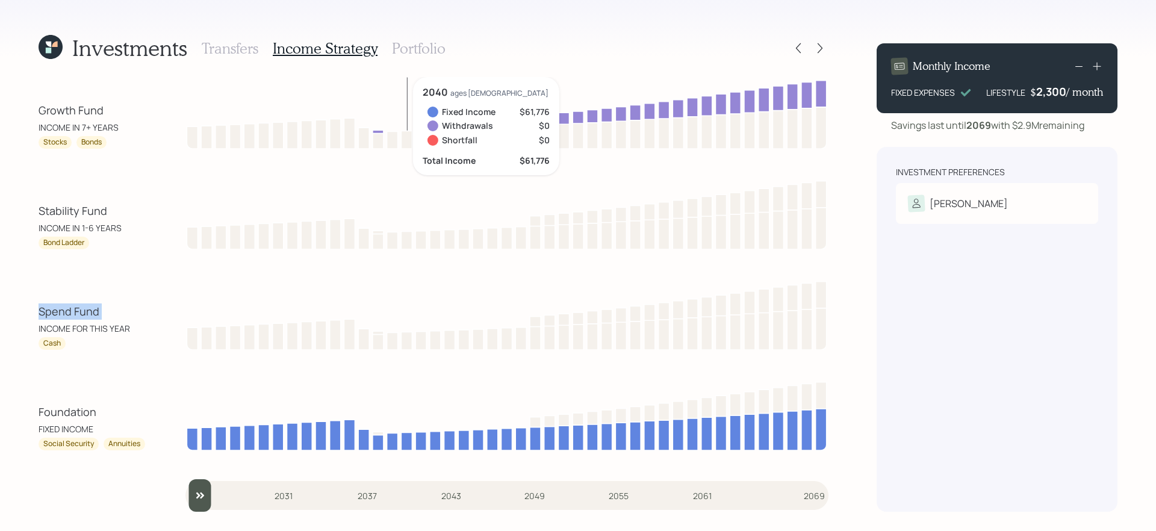
click at [58, 314] on div "Spend Fund" at bounding box center [93, 312] width 108 height 16
click at [57, 314] on div "Spend Fund" at bounding box center [93, 312] width 108 height 16
click at [51, 342] on div "Cash" at bounding box center [51, 344] width 17 height 10
click at [37, 184] on div "Investments Transfers Income Strategy Portfolio Growth Fund INCOME IN 7+ YEARS …" at bounding box center [578, 265] width 1156 height 531
drag, startPoint x: 34, startPoint y: 112, endPoint x: 138, endPoint y: 106, distance: 104.4
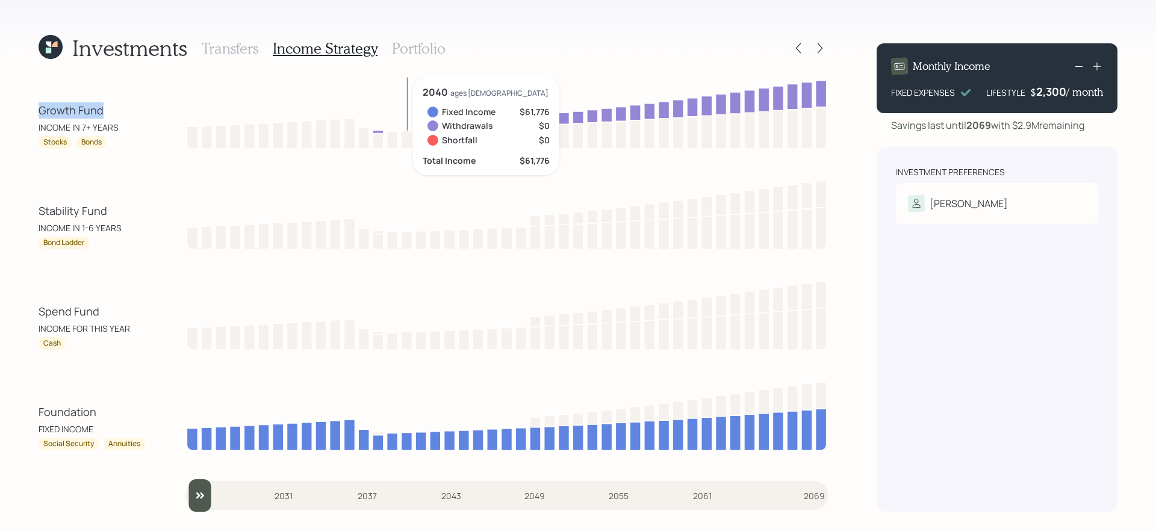
click at [138, 106] on div "Investments Transfers Income Strategy Portfolio Growth Fund INCOME IN 7+ YEARS …" at bounding box center [578, 265] width 1156 height 531
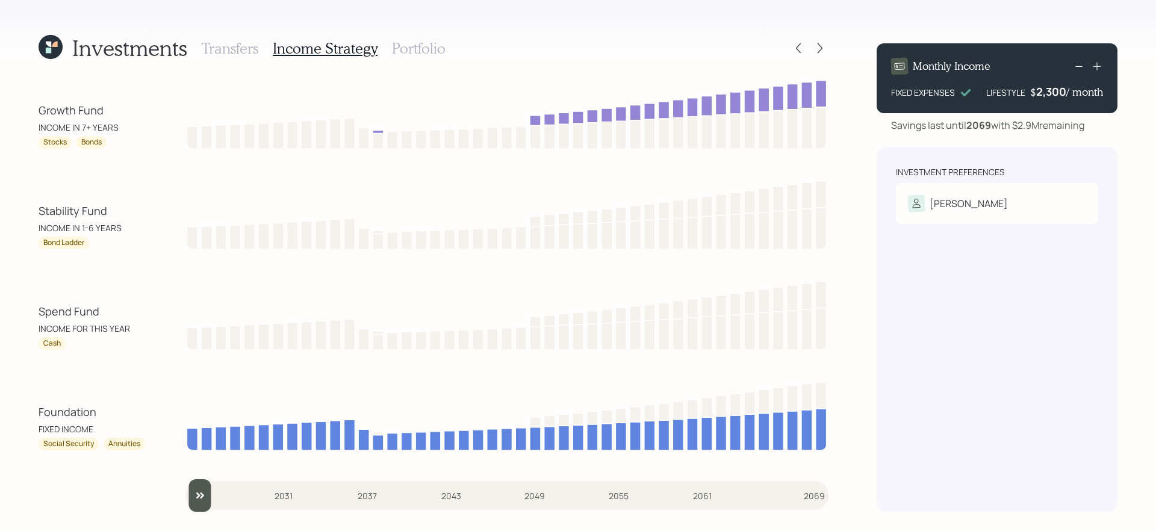
click at [797, 261] on div "Growth Fund INCOME IN 7+ YEARS Stocks Bonds Stability Fund INCOME IN 1-6 YEARS …" at bounding box center [434, 294] width 790 height 435
click at [433, 48] on h3 "Portfolio" at bounding box center [419, 48] width 54 height 17
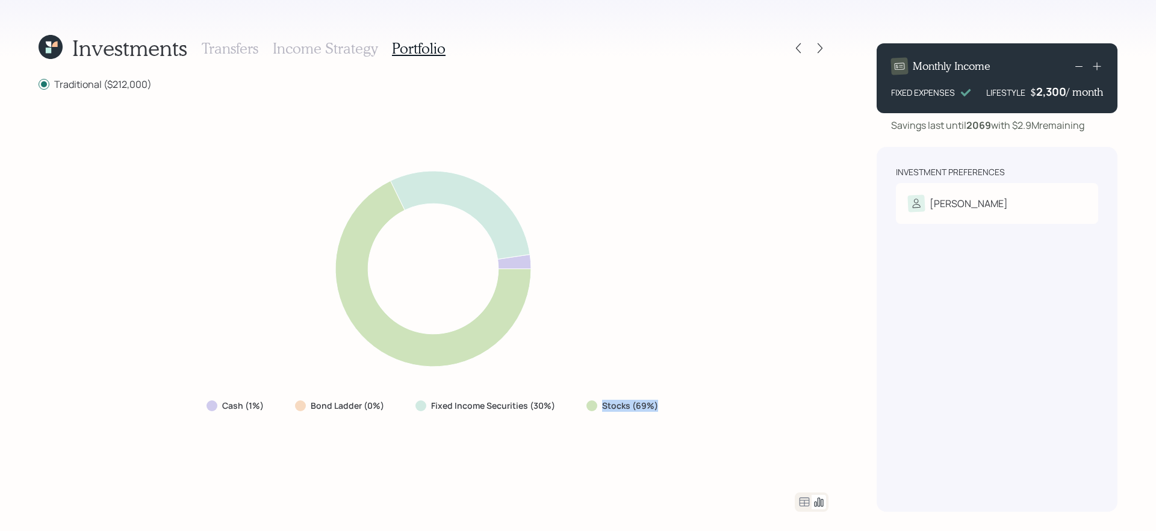
drag, startPoint x: 578, startPoint y: 408, endPoint x: 692, endPoint y: 414, distance: 114.0
click at [692, 414] on div "Cash (1%) Bond Ladder (0%) Fixed Income Securities (30%) Stocks (69%)" at bounding box center [434, 291] width 790 height 373
click at [580, 420] on div "Cash (1%) Bond Ladder (0%) Fixed Income Securities (30%) Stocks (69%)" at bounding box center [434, 291] width 790 height 373
drag, startPoint x: 564, startPoint y: 410, endPoint x: 413, endPoint y: 404, distance: 151.3
click at [413, 404] on div "Fixed Income Securities (30%)" at bounding box center [486, 406] width 161 height 22
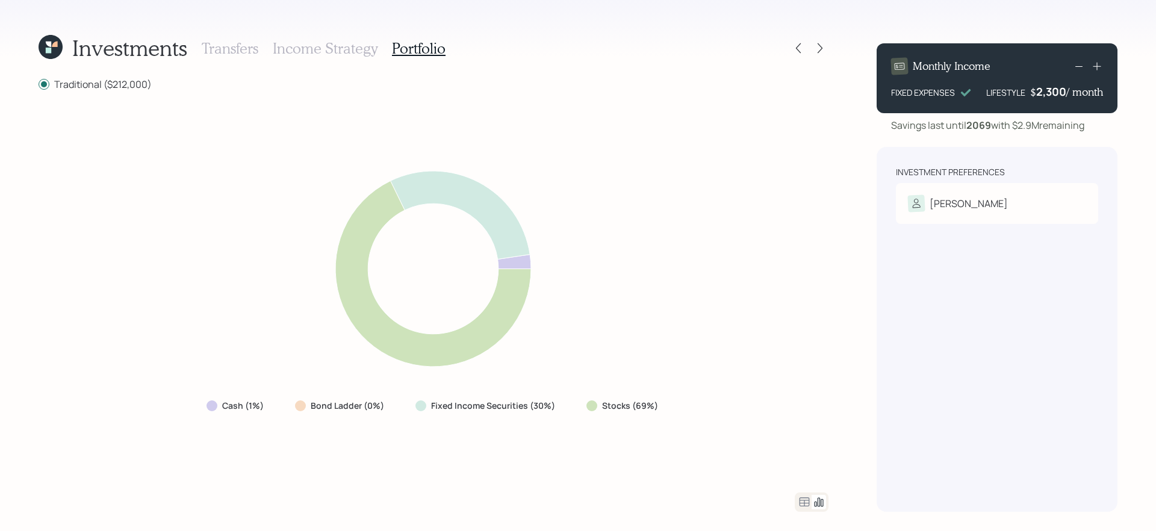
click at [392, 445] on div "Cash (1%) Bond Ladder (0%) Fixed Income Securities (30%) Stocks (69%)" at bounding box center [434, 291] width 790 height 373
drag, startPoint x: 277, startPoint y: 405, endPoint x: 183, endPoint y: 403, distance: 94.0
click at [183, 403] on div "Cash (1%) Bond Ladder (0%) Fixed Income Securities (30%) Stocks (69%)" at bounding box center [434, 291] width 790 height 373
click at [346, 425] on div "Cash (1%) Bond Ladder (0%) Fixed Income Securities (30%) Stocks (69%)" at bounding box center [434, 291] width 790 height 373
drag, startPoint x: 576, startPoint y: 407, endPoint x: 697, endPoint y: 409, distance: 120.5
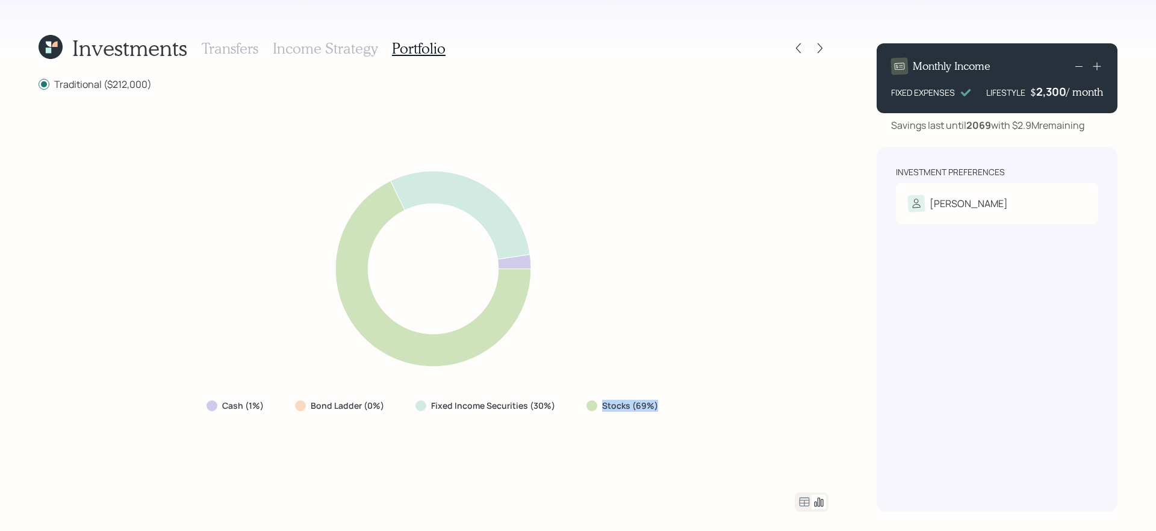
click at [697, 409] on div "Cash (1%) Bond Ladder (0%) Fixed Income Securities (30%) Stocks (69%)" at bounding box center [434, 291] width 790 height 373
click at [705, 424] on div "Cash (1%) Bond Ladder (0%) Fixed Income Securities (30%) Stocks (69%)" at bounding box center [434, 291] width 790 height 373
click at [804, 448] on icon at bounding box center [804, 502] width 14 height 14
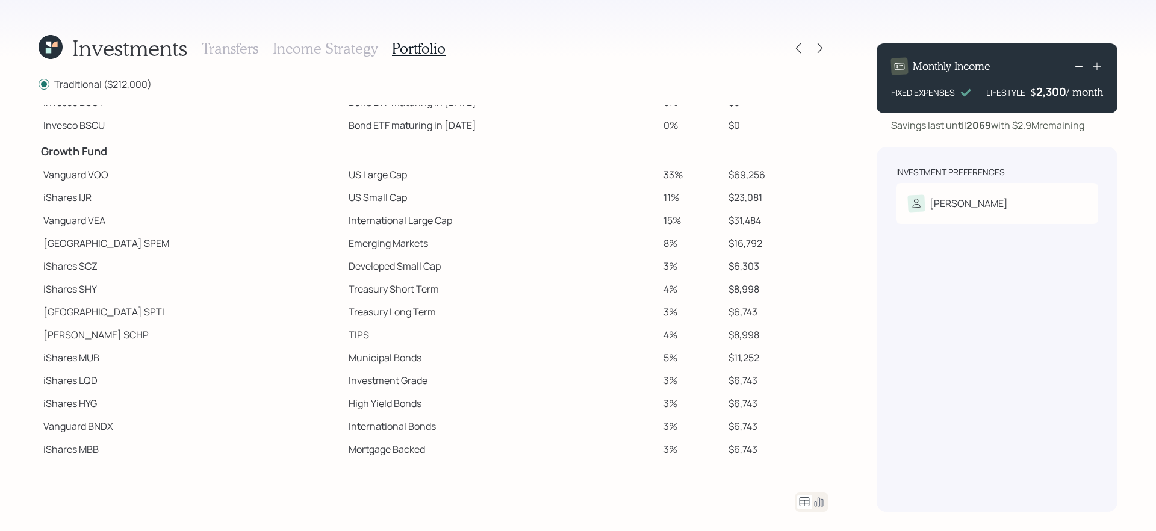
scroll to position [182, 0]
click at [597, 279] on td "Treasury Short Term" at bounding box center [501, 288] width 315 height 23
drag, startPoint x: 273, startPoint y: 179, endPoint x: 363, endPoint y: 175, distance: 90.4
click at [363, 175] on td "US Large Cap" at bounding box center [501, 174] width 315 height 23
drag, startPoint x: 363, startPoint y: 175, endPoint x: 266, endPoint y: 175, distance: 97.6
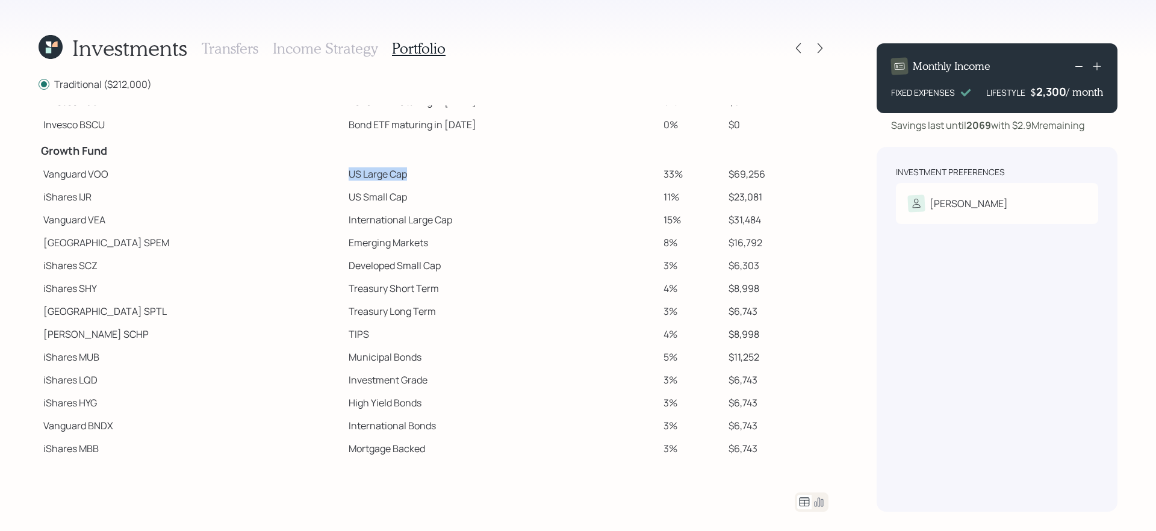
click at [266, 175] on tr "Vanguard VOO US Large Cap 33% $69,256" at bounding box center [434, 174] width 790 height 23
click at [353, 295] on td "Treasury Short Term" at bounding box center [501, 288] width 315 height 23
drag, startPoint x: 264, startPoint y: 198, endPoint x: 367, endPoint y: 198, distance: 103.0
click at [367, 198] on tr "iShares IJR US Small Cap 11% $23,081" at bounding box center [434, 197] width 790 height 23
click at [344, 243] on td "Emerging Markets" at bounding box center [501, 242] width 315 height 23
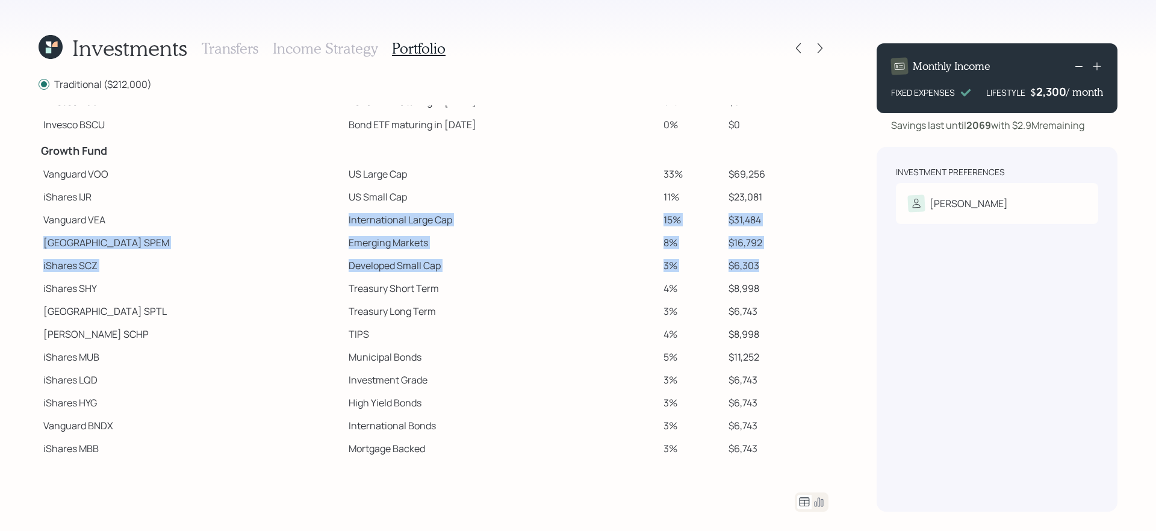
drag, startPoint x: 265, startPoint y: 215, endPoint x: 796, endPoint y: 269, distance: 533.4
click at [796, 269] on tbody "Spend Fund CASH Cash (Account Management) 1% $2,120 Stability Fund Invesco BSCP…" at bounding box center [434, 192] width 790 height 537
click at [787, 267] on td "$6,303" at bounding box center [776, 265] width 105 height 23
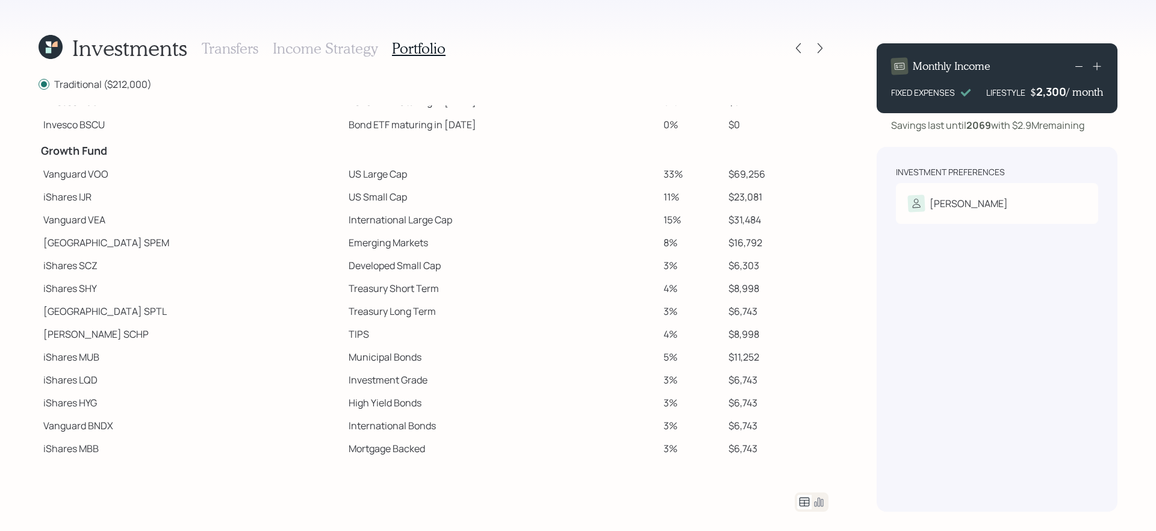
click at [761, 292] on td "$8,998" at bounding box center [776, 288] width 105 height 23
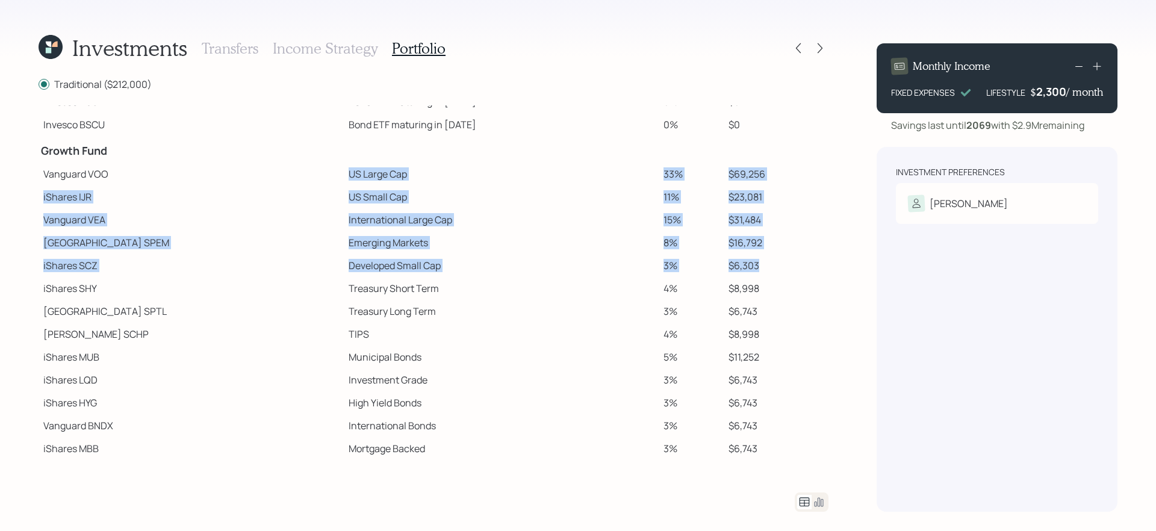
drag, startPoint x: 762, startPoint y: 269, endPoint x: 269, endPoint y: 172, distance: 502.9
click at [269, 172] on tbody "Spend Fund CASH Cash (Account Management) 1% $2,120 Stability Fund Invesco BSCP…" at bounding box center [434, 192] width 790 height 537
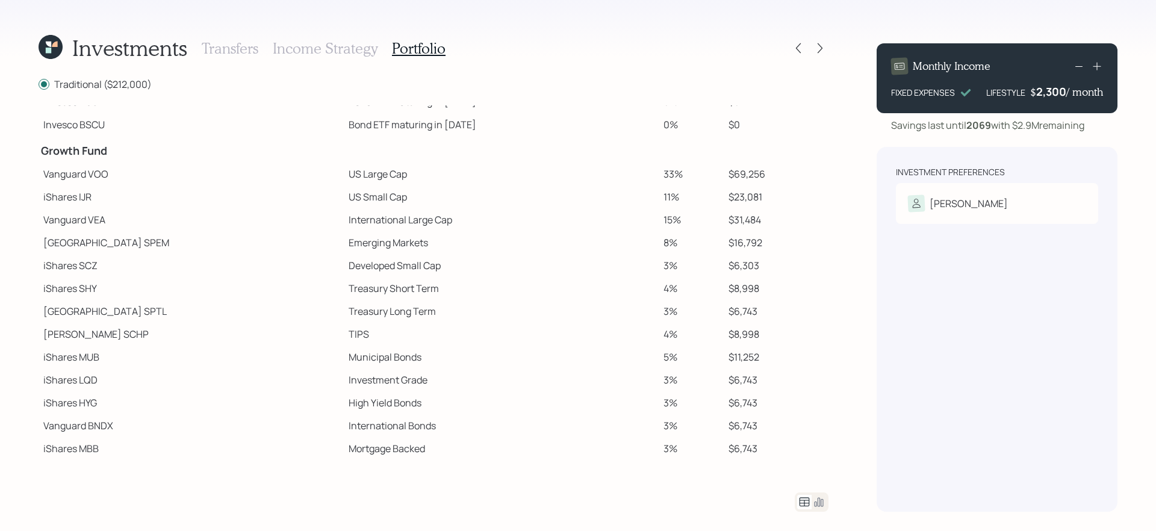
click at [262, 334] on td "[PERSON_NAME] SCHP" at bounding box center [191, 334] width 305 height 23
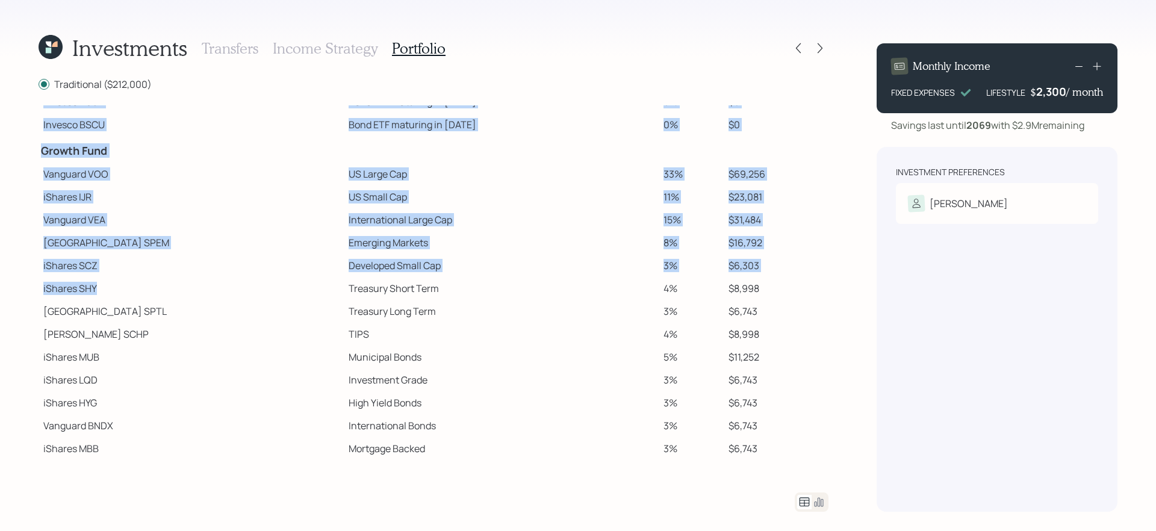
scroll to position [183, 0]
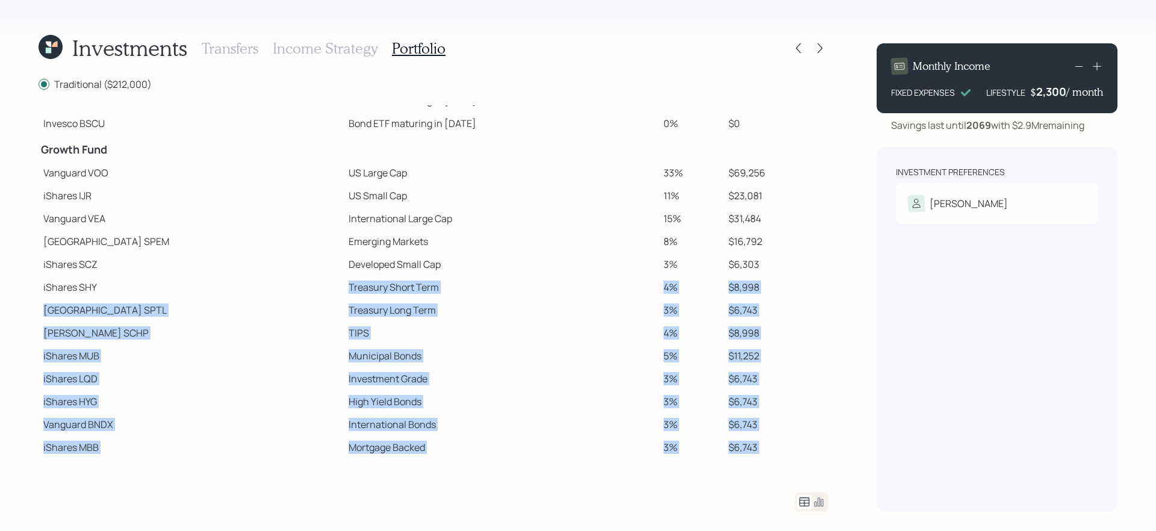
drag, startPoint x: 270, startPoint y: 287, endPoint x: 814, endPoint y: 487, distance: 578.9
click at [814, 448] on div "Traditional ($212,000) Spend Fund CASH Cash (Account Management) 1% $2,120 Stab…" at bounding box center [434, 294] width 790 height 435
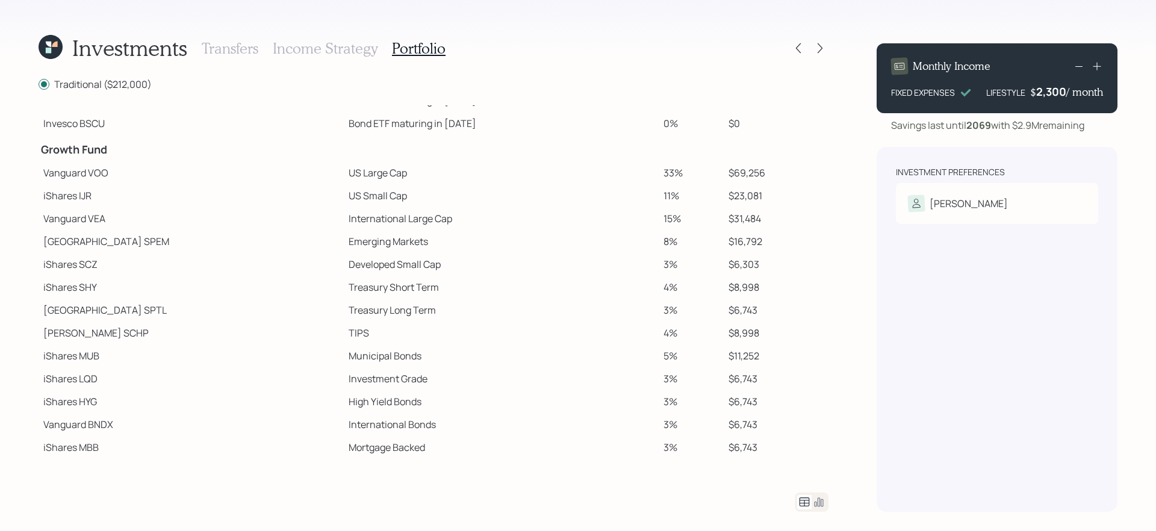
click at [713, 448] on div "Traditional ($212,000) Spend Fund CASH Cash (Account Management) 1% $2,120 Stab…" at bounding box center [434, 294] width 790 height 435
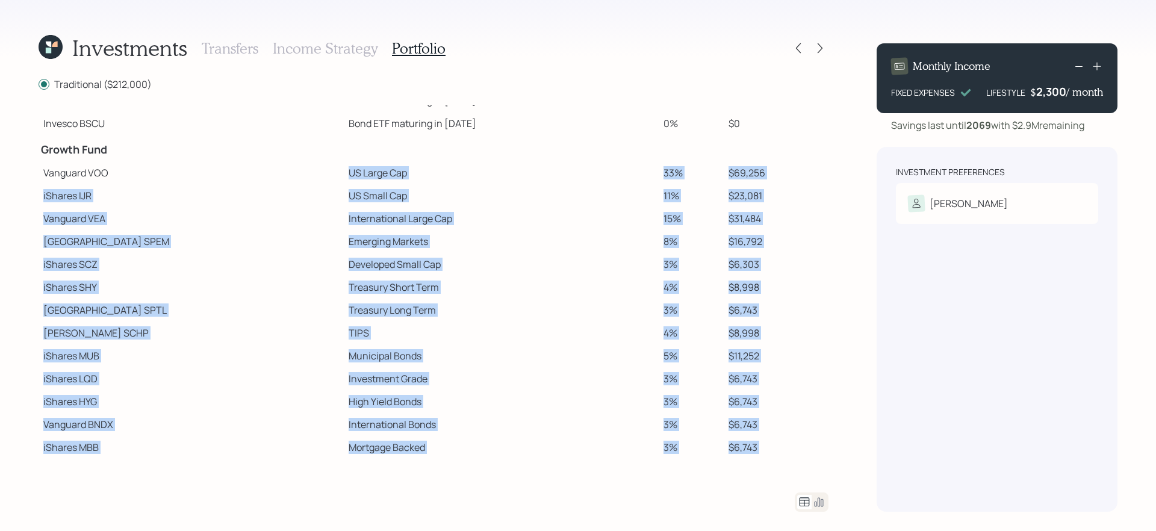
drag, startPoint x: 273, startPoint y: 172, endPoint x: 794, endPoint y: 538, distance: 637.3
click at [794, 448] on html "Investments Transfers Income Strategy Portfolio Traditional ($212,000) Spend Fu…" at bounding box center [578, 265] width 1156 height 531
click at [659, 338] on td "4%" at bounding box center [691, 333] width 65 height 23
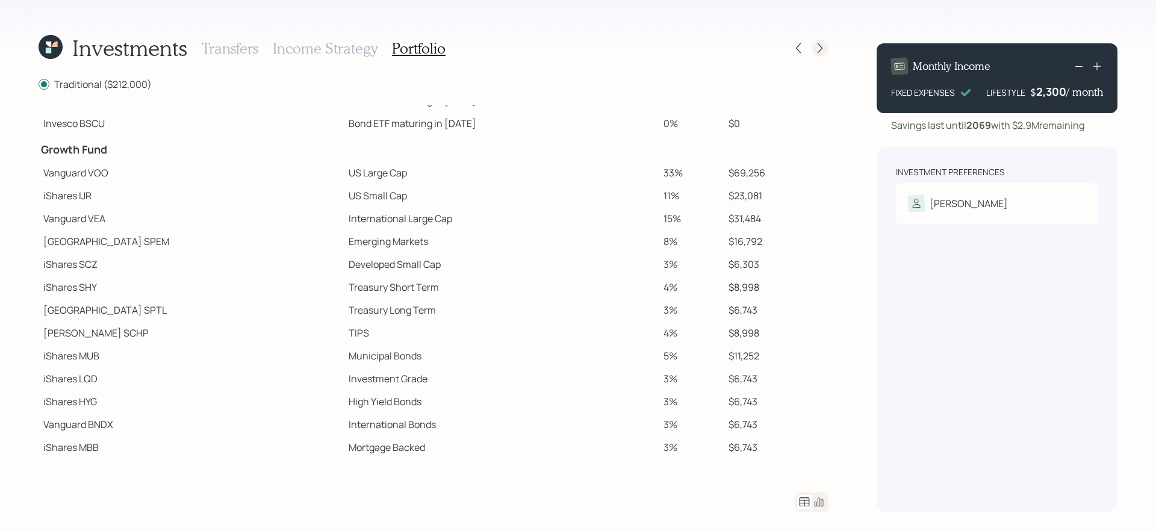
click at [825, 43] on icon at bounding box center [820, 48] width 12 height 12
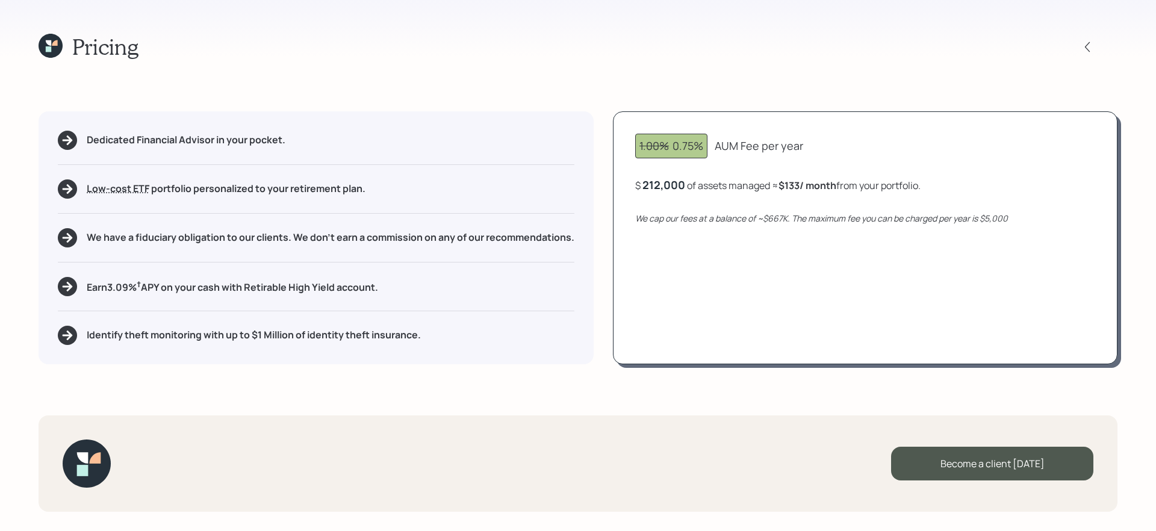
click at [684, 185] on div "$ 212,000 of assets managed ≈ $133 / month from your portfolio ." at bounding box center [778, 185] width 286 height 15
click at [684, 185] on div "$ 212000 of assets managed ≈ $133 / month from your portfolio ." at bounding box center [776, 185] width 282 height 15
click at [678, 185] on div "212000" at bounding box center [663, 185] width 40 height 14
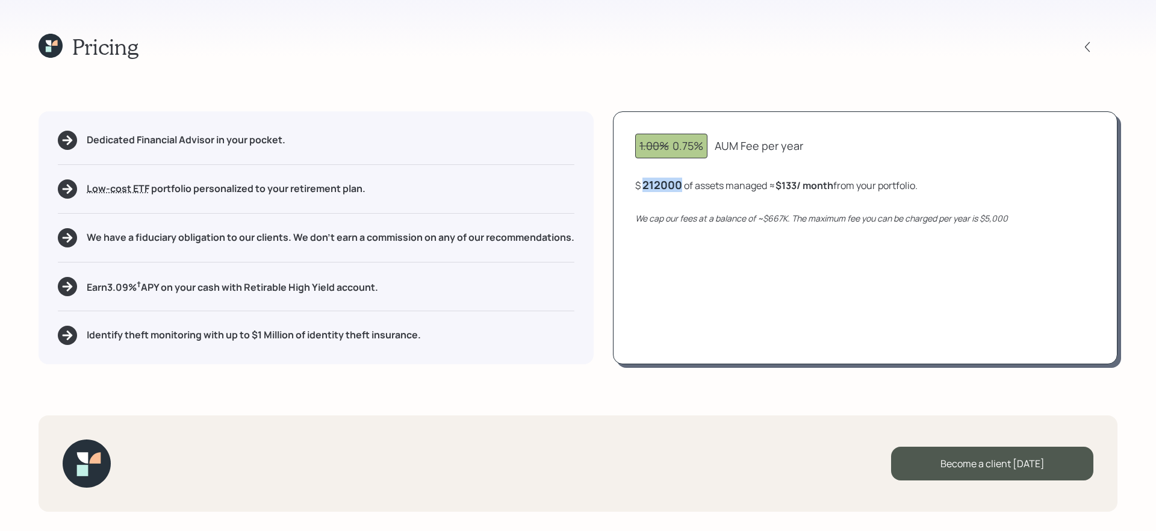
click at [678, 185] on div "212000" at bounding box center [663, 185] width 40 height 14
click at [708, 299] on div "1.00% 0.75% AUM Fee per year $ 667000 of assets managed ≈ $133 / month from you…" at bounding box center [865, 237] width 505 height 253
click at [670, 181] on div "667,000" at bounding box center [665, 185] width 44 height 14
click at [670, 181] on div "667000" at bounding box center [663, 185] width 41 height 14
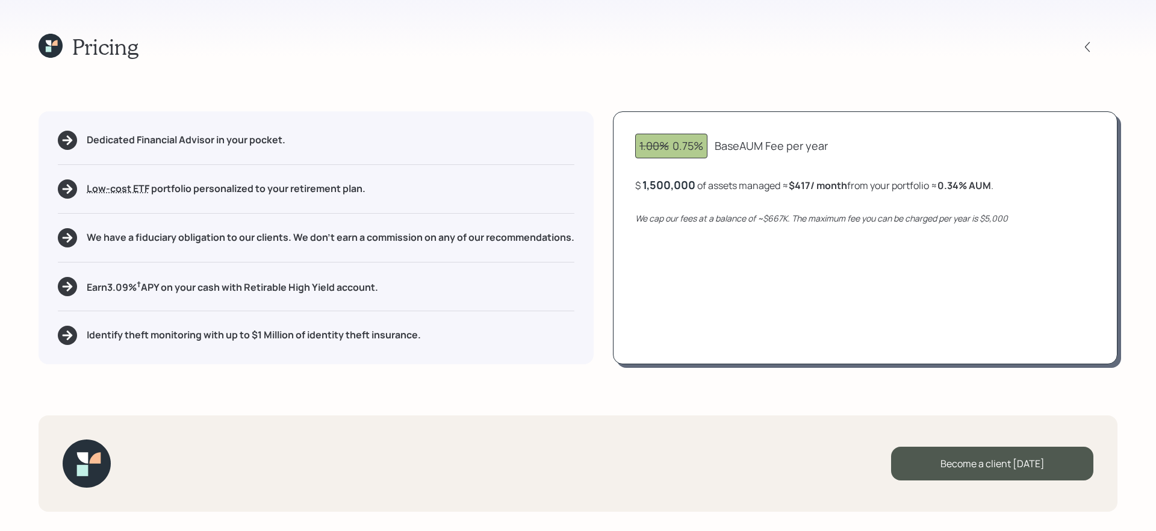
click at [716, 278] on div "1.00% 0.75% Base AUM Fee per year $ 1,500,000 of assets managed ≈ $417 / month …" at bounding box center [865, 237] width 505 height 253
click at [671, 183] on div "1,500,000" at bounding box center [669, 185] width 53 height 14
click at [671, 183] on div "1500000" at bounding box center [667, 185] width 48 height 14
click at [709, 251] on div "1.00% 0.75% Base AUM Fee per year $ 212000 of assets managed ≈ $417 / month fro…" at bounding box center [865, 237] width 505 height 253
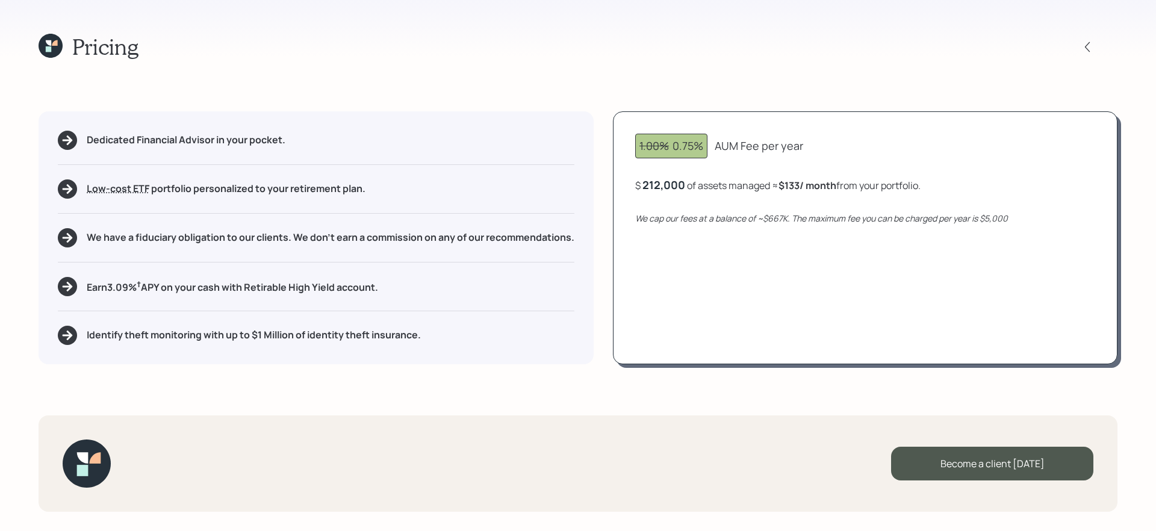
click at [329, 291] on h5 "Earn 3.09 % † APY on your cash with Retirable High Yield account." at bounding box center [233, 286] width 292 height 15
click at [317, 329] on h5 "Identify theft monitoring with up to $1 Million of identity theft insurance." at bounding box center [254, 334] width 334 height 11
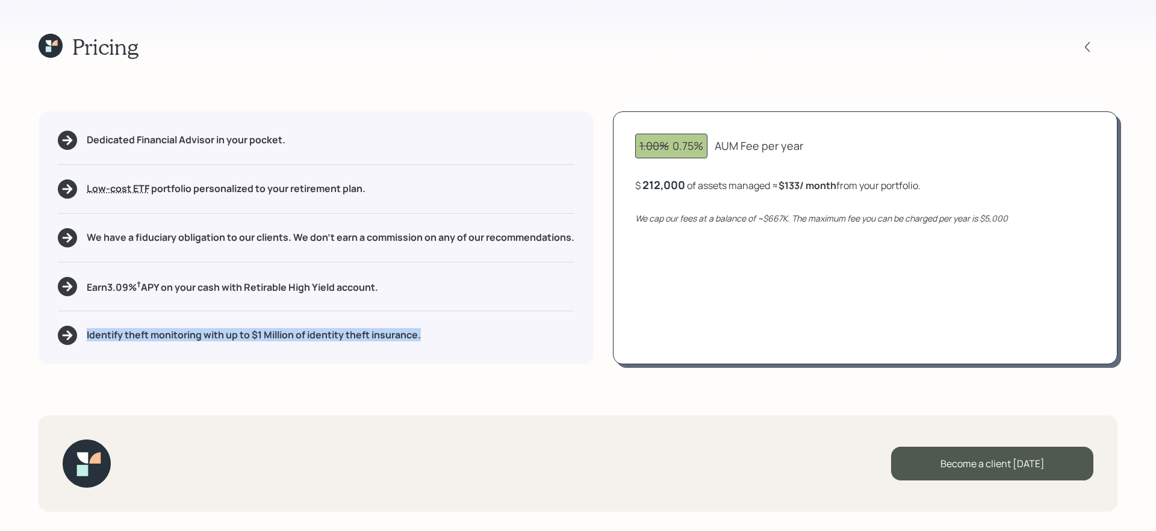
click at [317, 329] on h5 "Identify theft monitoring with up to $1 Million of identity theft insurance." at bounding box center [254, 334] width 334 height 11
click at [52, 51] on icon at bounding box center [51, 46] width 24 height 24
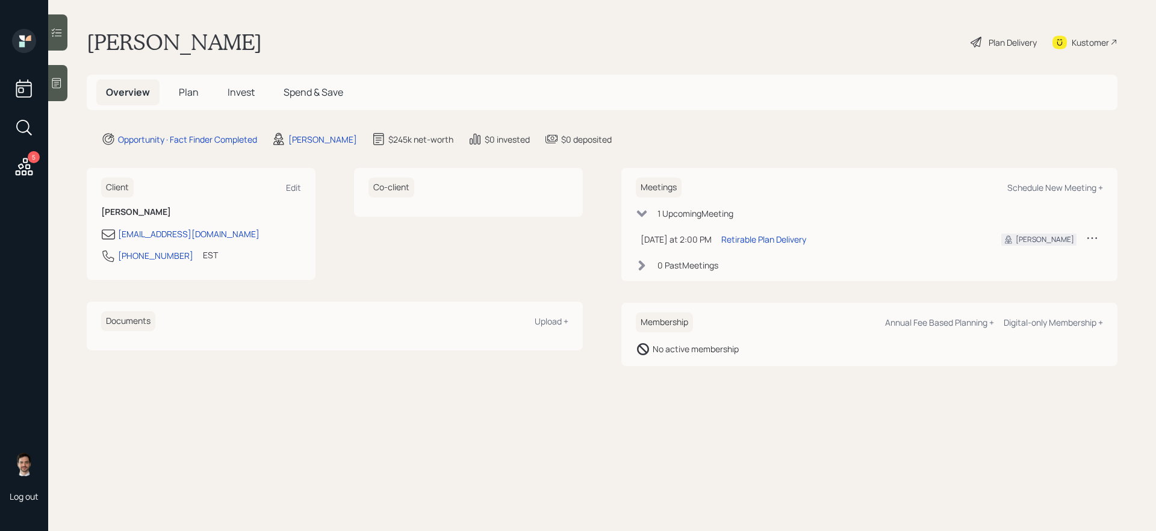
click at [200, 92] on h5 "Plan" at bounding box center [188, 93] width 39 height 26
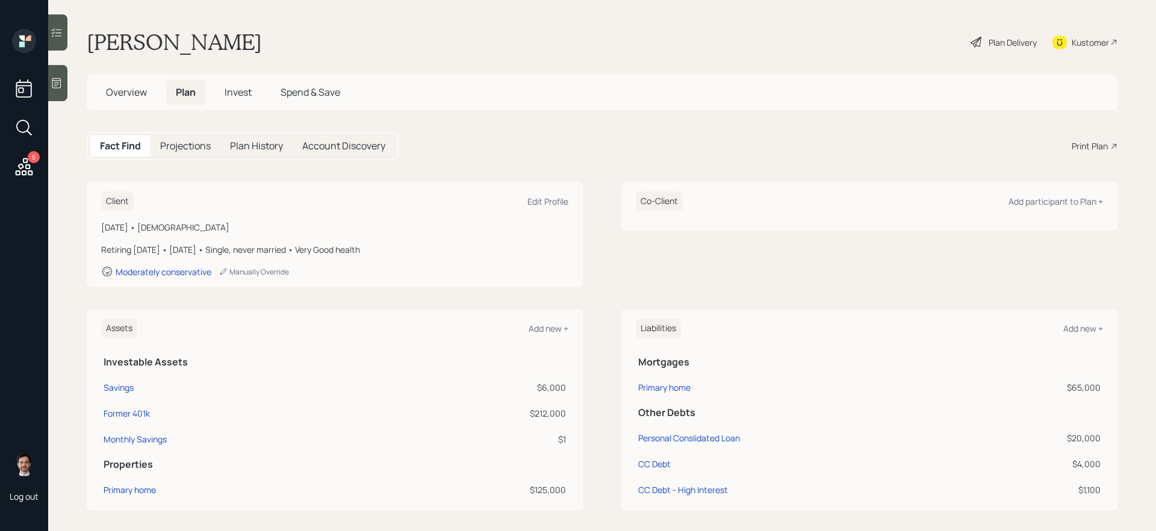
click at [885, 140] on div "Print Plan" at bounding box center [1090, 146] width 36 height 13
click at [129, 95] on span "Overview" at bounding box center [126, 92] width 41 height 13
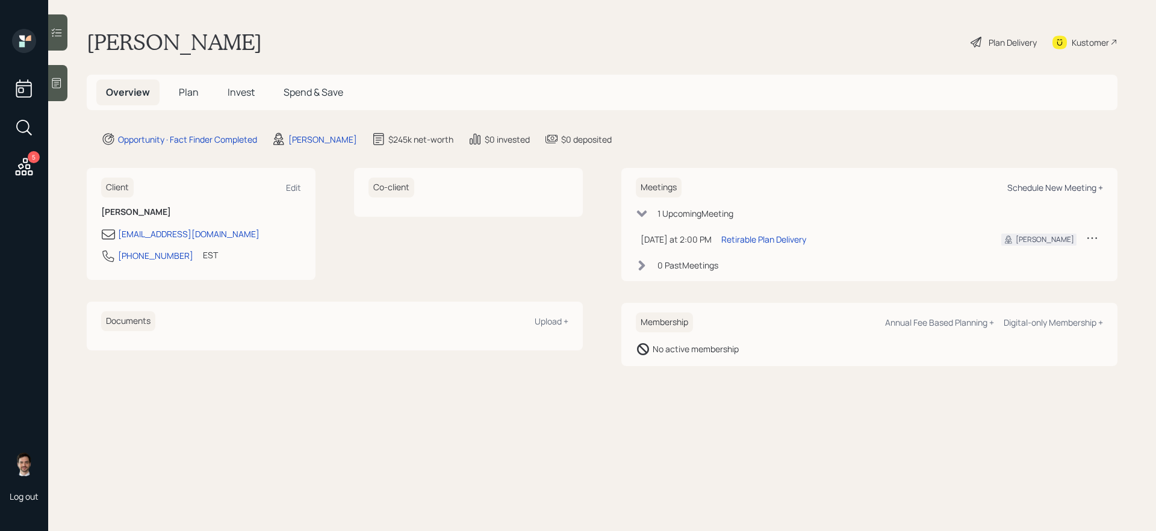
click at [885, 191] on div "Schedule New Meeting +" at bounding box center [1056, 187] width 96 height 11
select select "ef6b64e1-8f62-4a74-b865-a7df4b35b836"
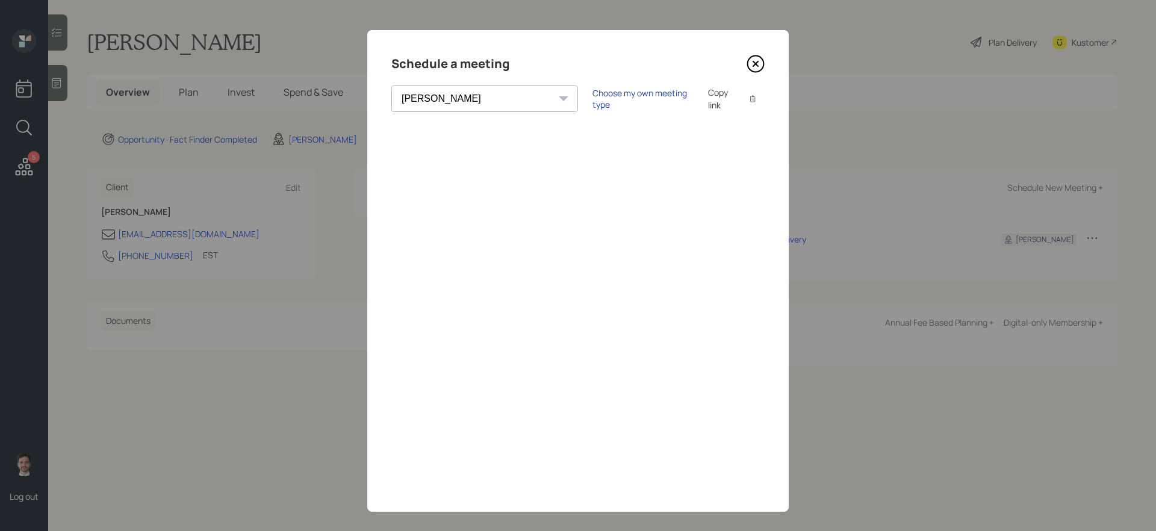
click at [593, 99] on div "Choose my own meeting type" at bounding box center [643, 98] width 101 height 23
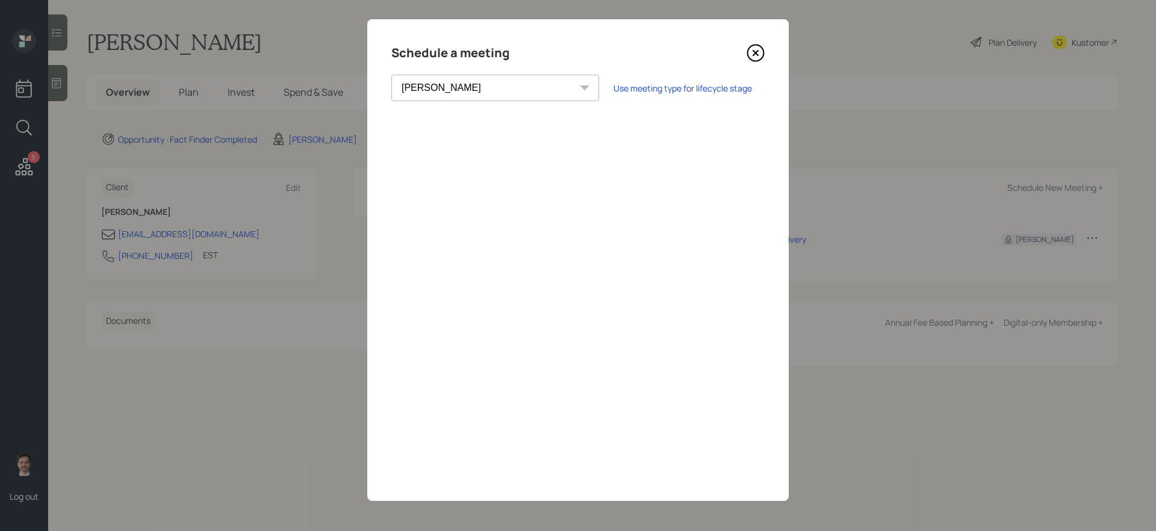
click at [758, 52] on icon at bounding box center [756, 53] width 18 height 18
